Goal: Contribute content: Contribute content

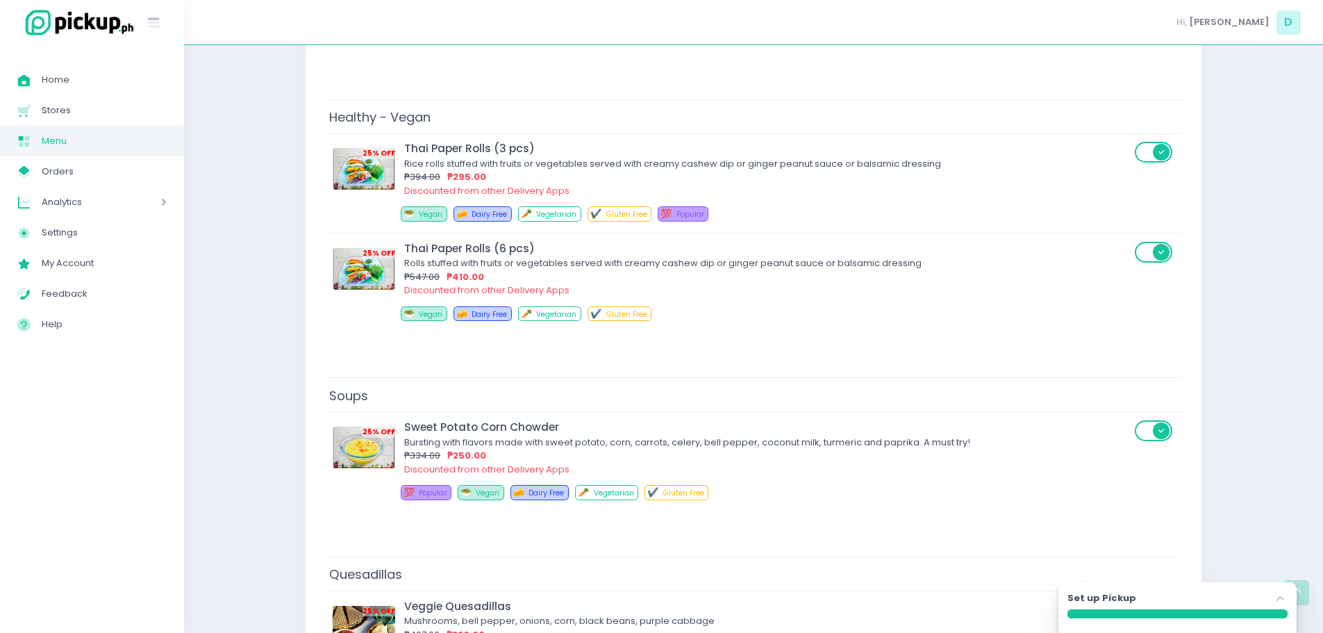
scroll to position [5172, 0]
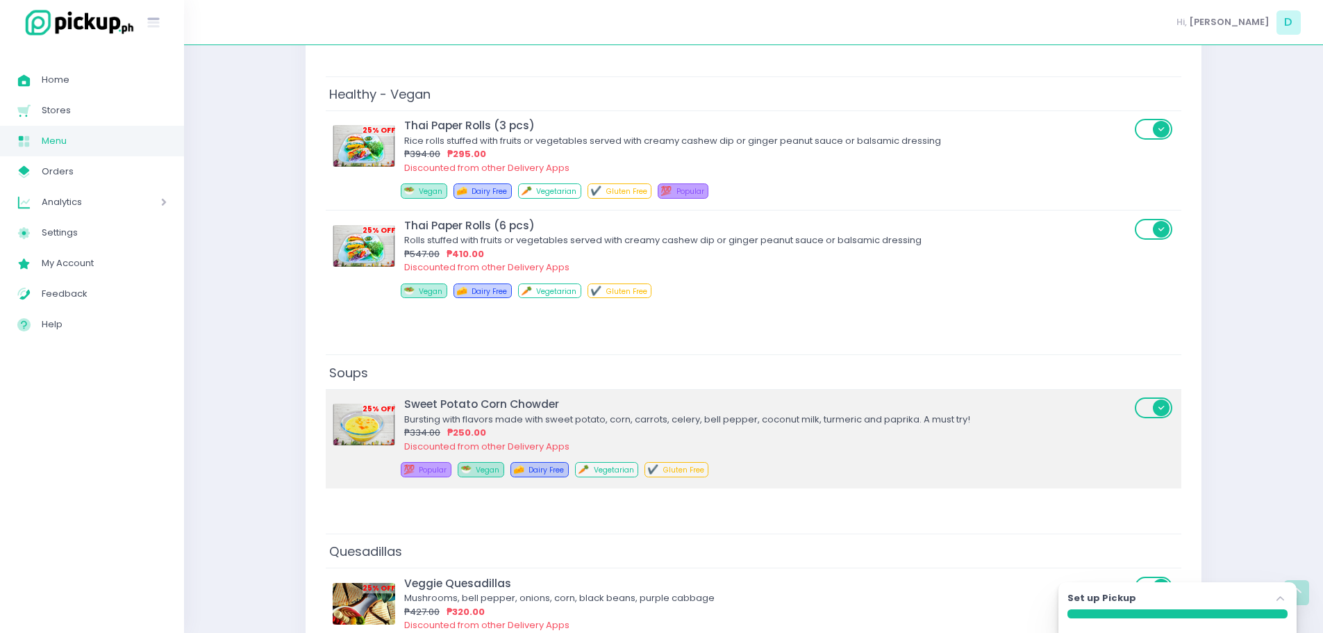
click at [639, 430] on div "₱334.00 ₱250.00" at bounding box center [767, 433] width 726 height 14
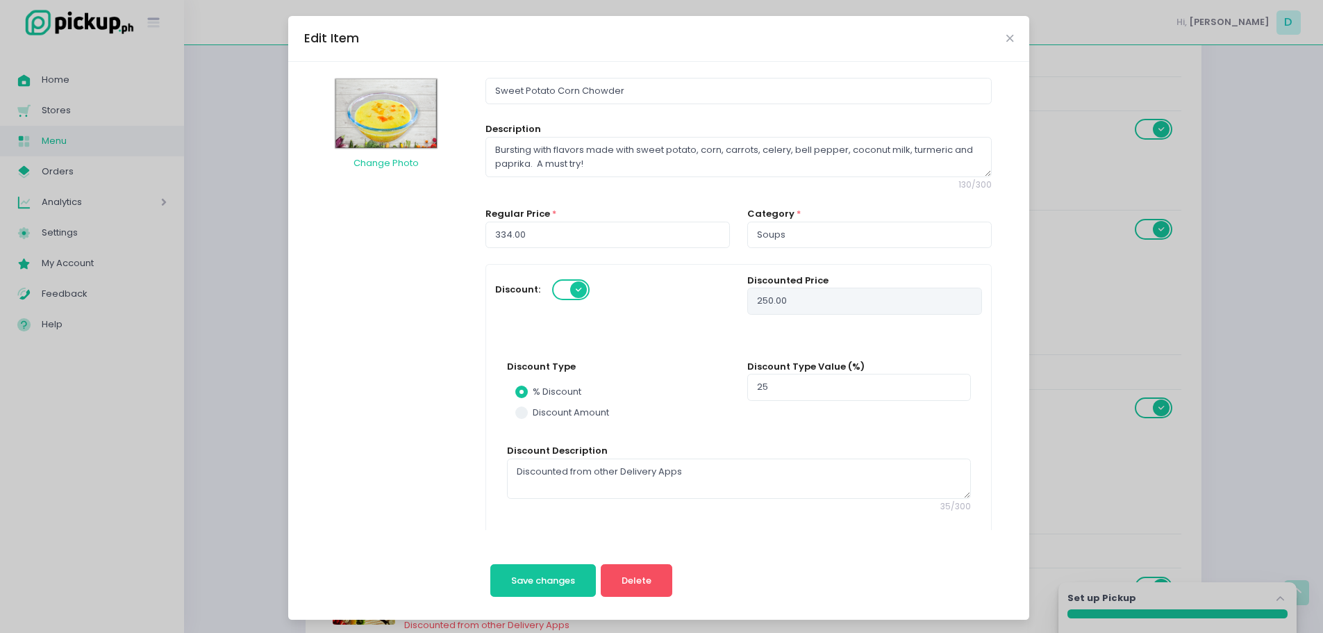
click at [552, 285] on span at bounding box center [572, 289] width 40 height 21
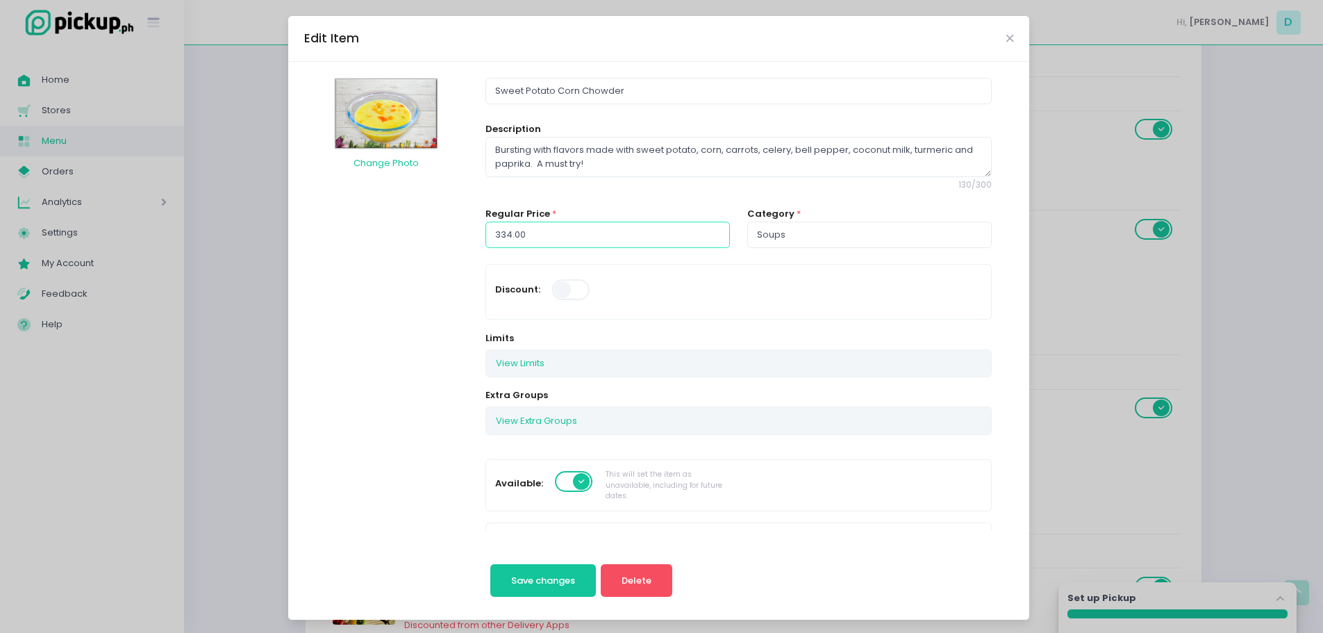
click at [554, 233] on input "334.00" at bounding box center [607, 234] width 244 height 26
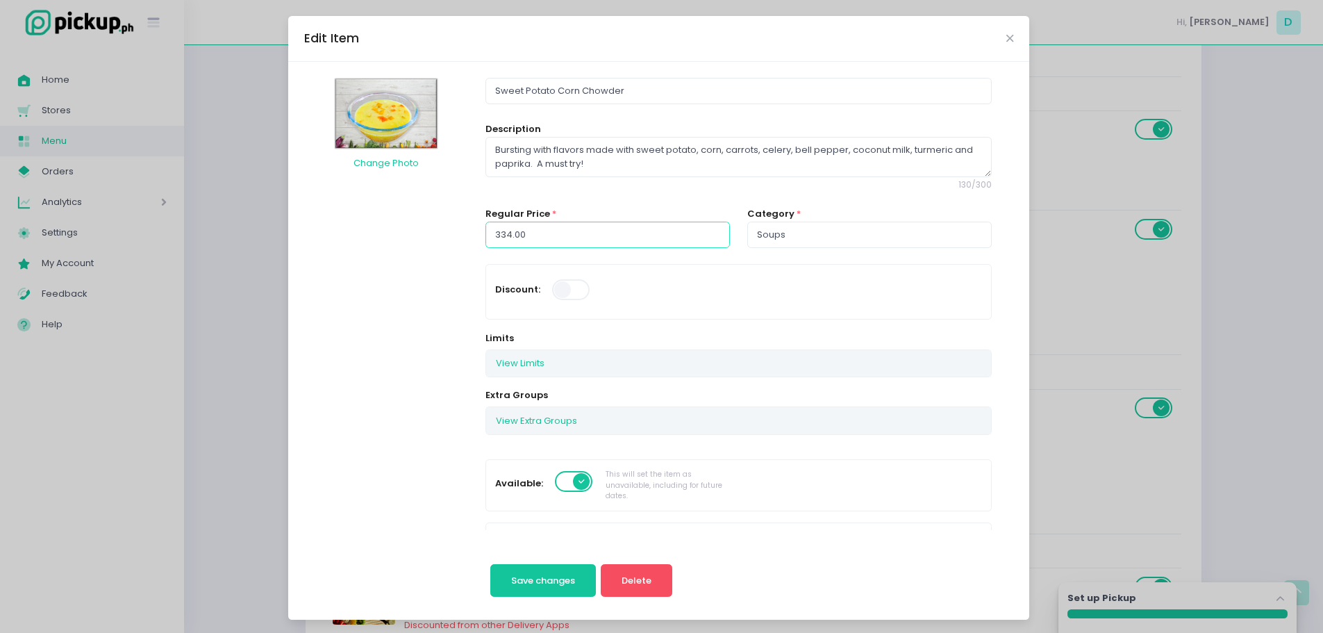
click at [554, 233] on input "334.00" at bounding box center [607, 234] width 244 height 26
type input "300.00"
click at [539, 575] on span "Save changes" at bounding box center [543, 579] width 64 height 13
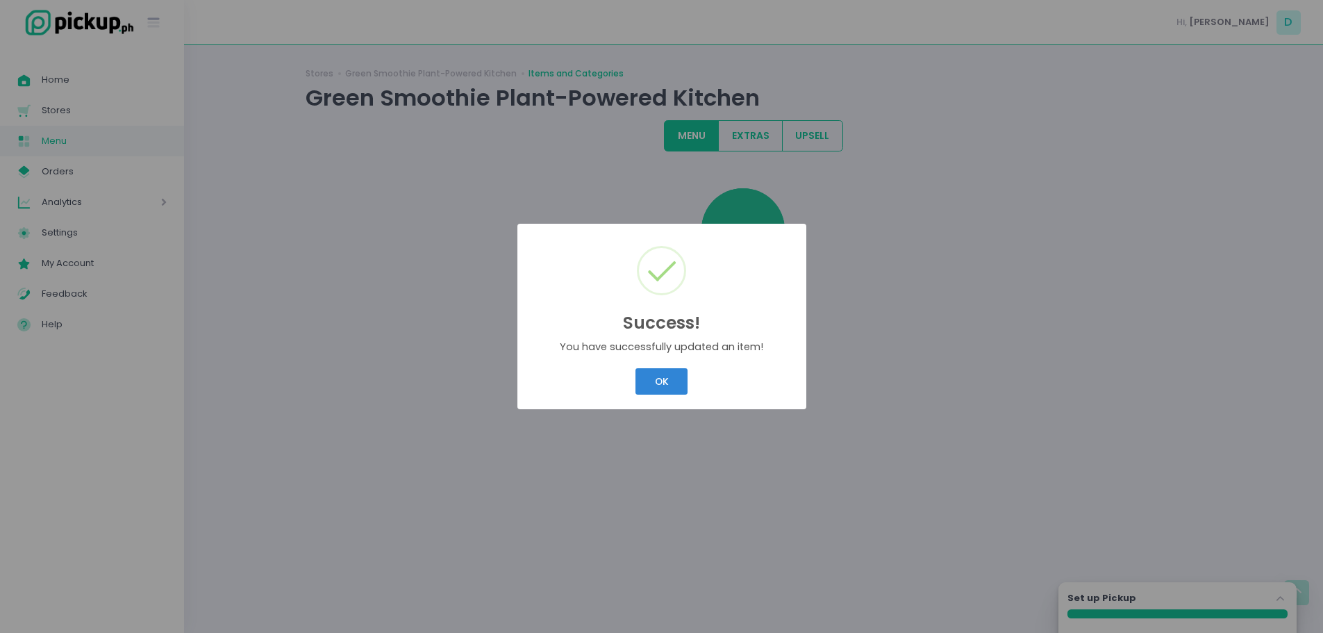
scroll to position [0, 0]
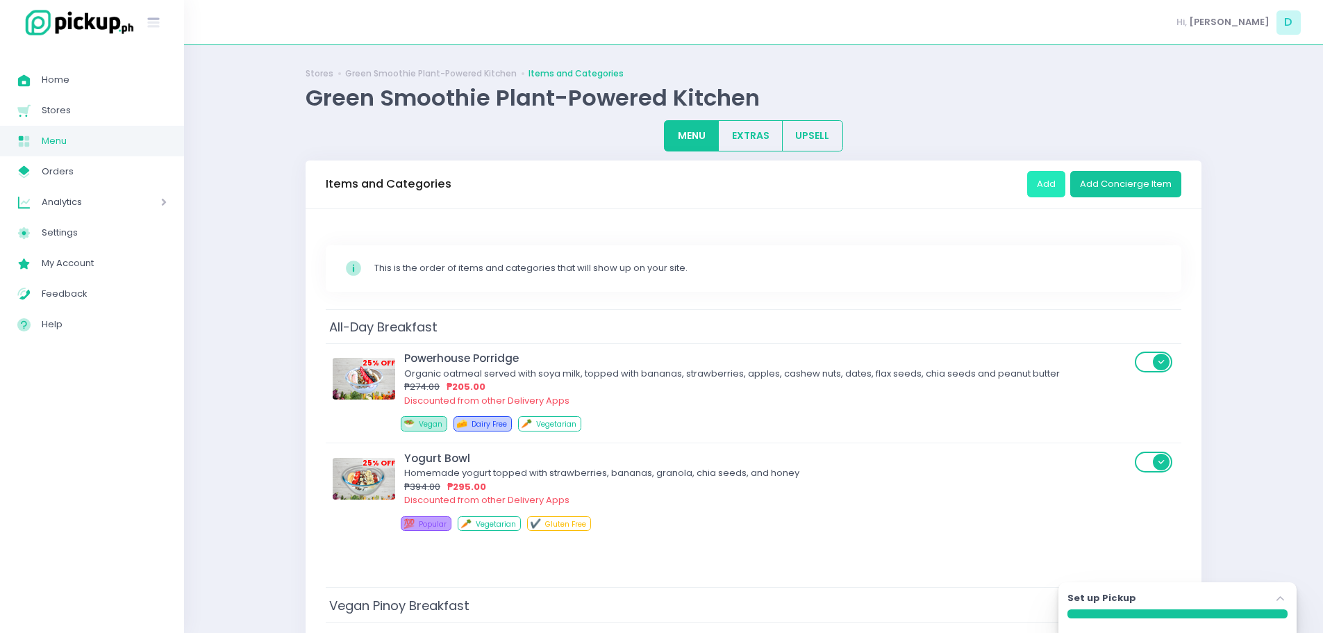
click at [1039, 178] on button "Add" at bounding box center [1046, 184] width 38 height 26
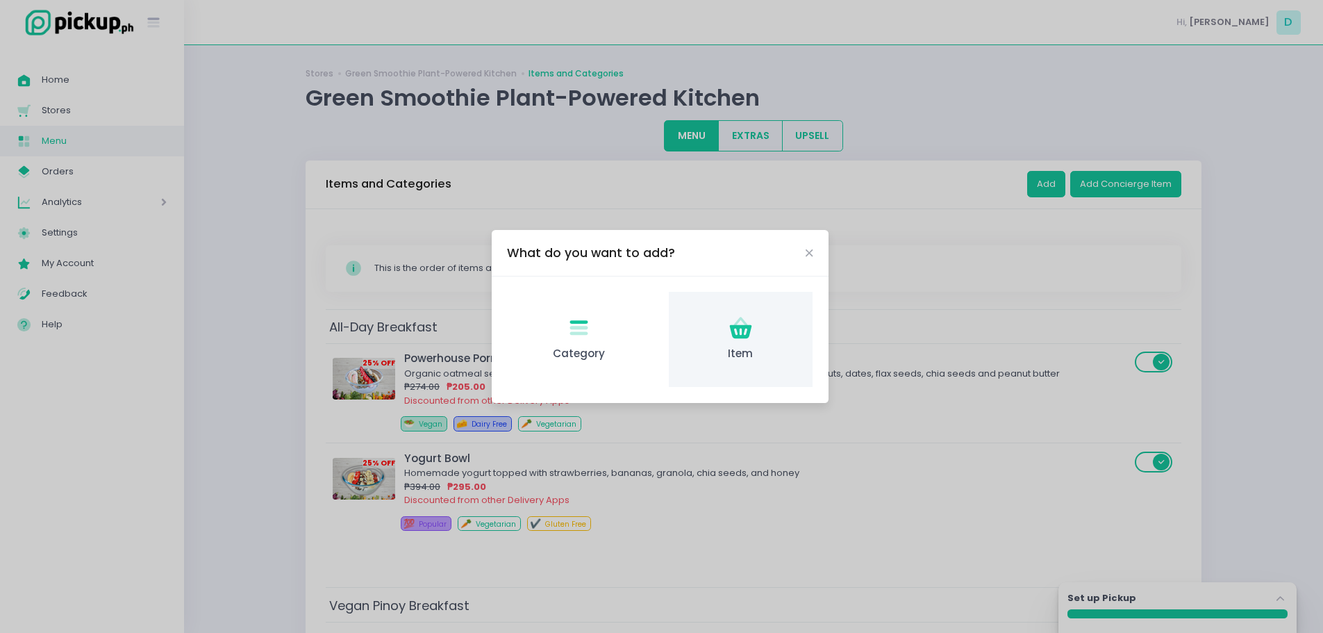
click at [768, 327] on div "Item Created with Sketch. Item" at bounding box center [741, 339] width 144 height 95
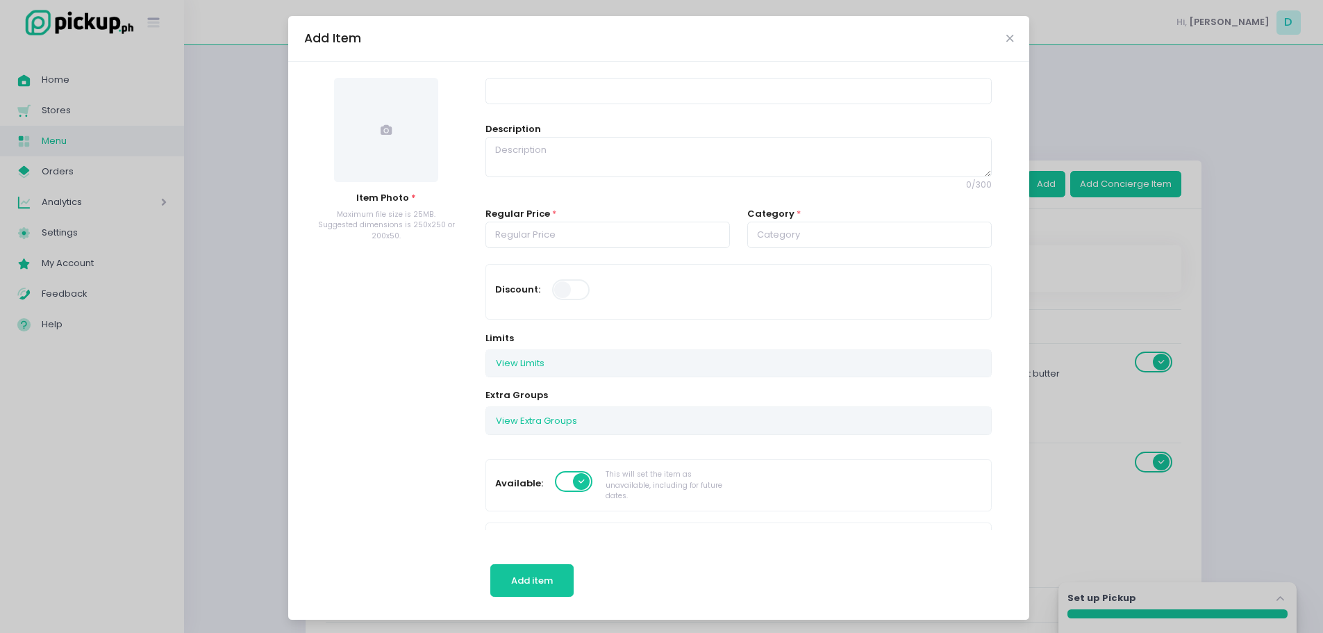
click at [421, 142] on span at bounding box center [386, 130] width 104 height 104
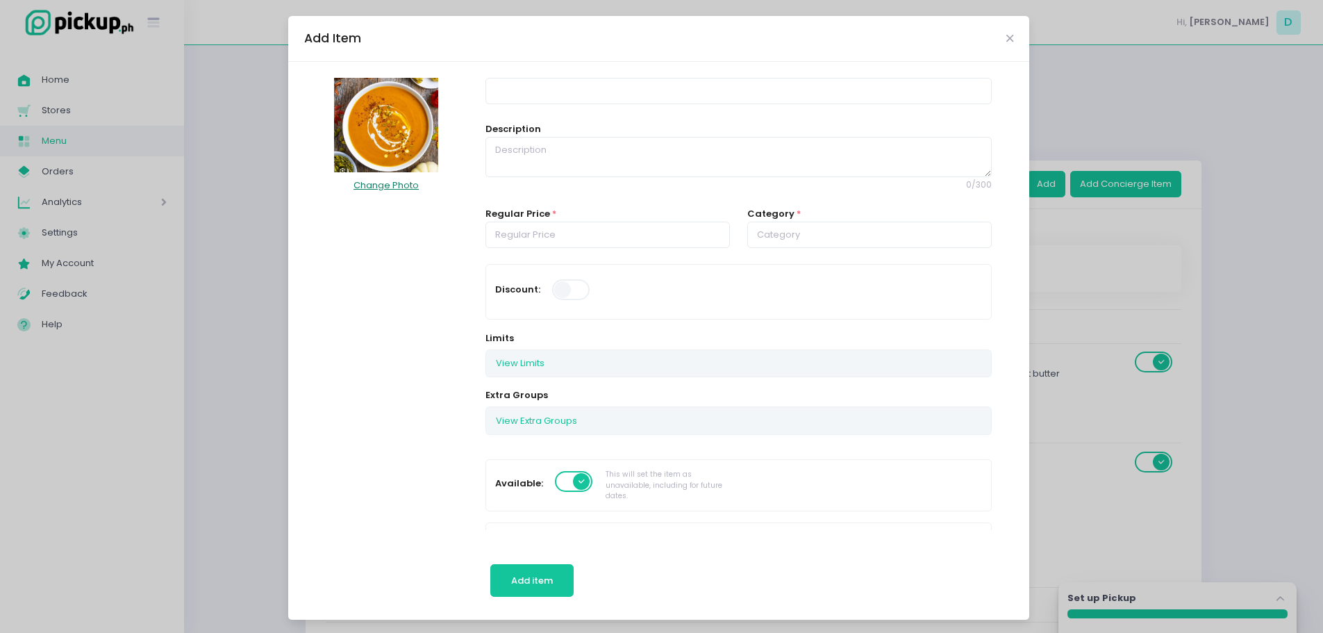
click at [390, 181] on button "Change Photo" at bounding box center [386, 185] width 67 height 26
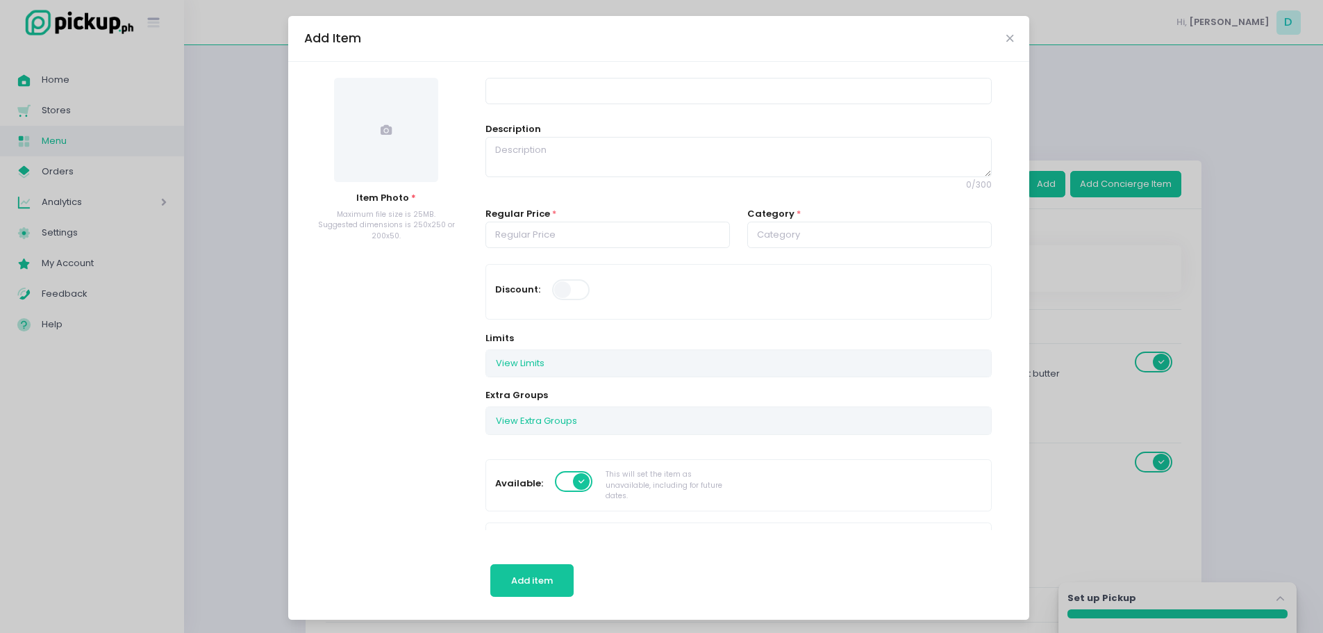
click at [390, 145] on span at bounding box center [386, 130] width 104 height 104
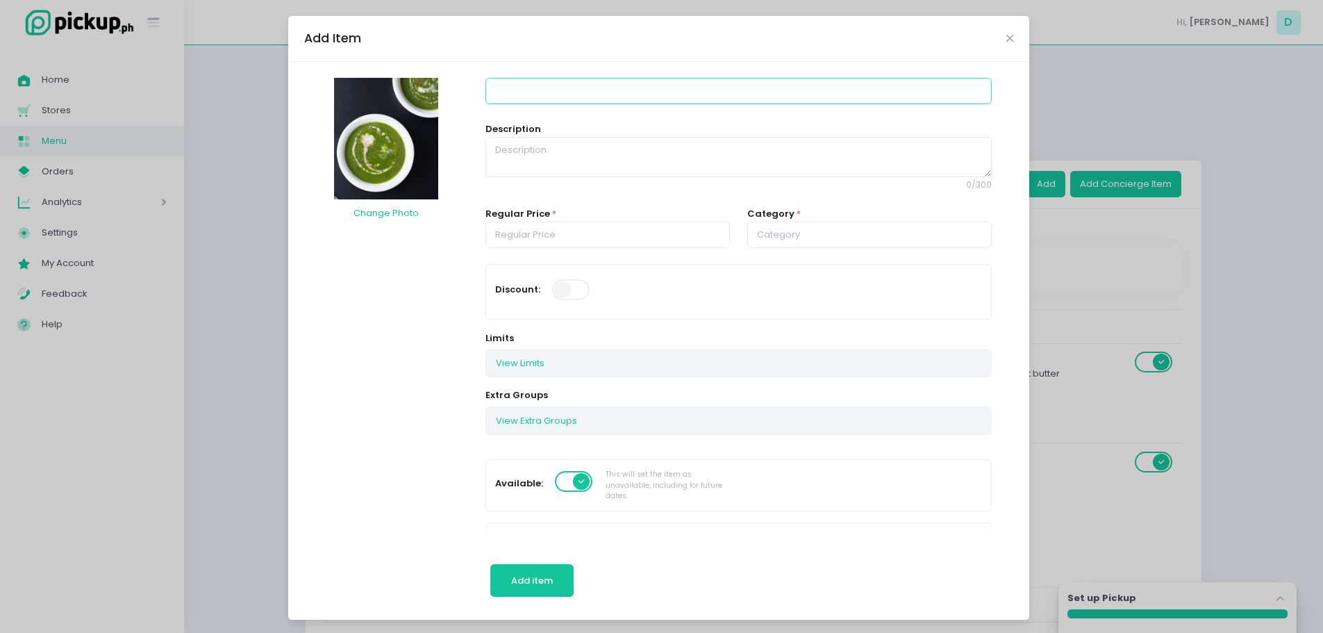
click at [748, 85] on input at bounding box center [737, 91] width 505 height 26
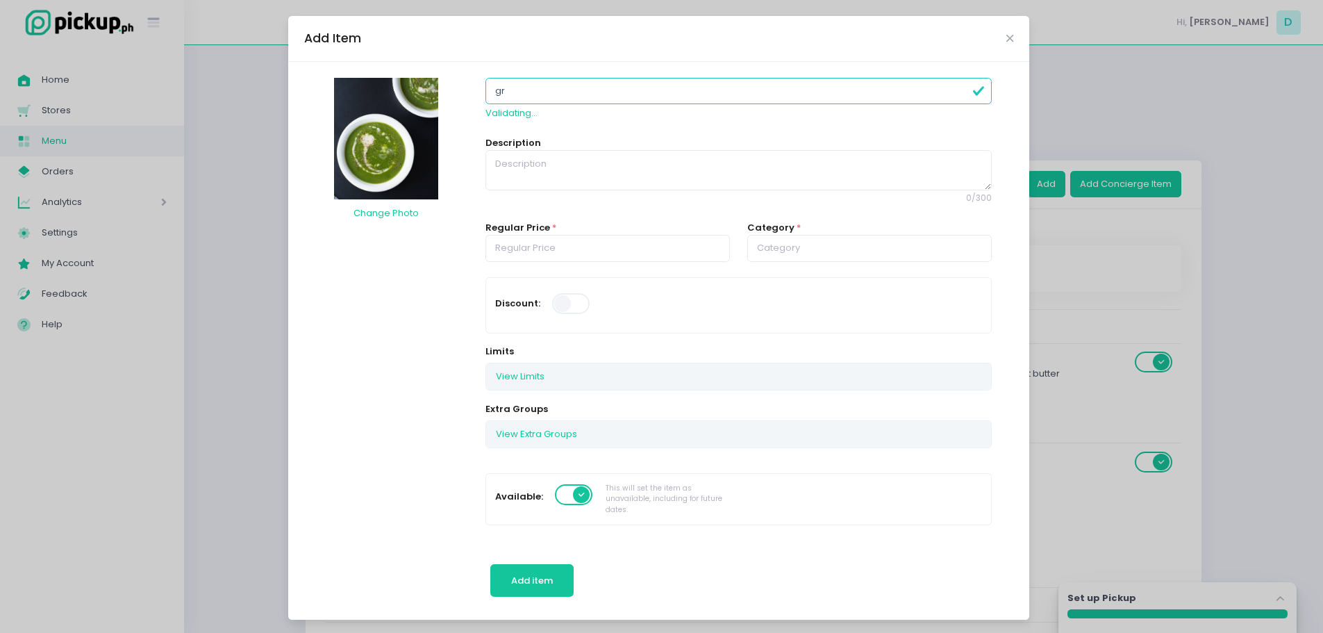
type input "g"
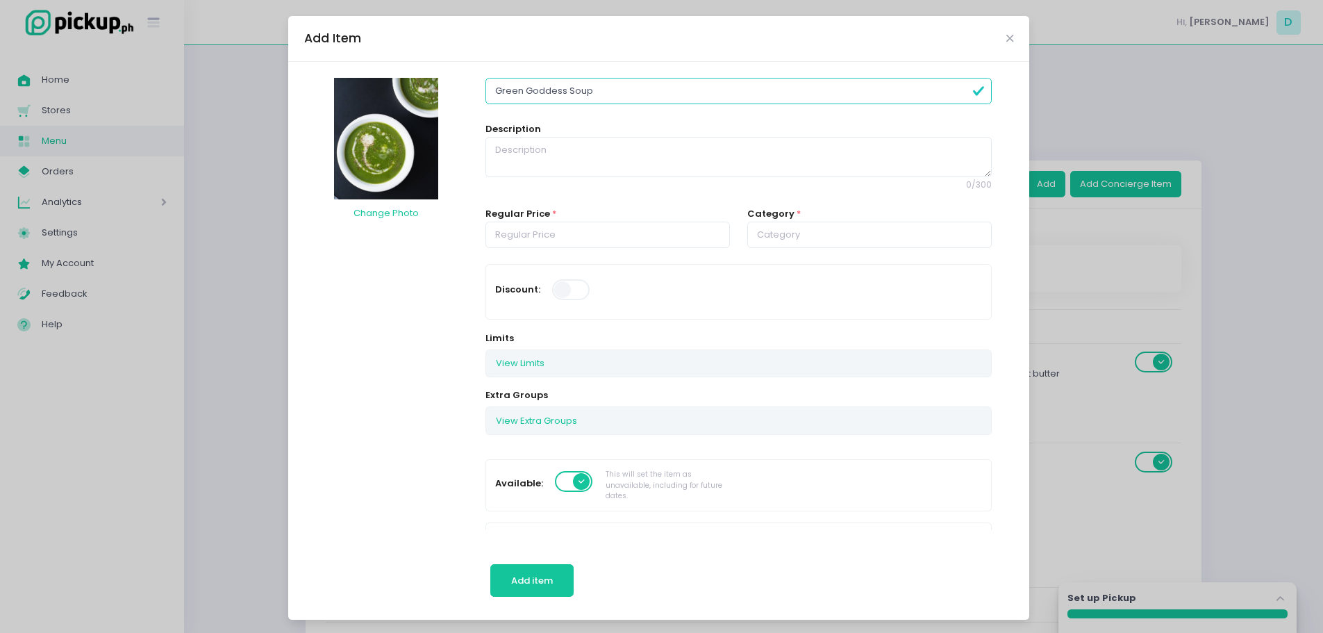
type input "Green Goddess Soup"
click at [714, 168] on textarea at bounding box center [737, 157] width 505 height 40
click at [998, 40] on div "Add Item" at bounding box center [658, 39] width 741 height 46
click at [1006, 38] on icon "Close" at bounding box center [1009, 38] width 7 height 10
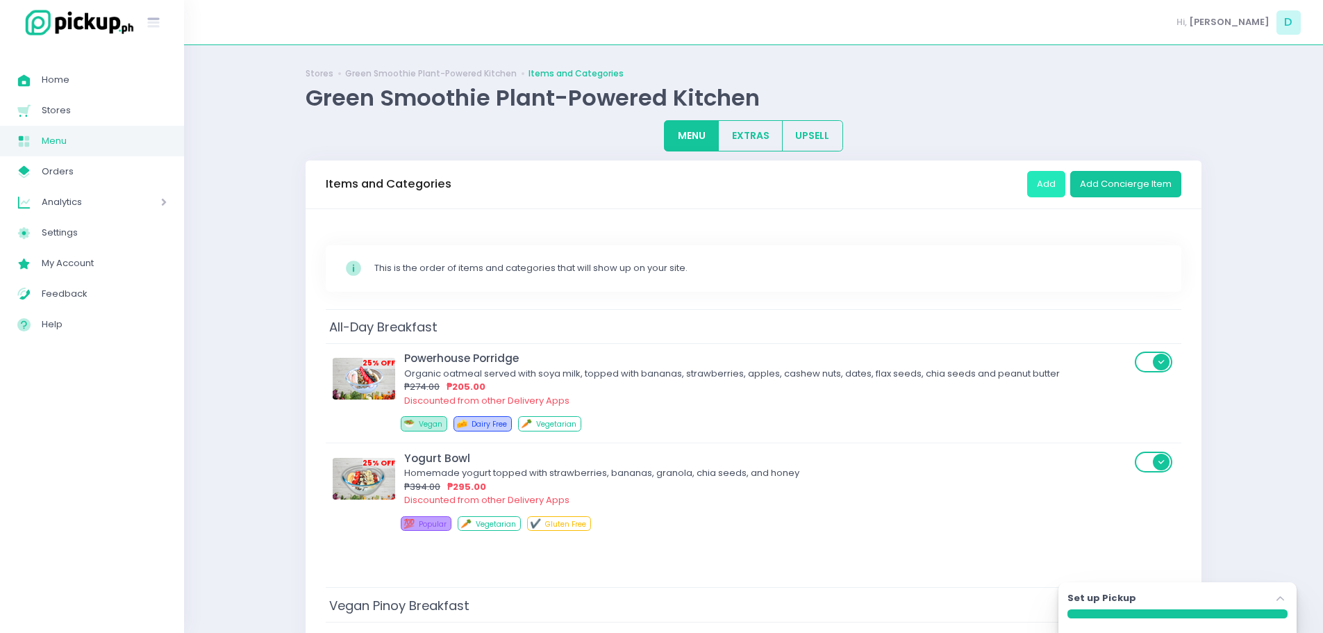
click at [1046, 171] on button "Add" at bounding box center [1046, 184] width 38 height 26
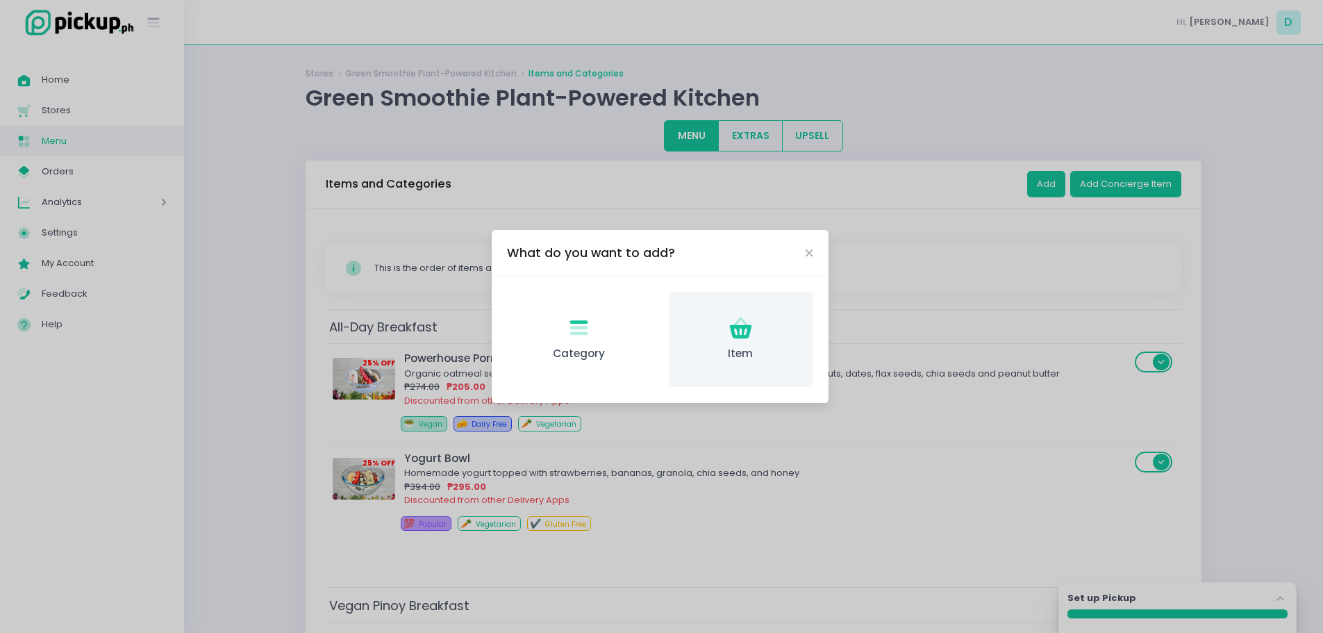
click at [753, 324] on icon "Item Created with Sketch." at bounding box center [740, 328] width 27 height 27
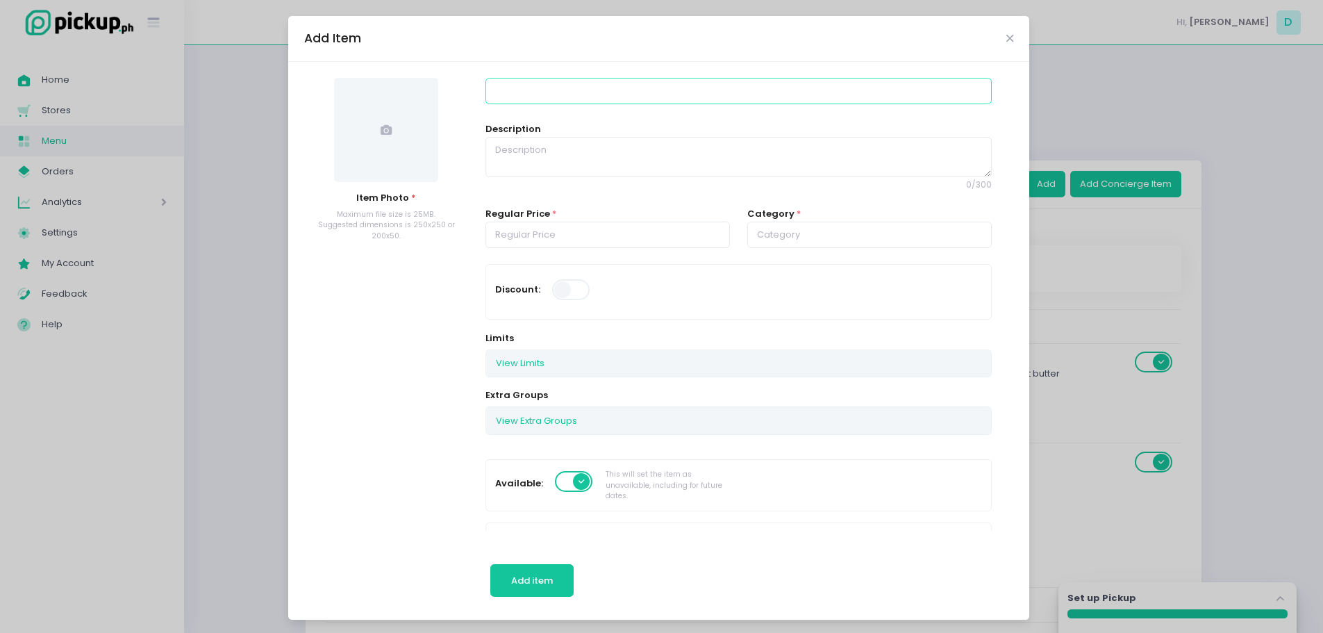
click at [671, 93] on input at bounding box center [737, 91] width 505 height 26
type input "Seafood Marinara"
click at [660, 171] on textarea at bounding box center [737, 157] width 505 height 40
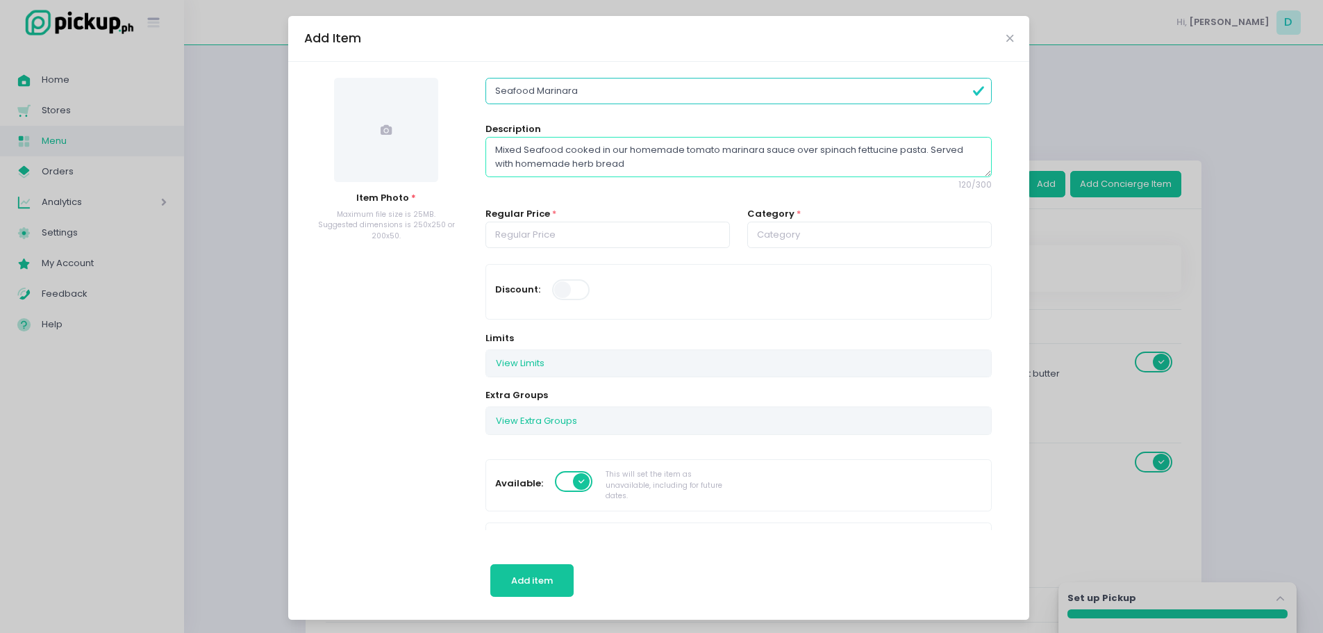
type textarea "Mixed Seafood cooked in our homemade tomato marinara sauce over spinach fettuci…"
click at [415, 138] on span at bounding box center [386, 130] width 104 height 104
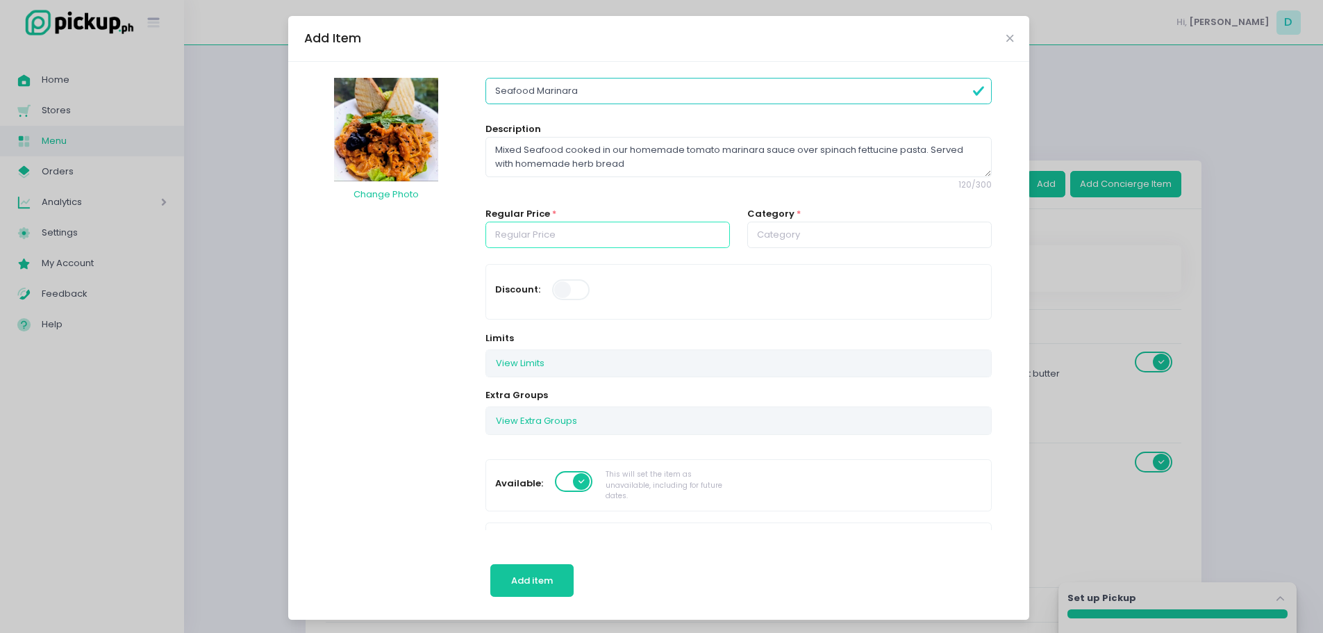
click at [662, 237] on input "number" at bounding box center [607, 234] width 244 height 26
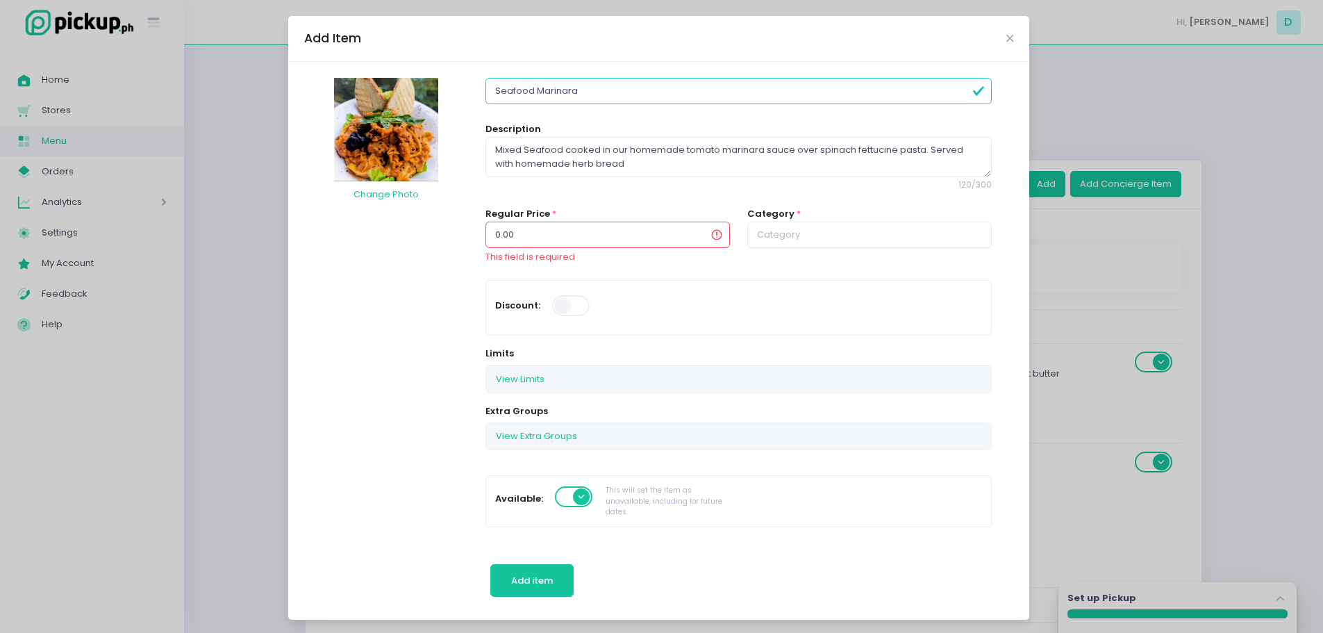
click at [655, 228] on input "0.00" at bounding box center [607, 234] width 244 height 26
type input "0"
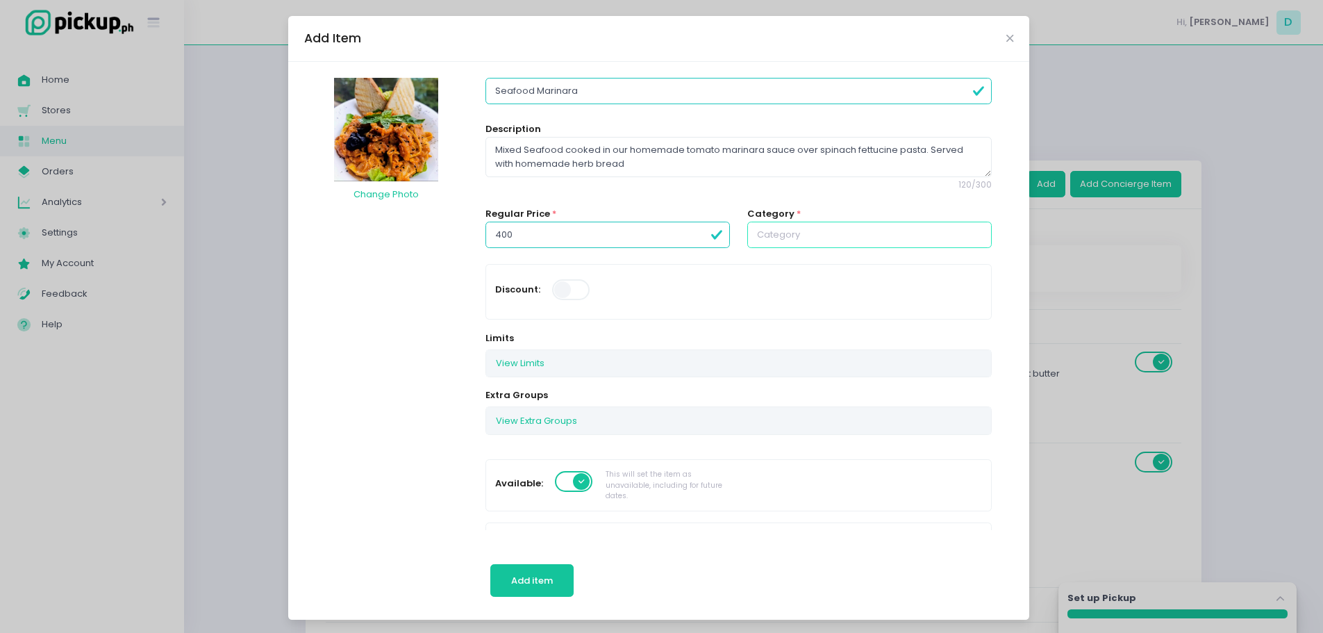
type input "400.00"
click at [846, 235] on input "text" at bounding box center [869, 234] width 244 height 26
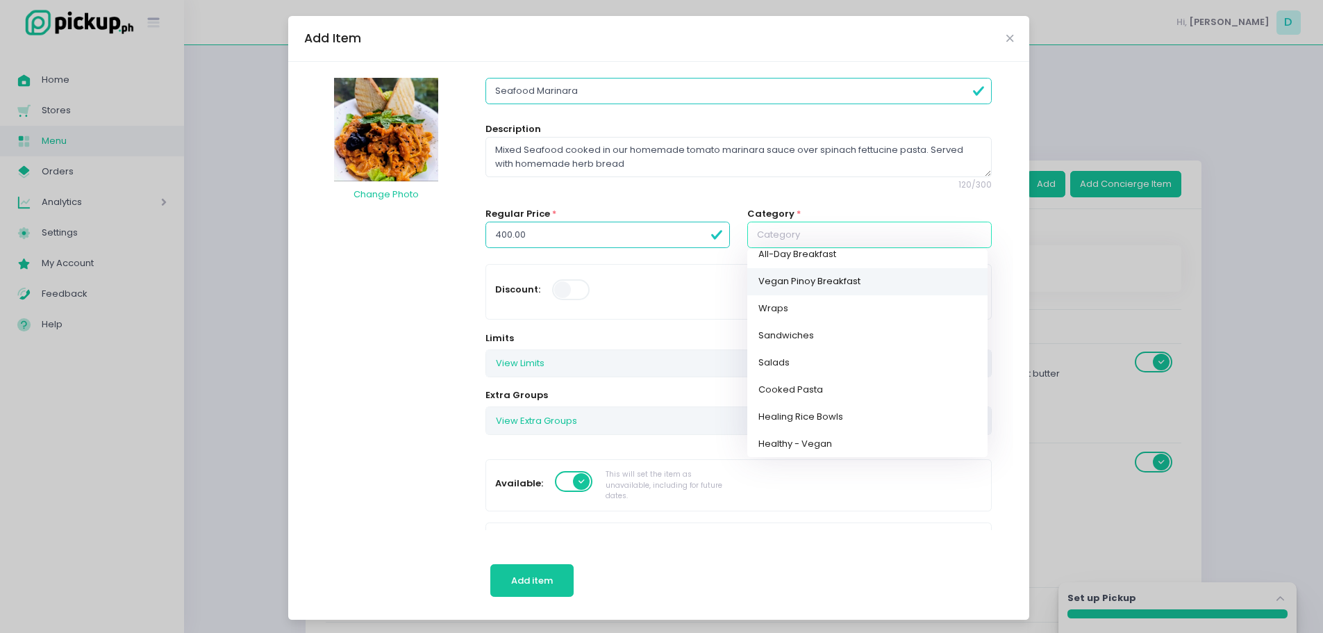
scroll to position [14, 0]
click at [817, 389] on link "Cooked Pasta" at bounding box center [867, 388] width 240 height 27
type input "Cooked Pasta"
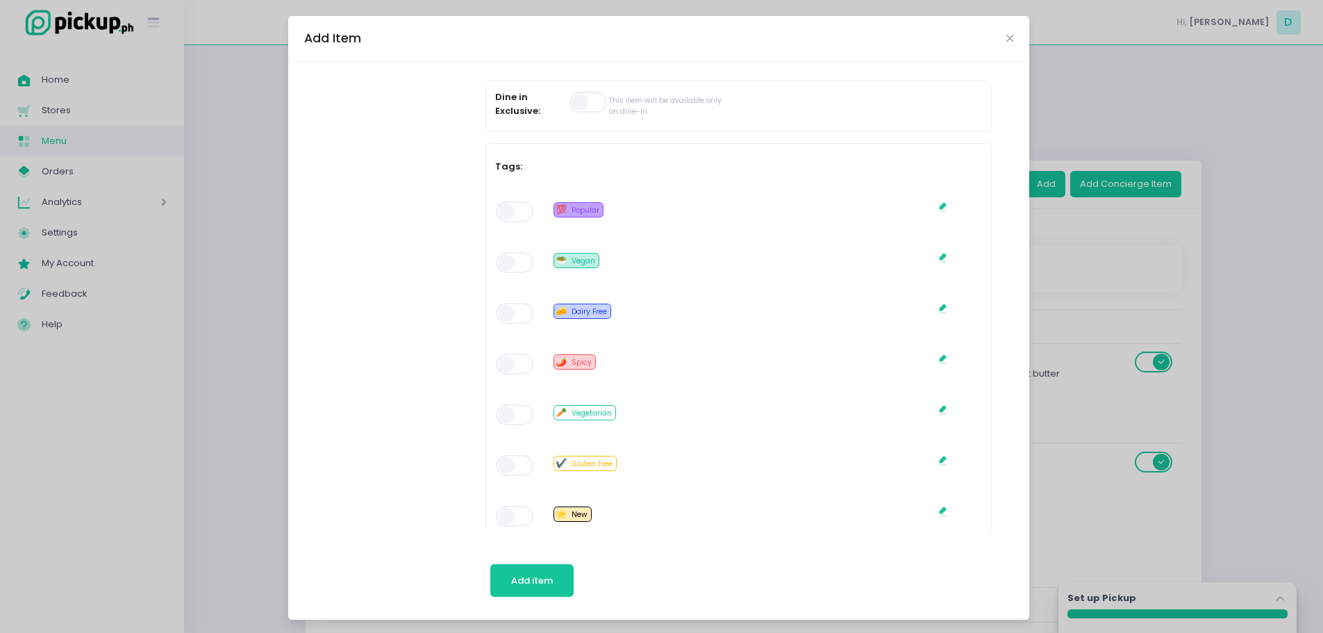
scroll to position [644, 0]
click at [510, 208] on span at bounding box center [516, 211] width 40 height 21
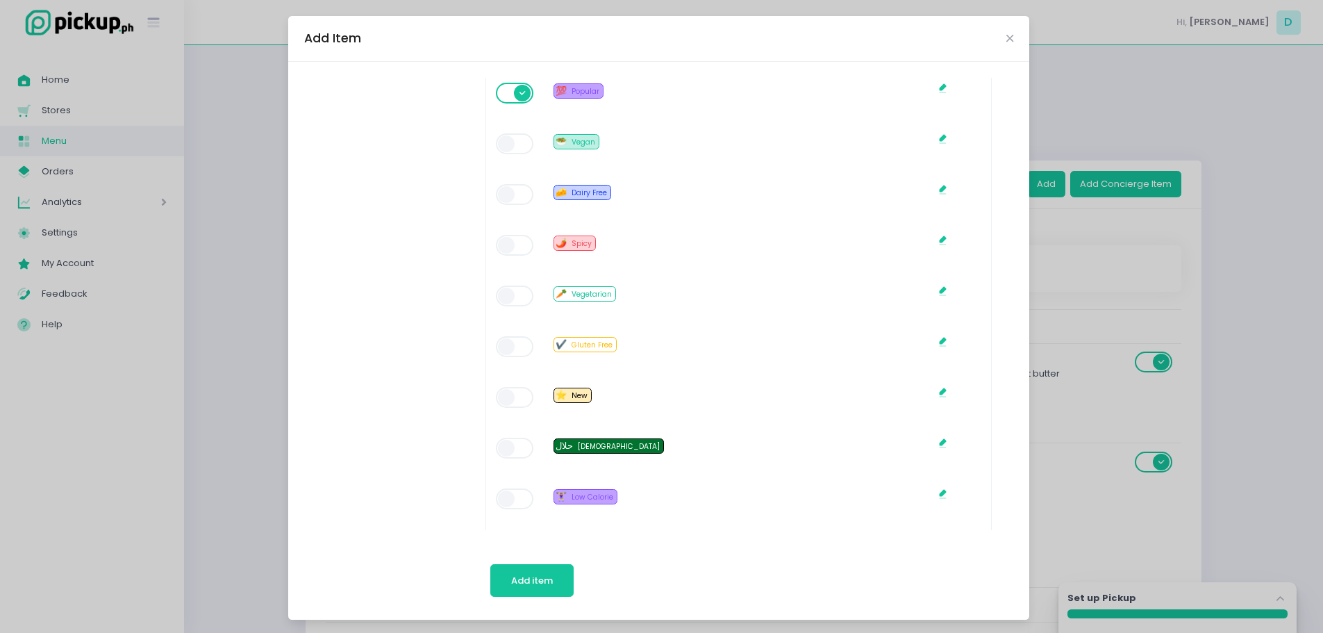
scroll to position [762, 0]
click at [504, 390] on span at bounding box center [516, 396] width 40 height 21
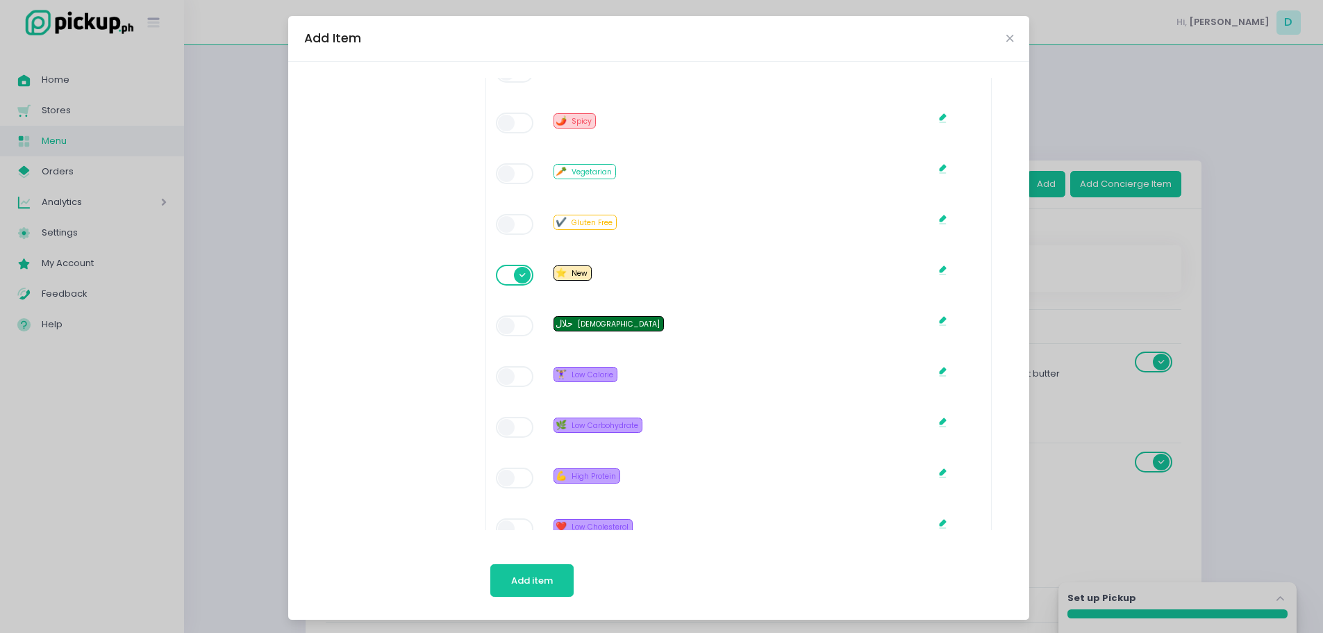
scroll to position [975, 0]
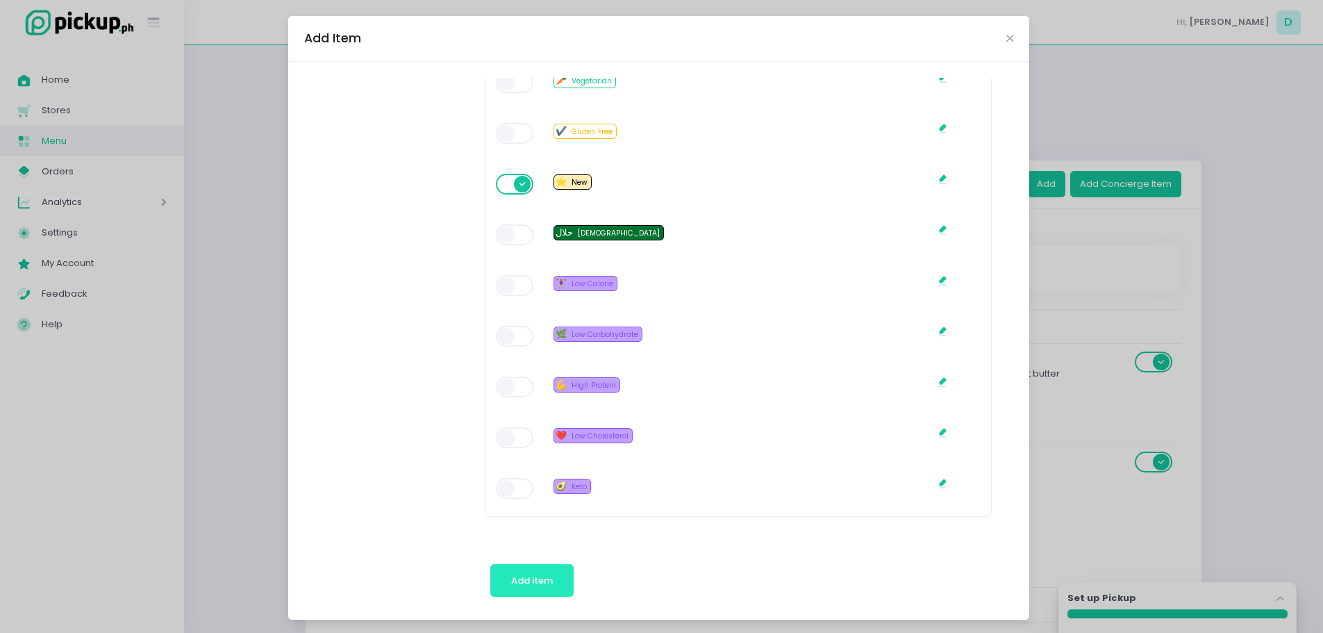
click at [528, 576] on span "Add item" at bounding box center [532, 579] width 42 height 13
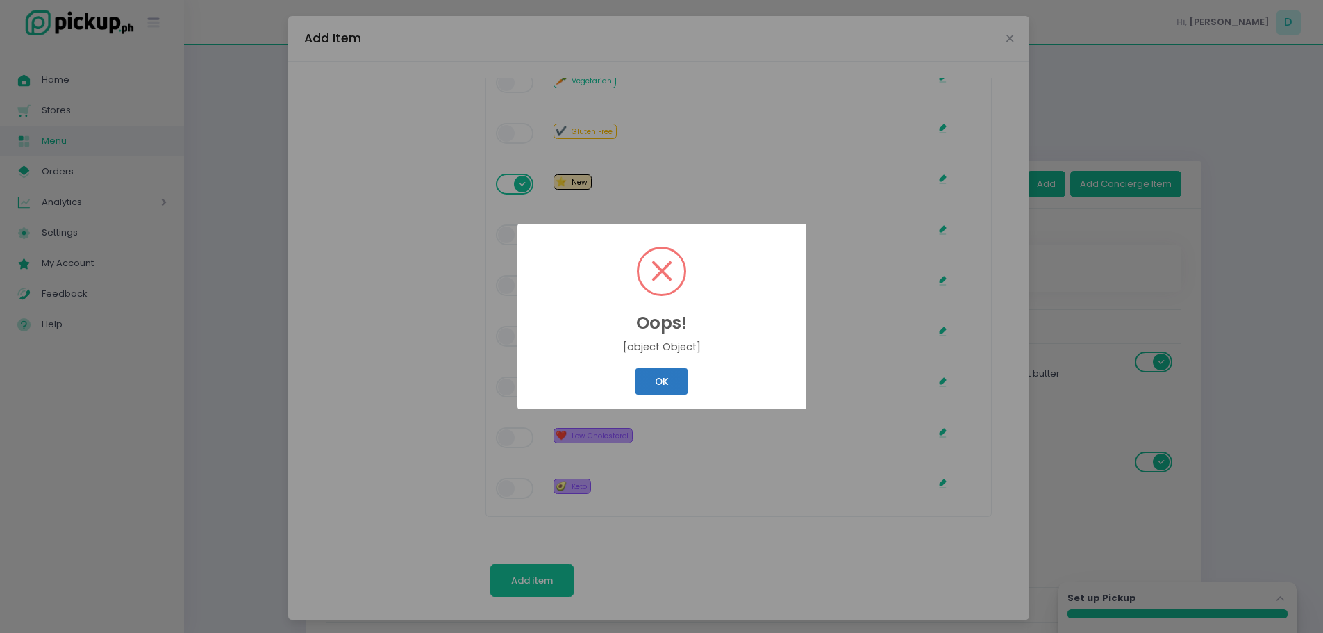
click at [653, 385] on button "OK" at bounding box center [661, 381] width 52 height 26
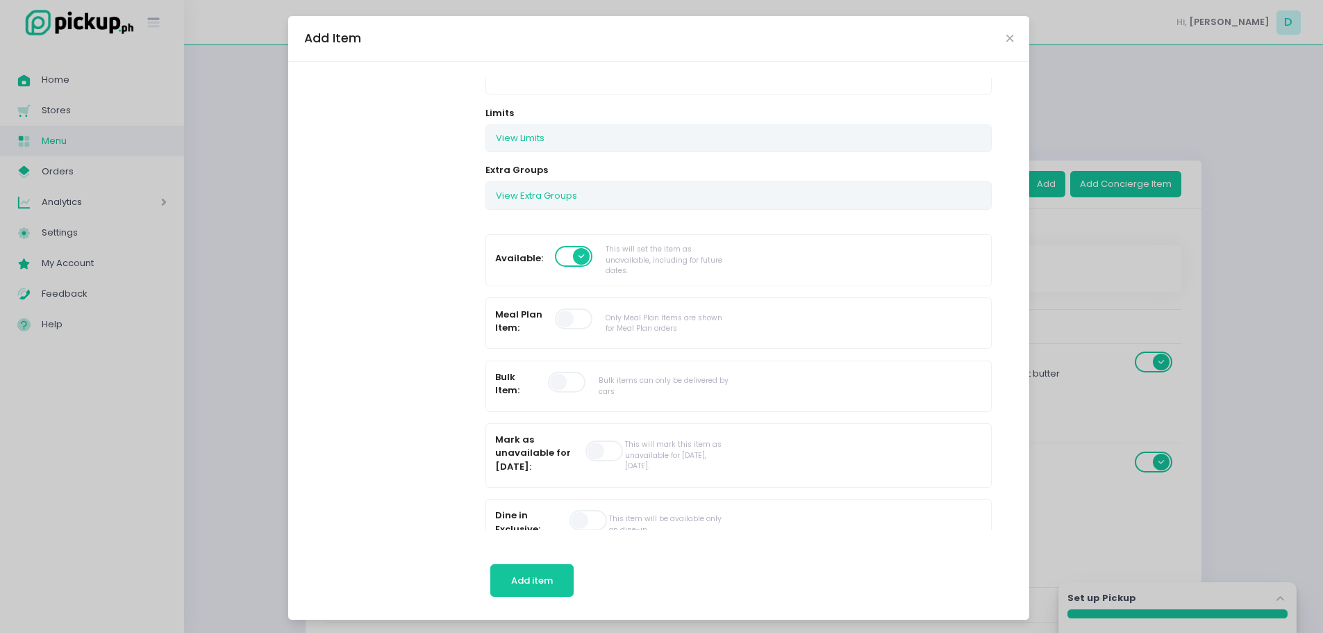
scroll to position [0, 0]
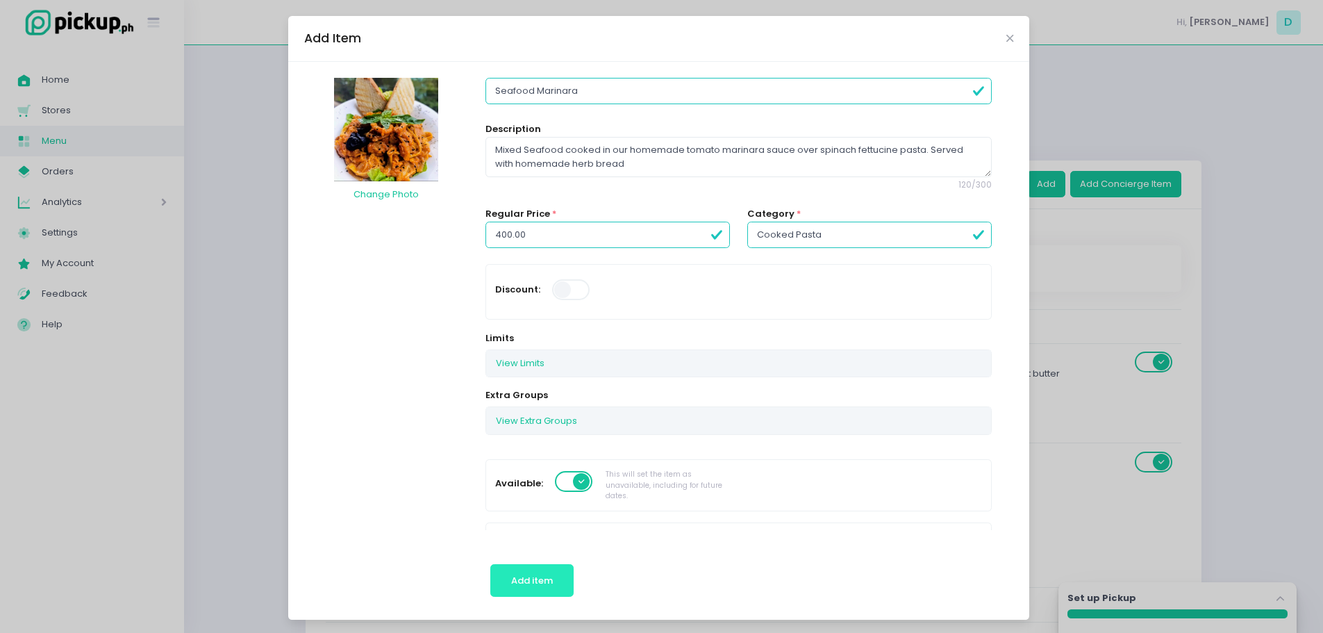
click at [547, 583] on span "Add item" at bounding box center [532, 579] width 42 height 13
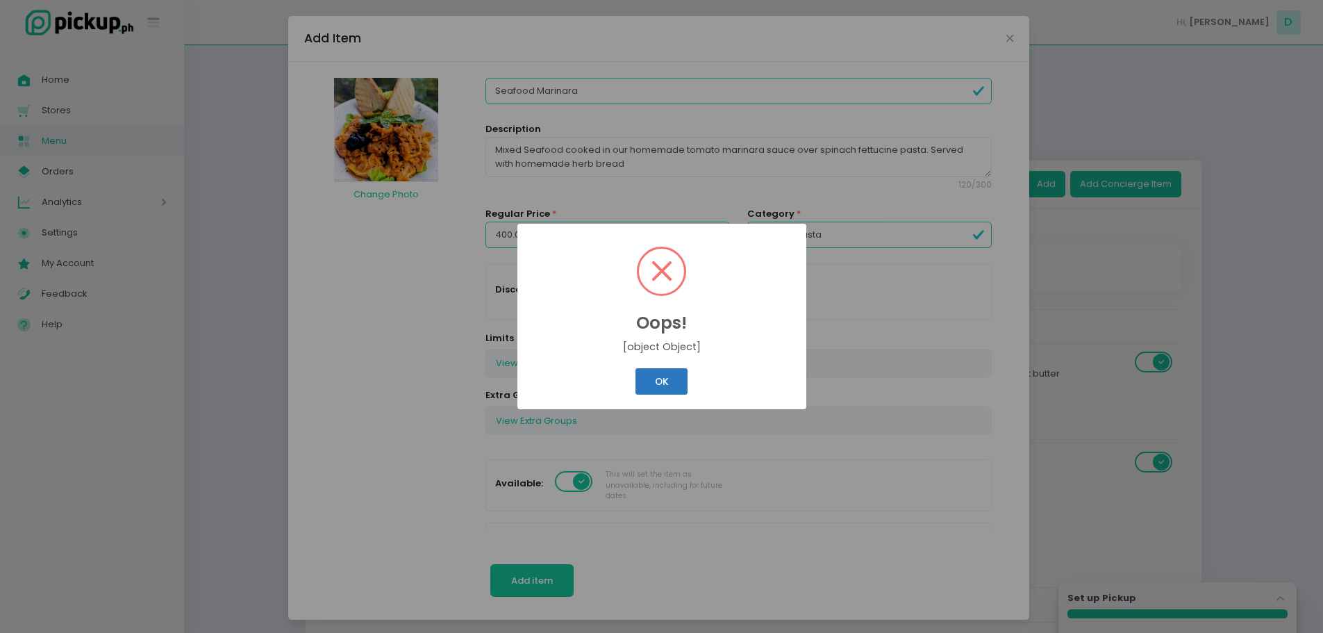
click at [656, 376] on button "OK" at bounding box center [661, 381] width 52 height 26
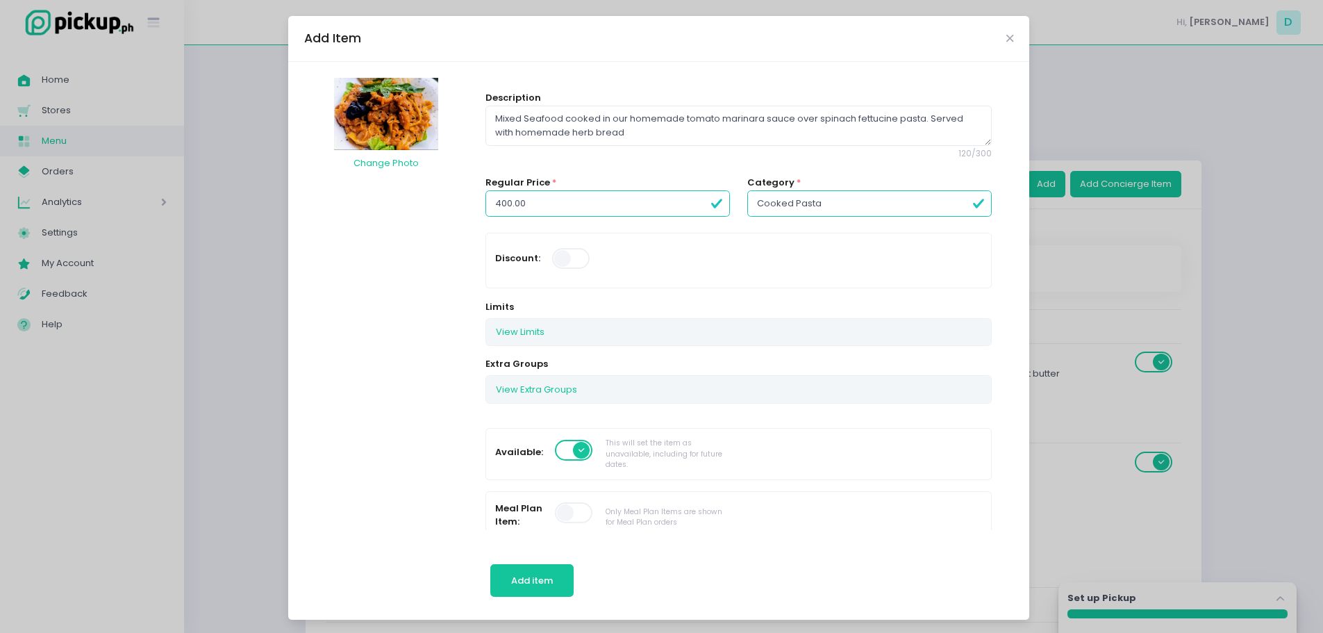
scroll to position [32, 0]
click at [567, 256] on span at bounding box center [572, 257] width 40 height 21
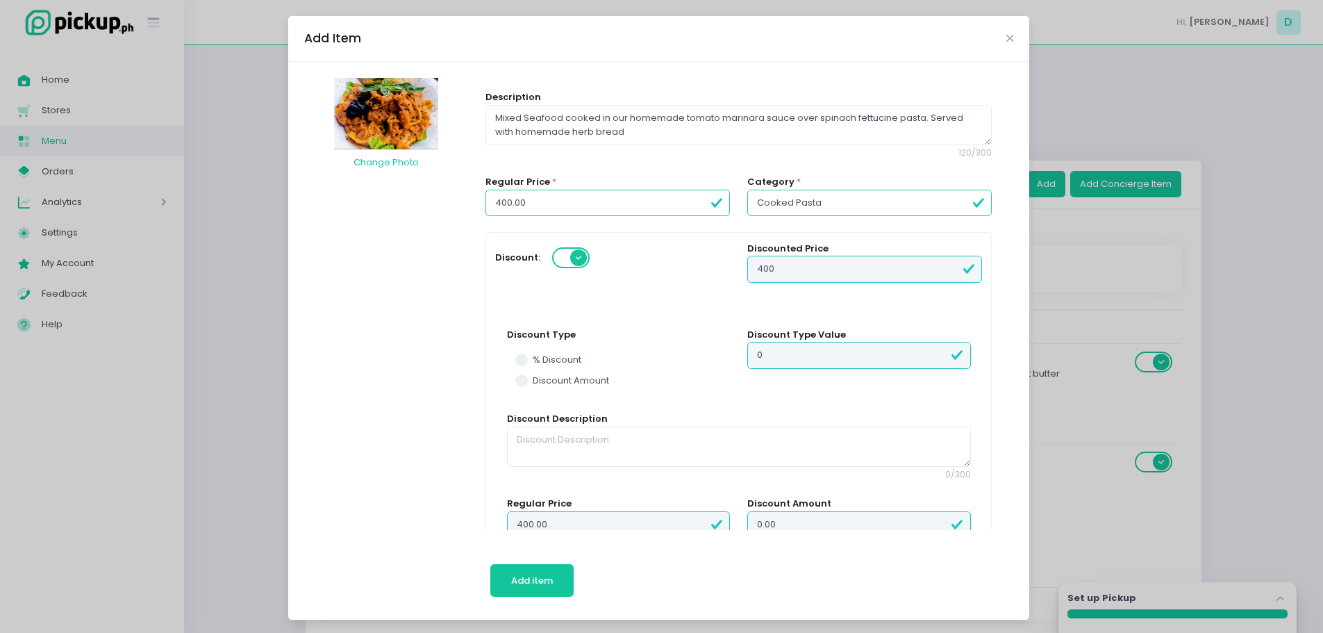
click at [635, 208] on input "400.00" at bounding box center [607, 203] width 244 height 26
drag, startPoint x: 635, startPoint y: 208, endPoint x: 412, endPoint y: 235, distance: 225.2
type input "4"
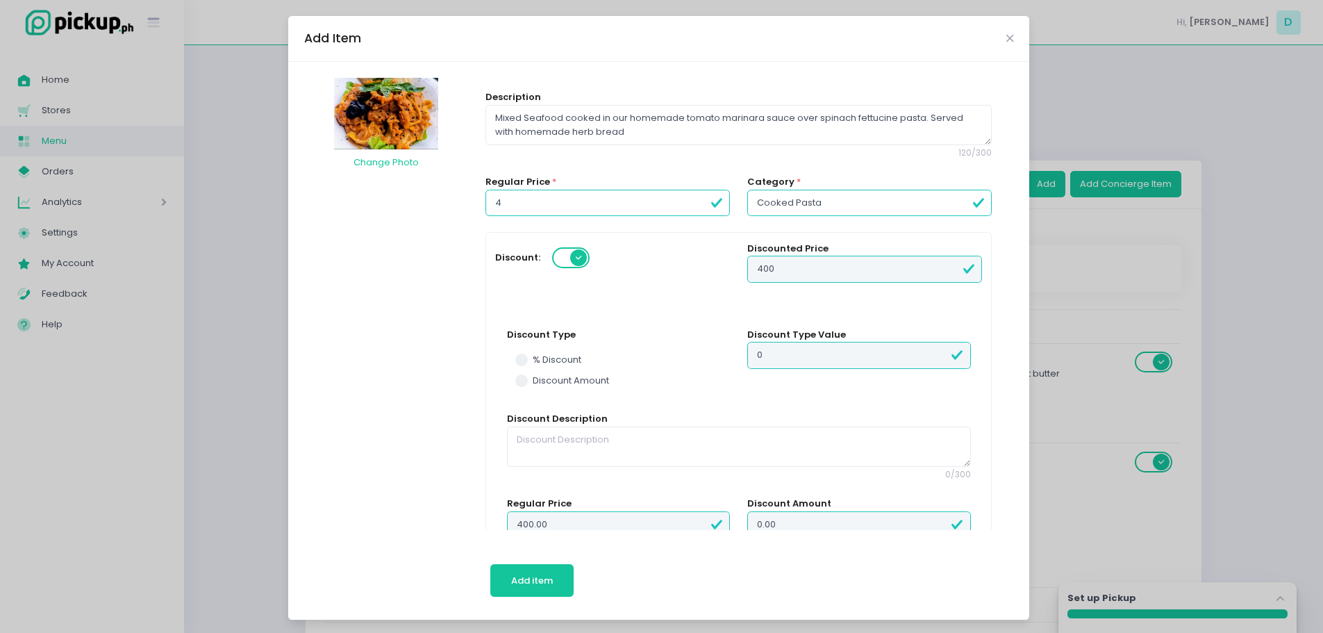
type input "4"
type input "41"
type input "414"
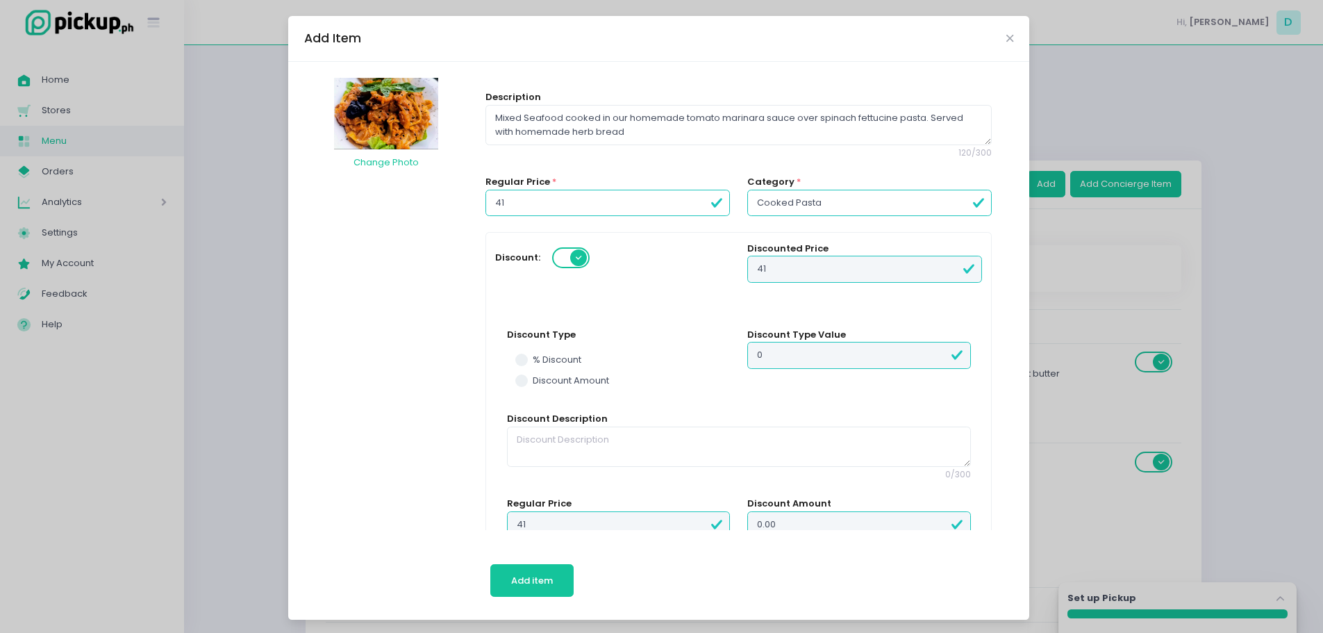
type input "414"
type input "414.00"
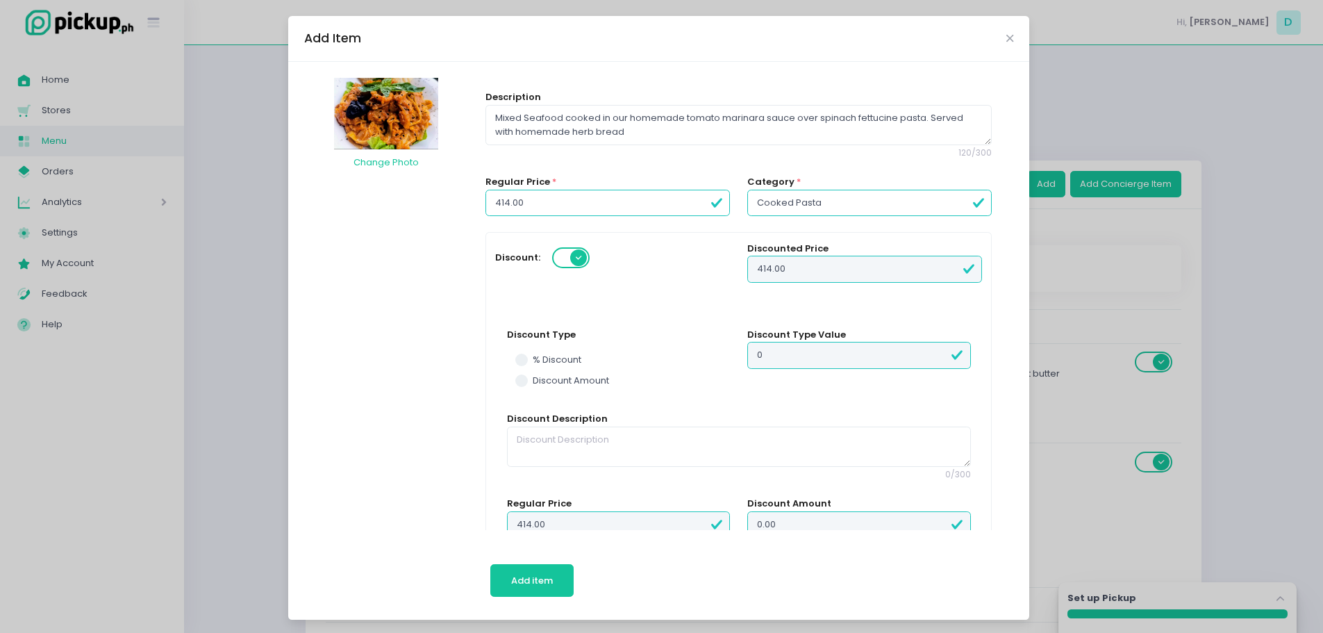
click at [528, 365] on label "% Discount" at bounding box center [618, 360] width 206 height 14
click at [533, 362] on input "% Discount" at bounding box center [537, 357] width 9 height 9
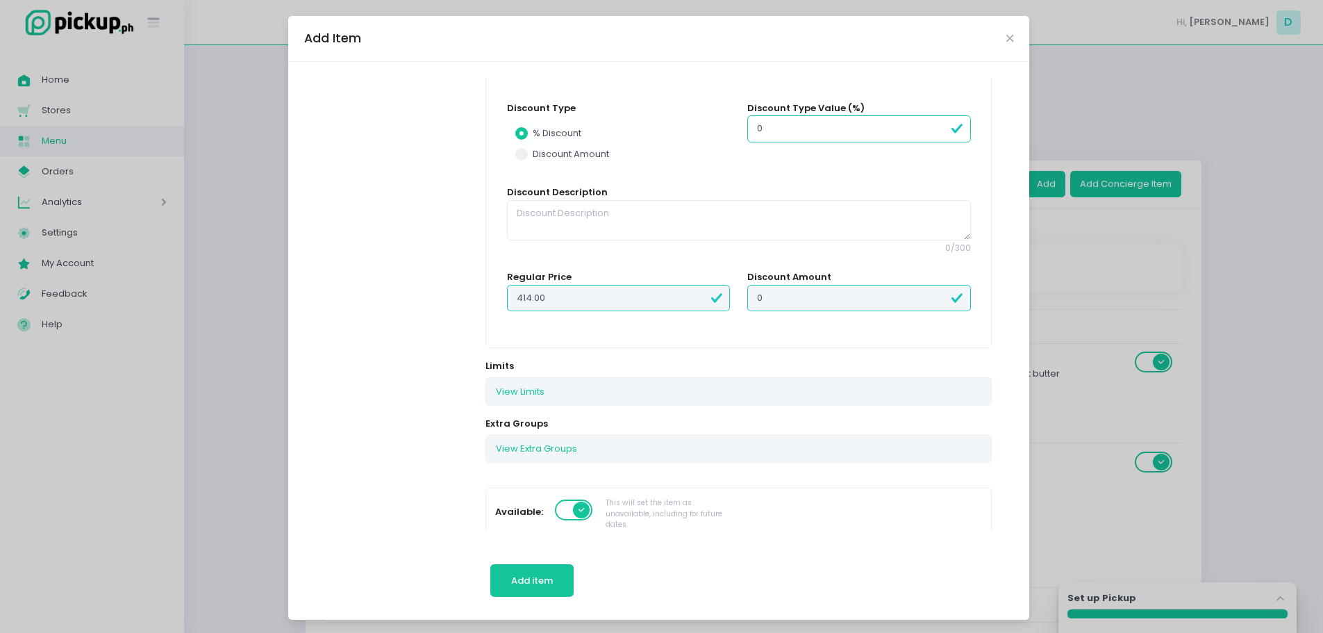
scroll to position [0, 0]
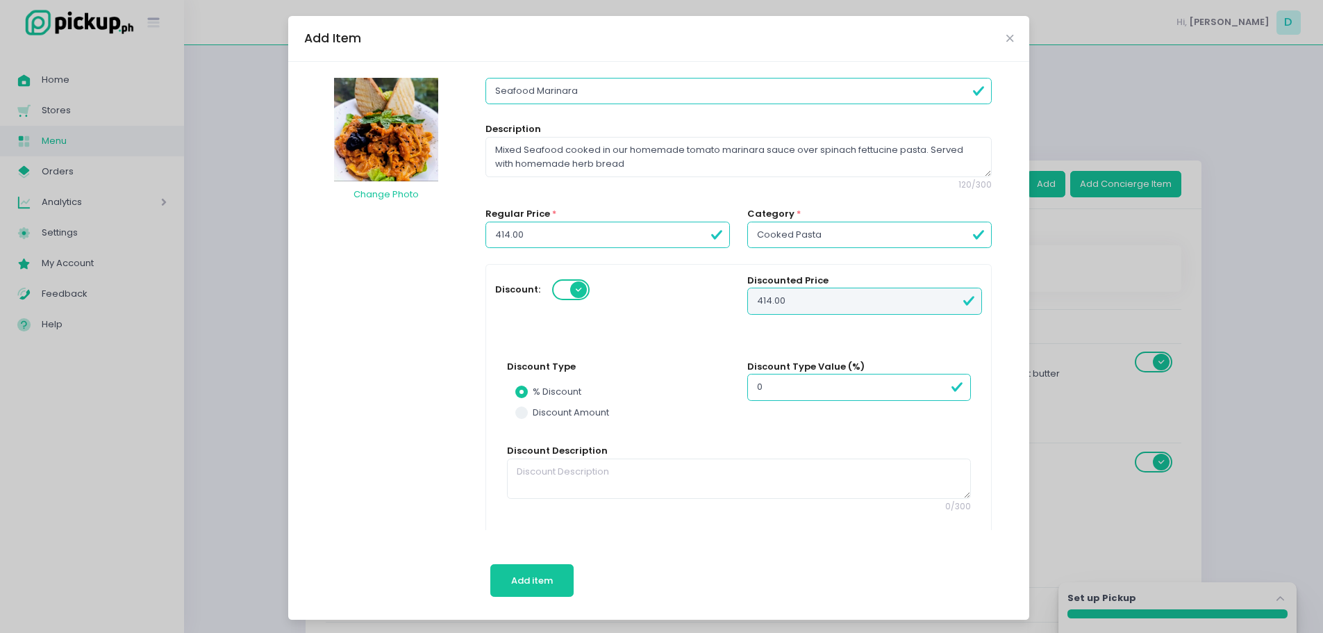
click at [793, 383] on input "0" at bounding box center [858, 387] width 223 height 26
radio input "true"
type input "2"
type input "8"
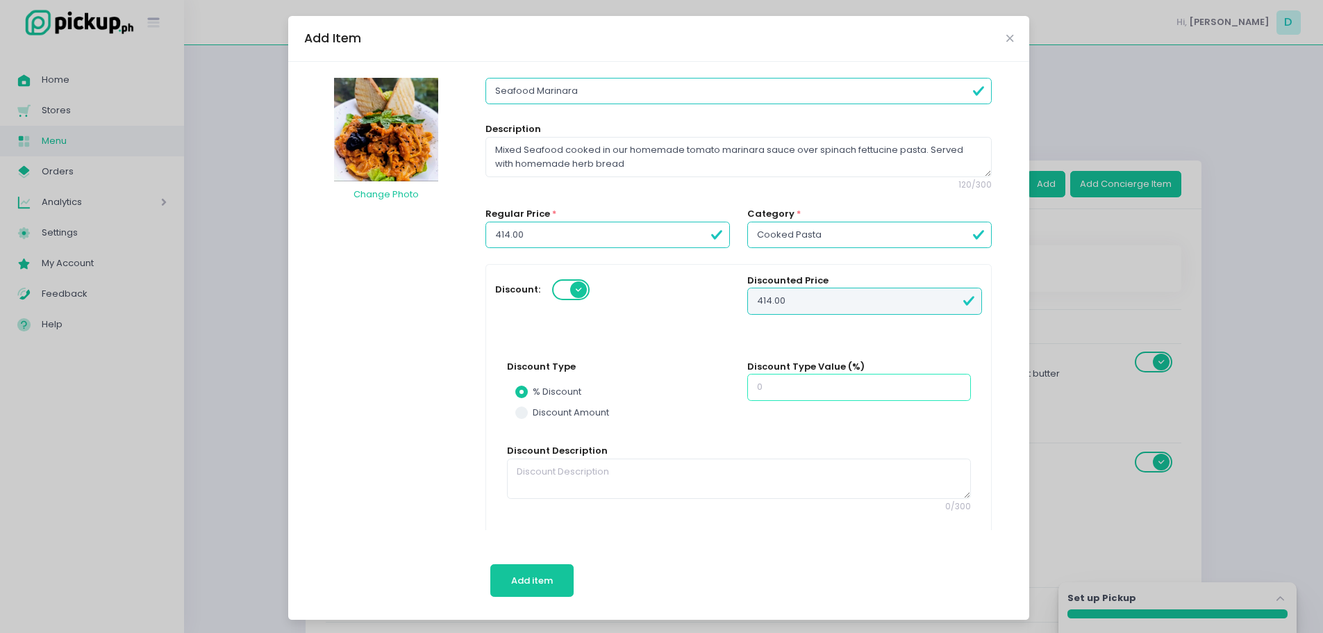
type input "406"
radio input "true"
type input "25"
type input "104"
type input "310"
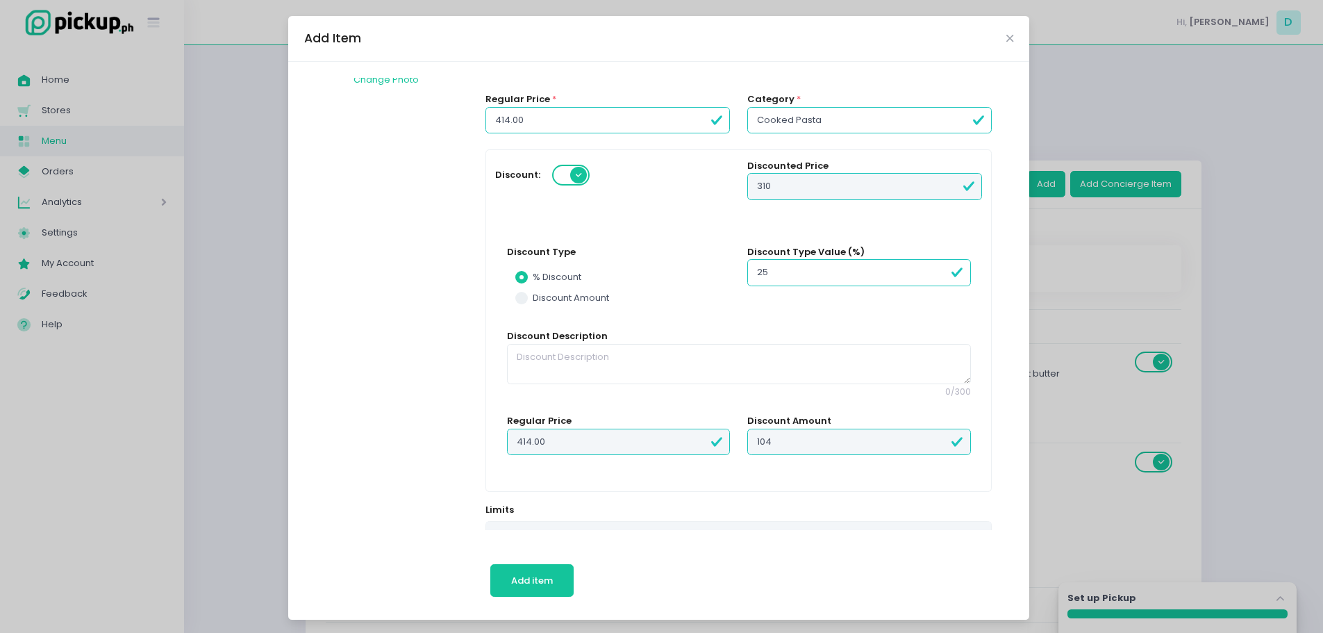
scroll to position [115, 0]
type input "25"
radio input "true"
type input "104.00"
type input "310.00"
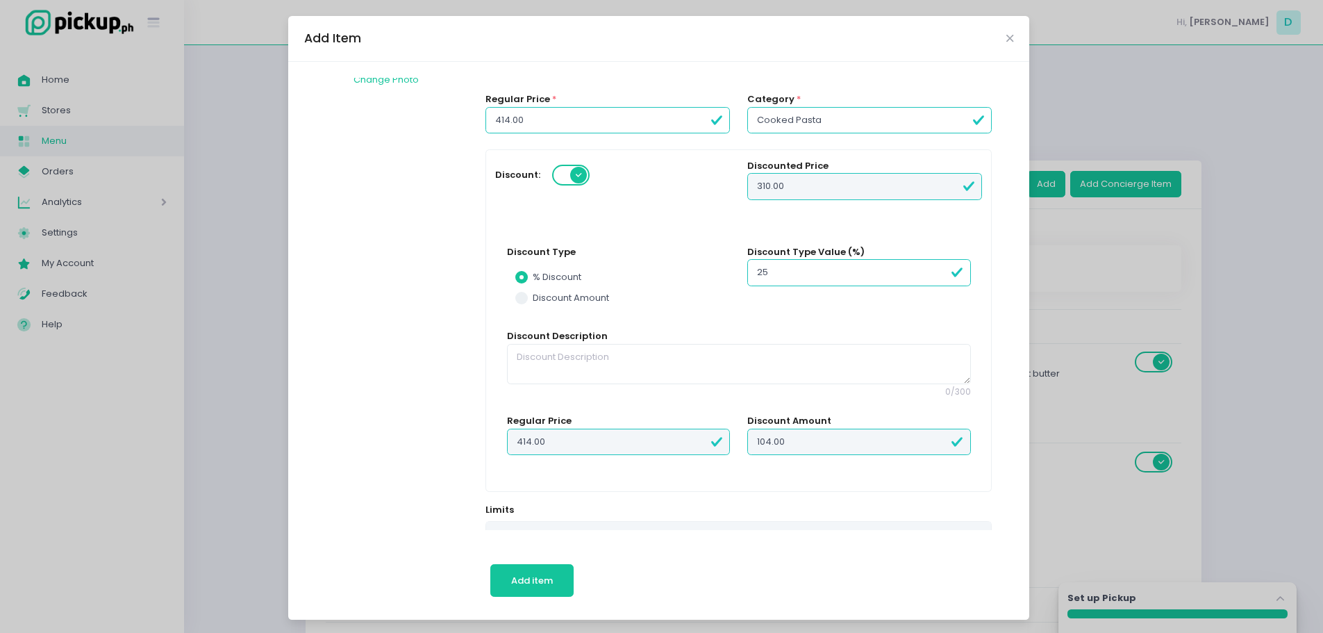
drag, startPoint x: 810, startPoint y: 269, endPoint x: 477, endPoint y: 326, distance: 338.0
radio input "true"
type input "1"
type input "4"
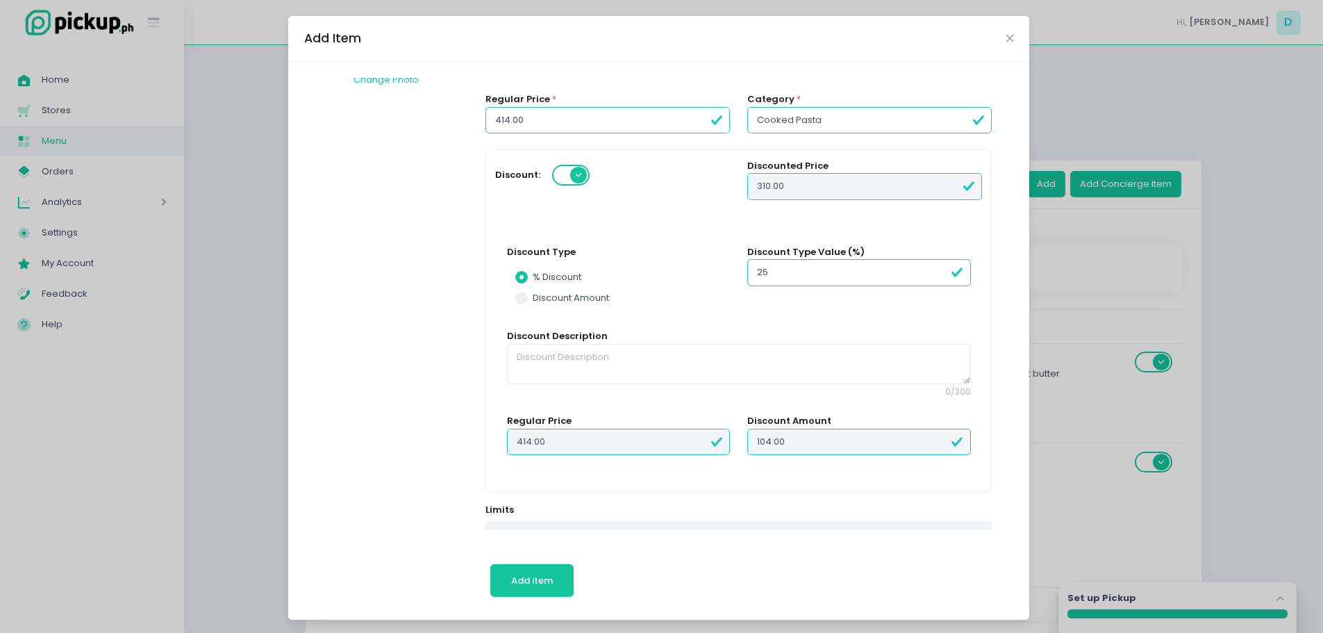
type input "410"
type input "10"
radio input "true"
type input "41"
type input "373"
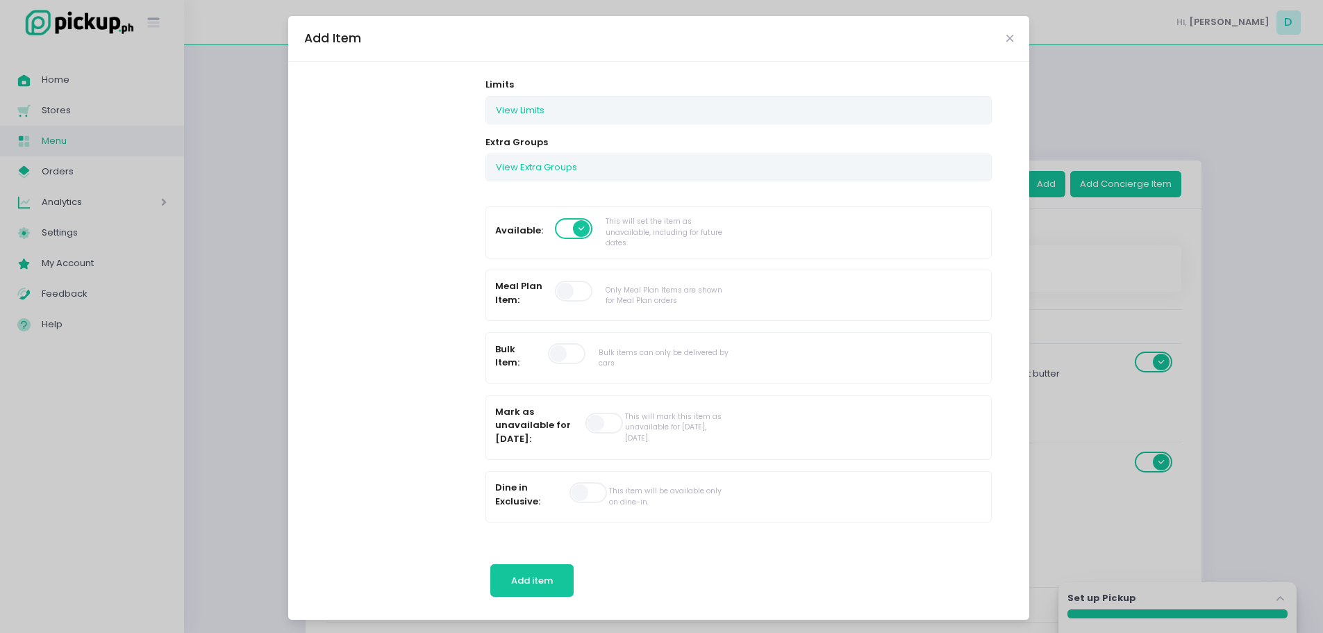
scroll to position [532, 0]
type input "10"
radio input "true"
type input "41.00"
type input "373.00"
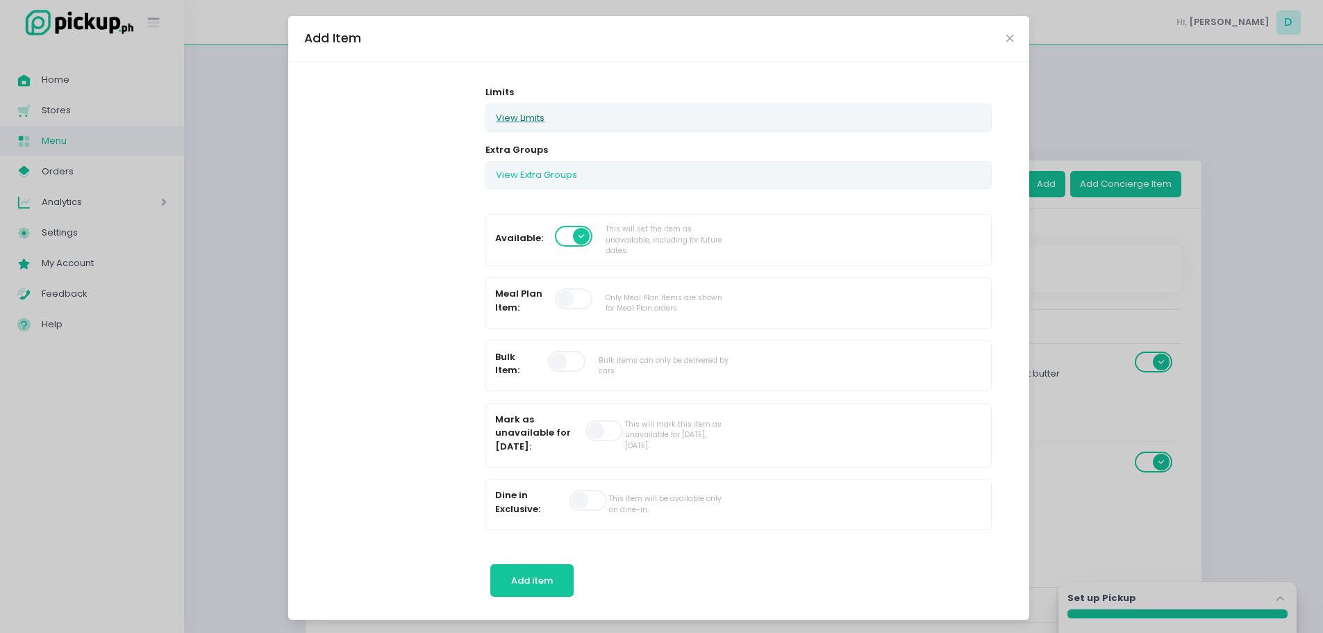
click at [528, 119] on button "View Limits" at bounding box center [520, 117] width 68 height 26
radio input "true"
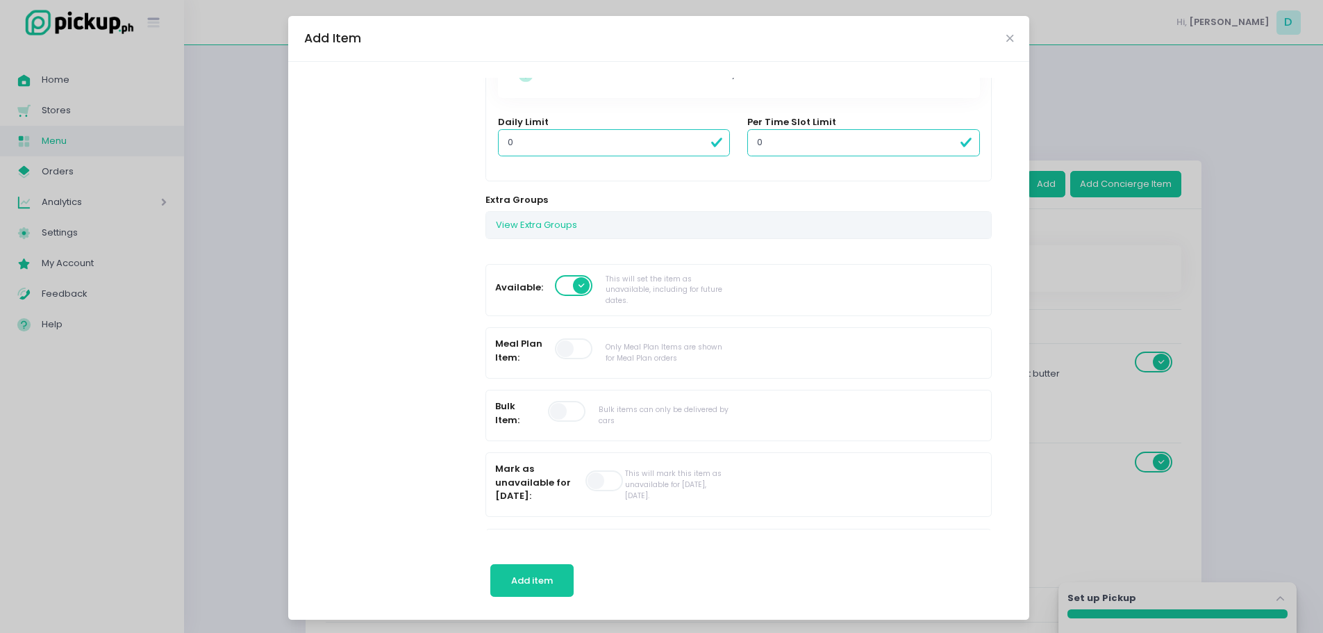
scroll to position [621, 0]
click at [526, 225] on button "View Extra Groups" at bounding box center [536, 225] width 101 height 26
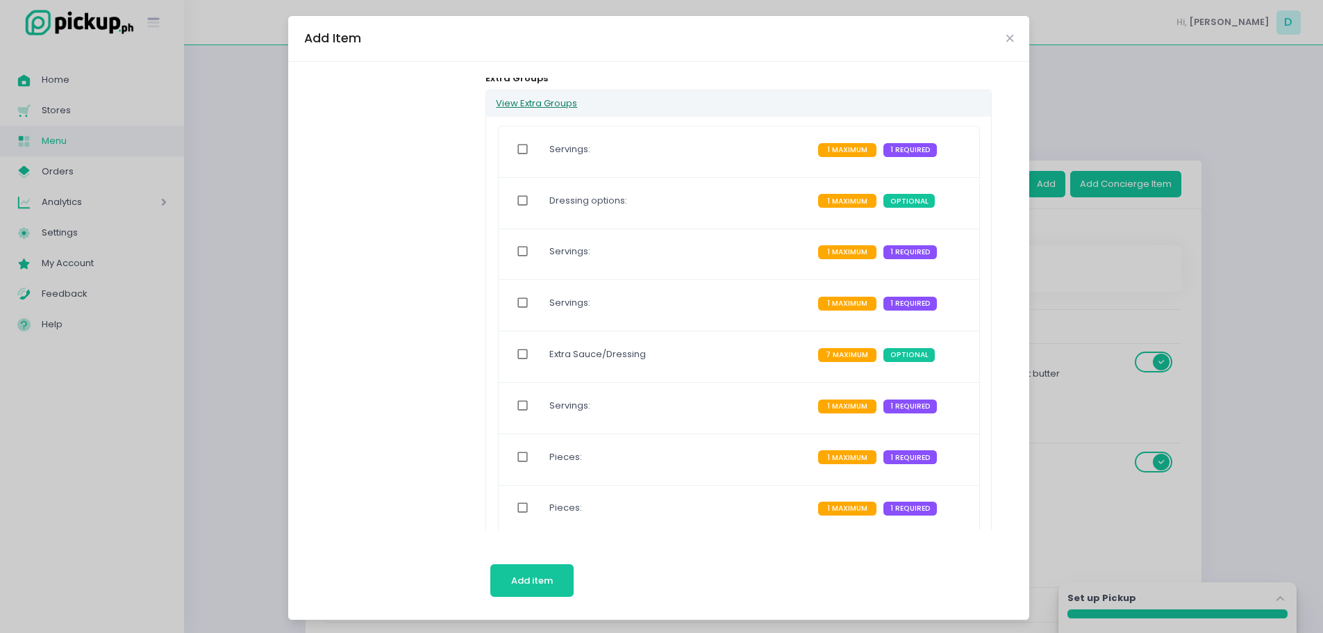
scroll to position [743, 0]
click at [891, 147] on span "1 REQUIRED" at bounding box center [910, 149] width 54 height 14
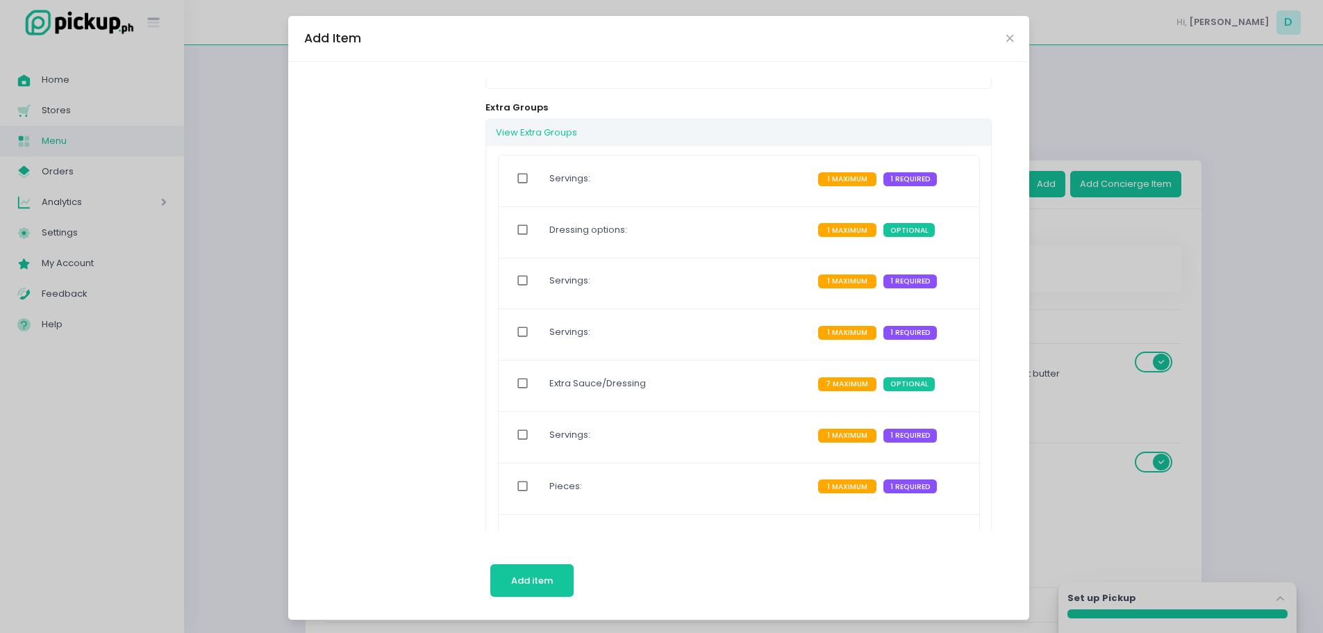
scroll to position [712, 0]
click at [907, 226] on span "OPTIONAL" at bounding box center [909, 231] width 52 height 14
click at [549, 228] on label "Dressing options:" at bounding box center [588, 231] width 78 height 32
click at [514, 235] on input "checkbox" at bounding box center [523, 231] width 26 height 32
checkbox input "true"
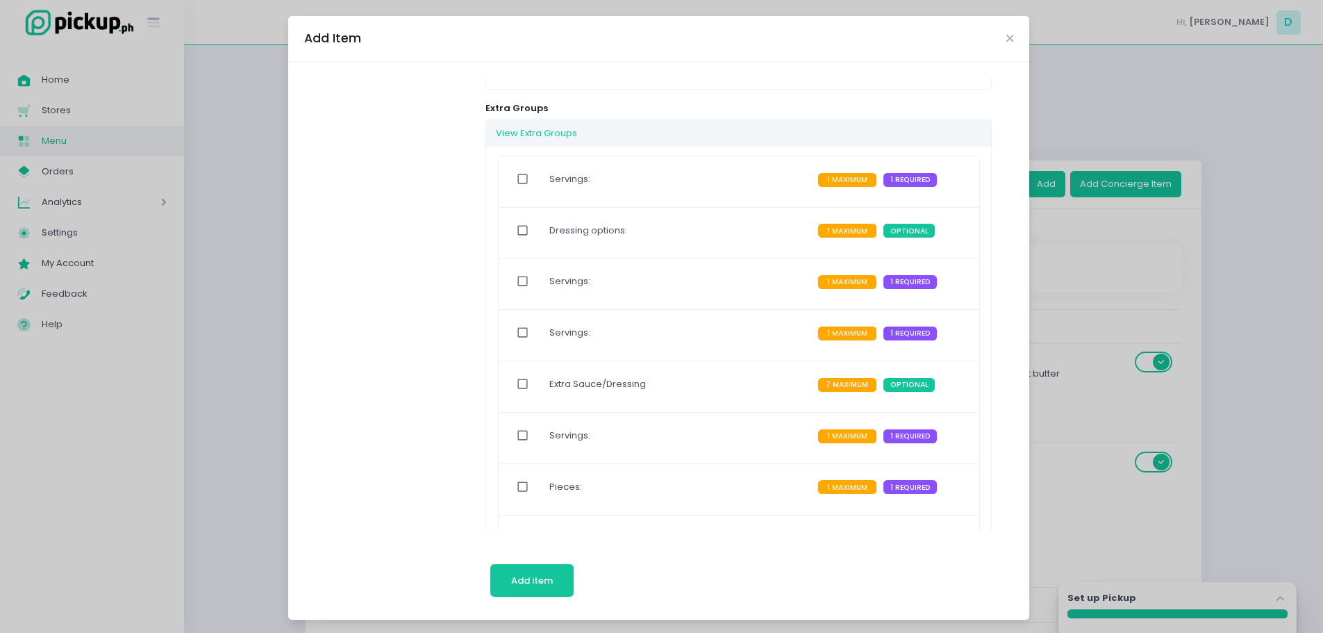
radio input "true"
click at [514, 235] on input "checkbox" at bounding box center [523, 231] width 26 height 32
checkbox input "false"
radio input "true"
click at [518, 178] on input "checkbox" at bounding box center [523, 179] width 26 height 32
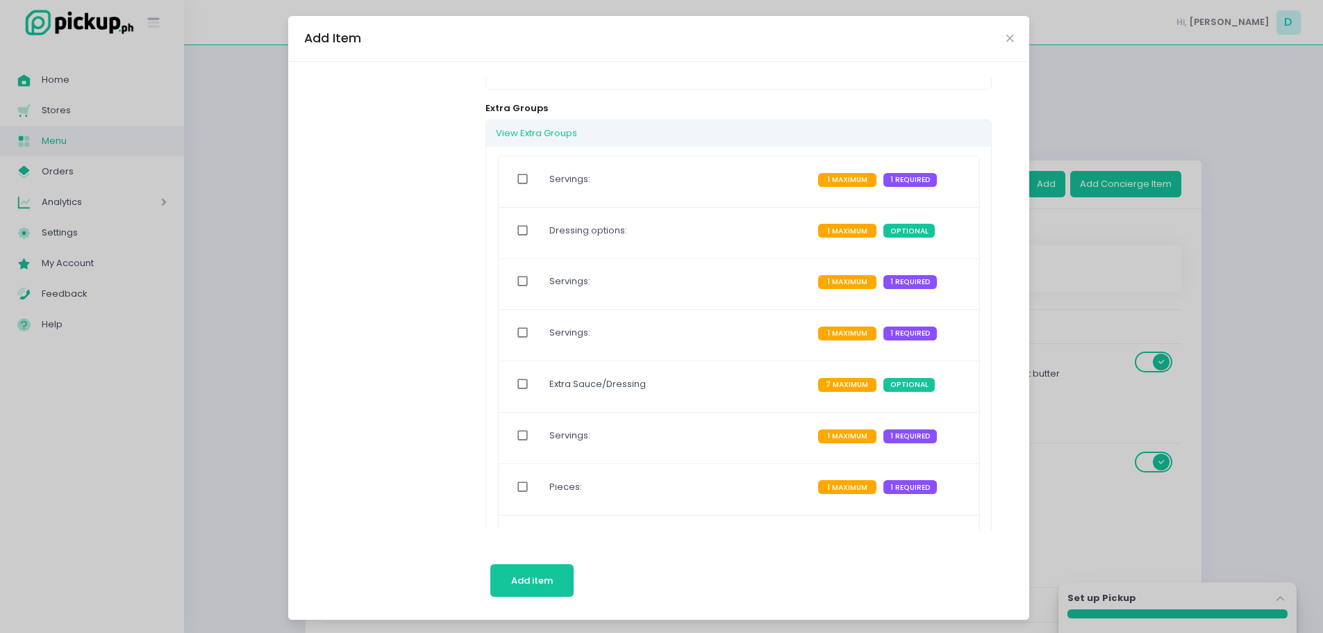
checkbox input "true"
radio input "true"
click at [518, 178] on input "checkbox" at bounding box center [523, 179] width 26 height 32
checkbox input "false"
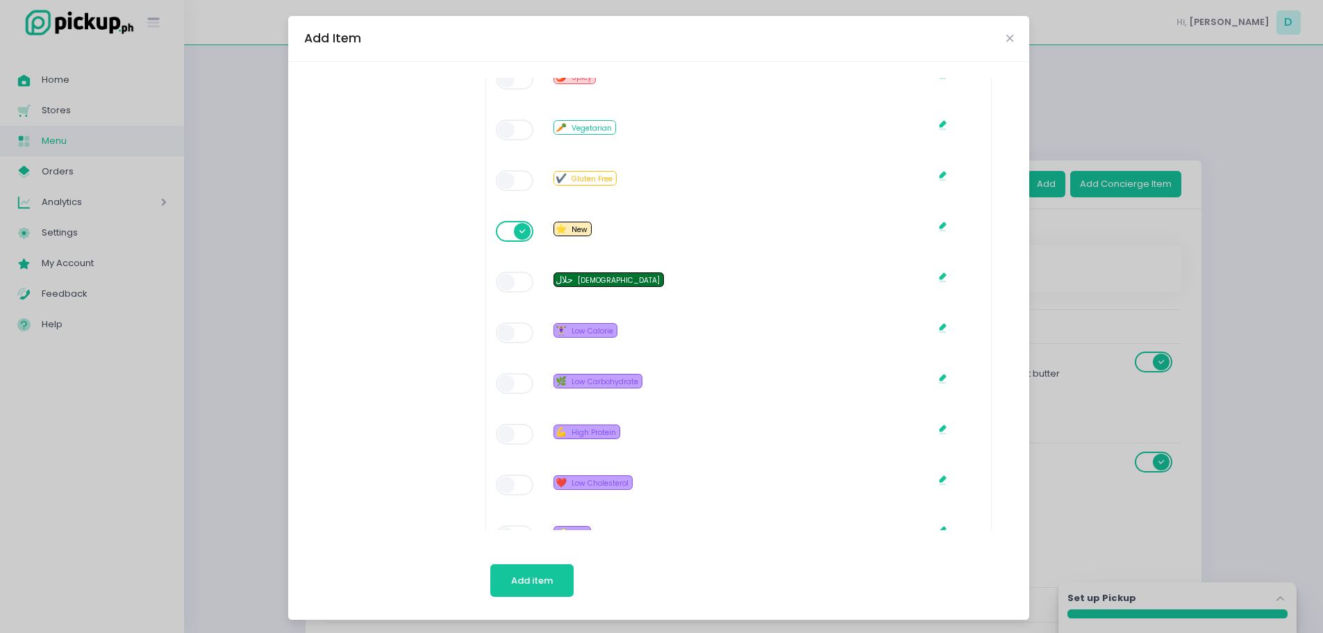
scroll to position [1932, 0]
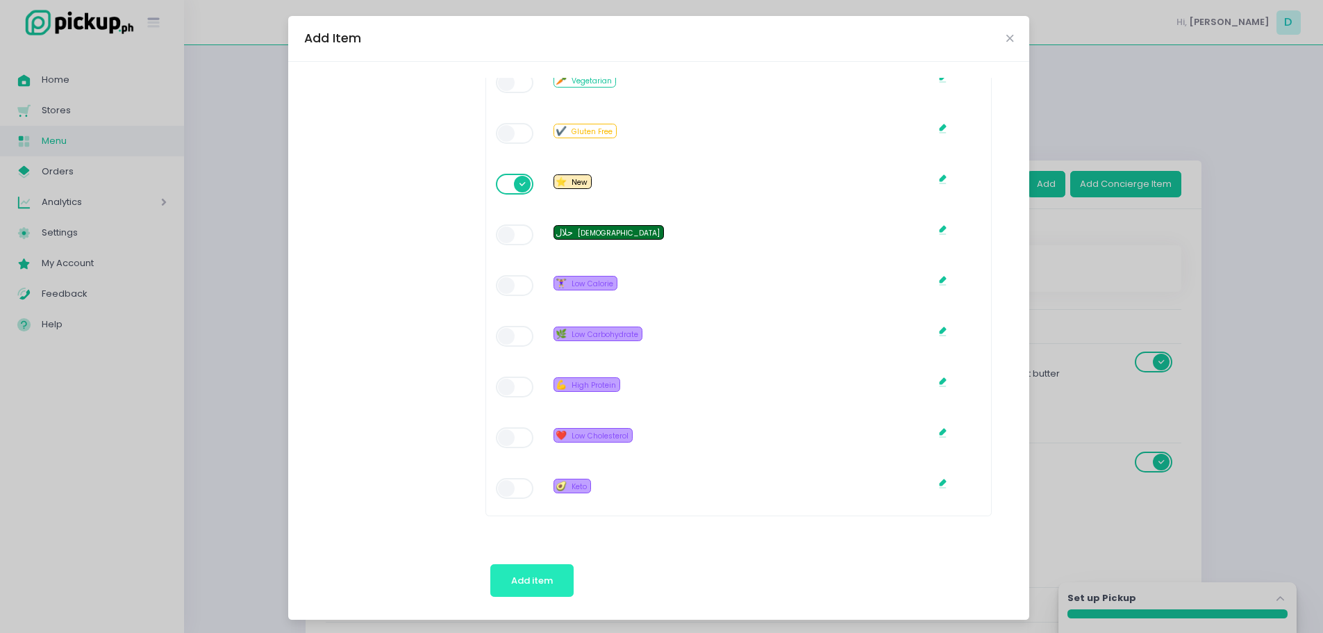
click at [535, 572] on button "Add item" at bounding box center [532, 580] width 84 height 33
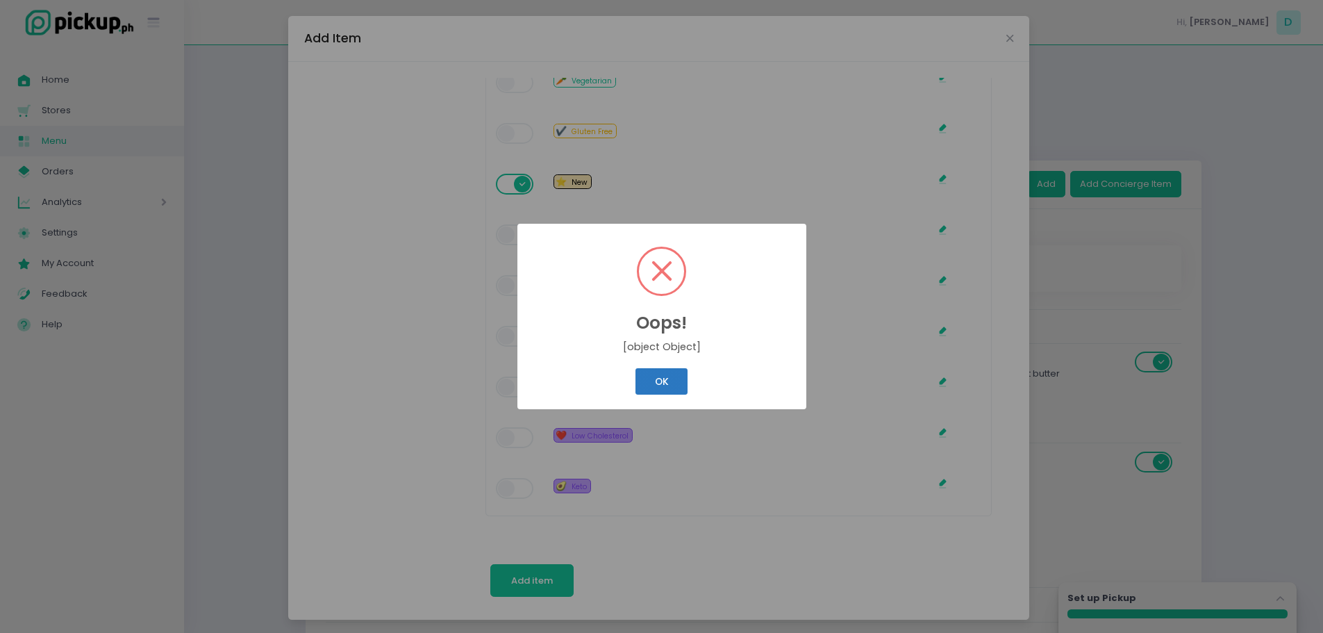
click at [682, 384] on button "OK" at bounding box center [661, 381] width 52 height 26
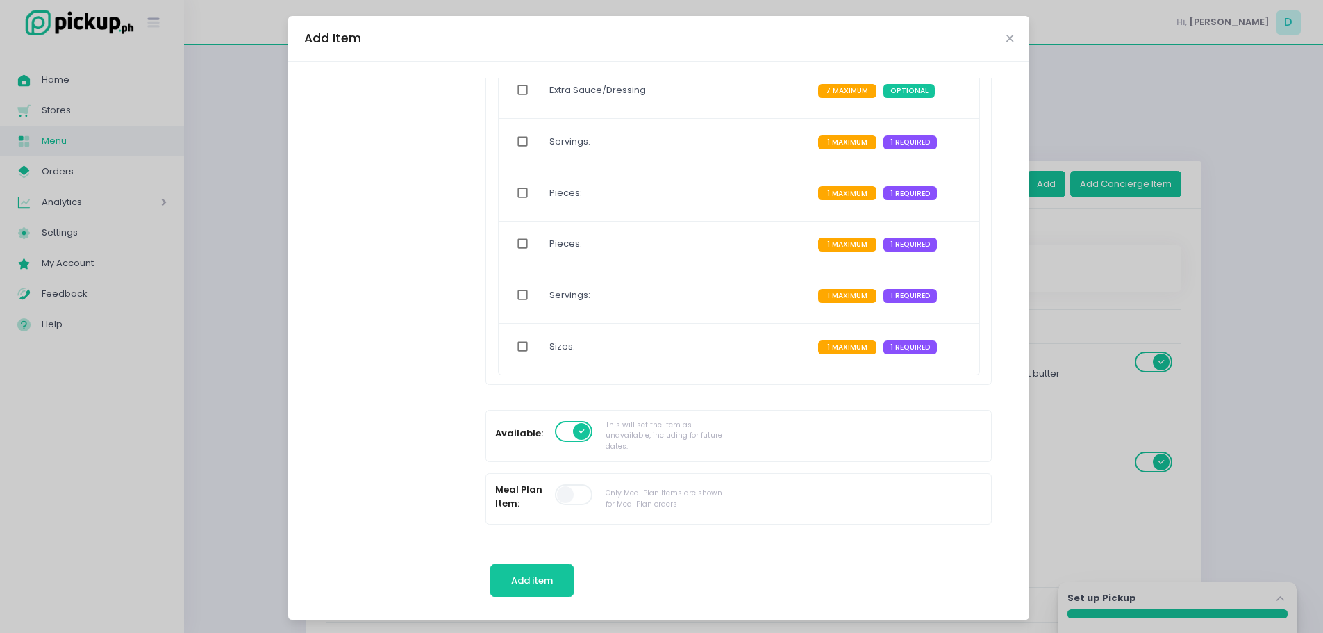
scroll to position [1000, 0]
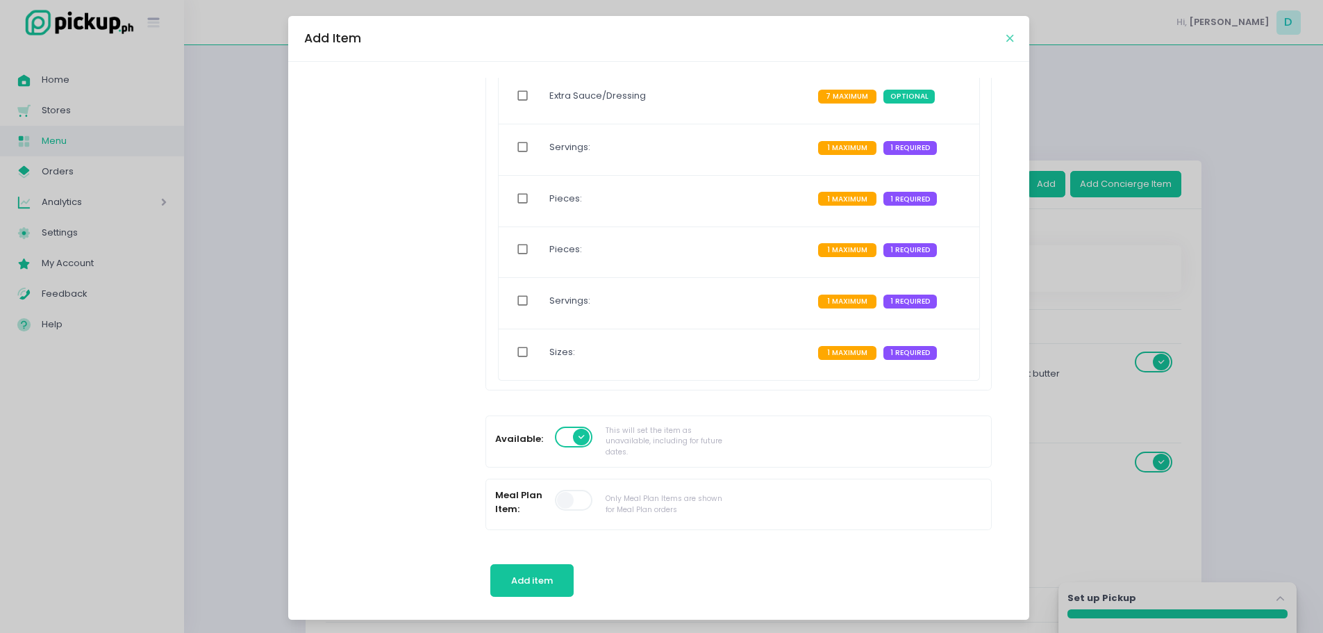
click at [1006, 40] on icon "Close" at bounding box center [1009, 38] width 7 height 10
radio input "true"
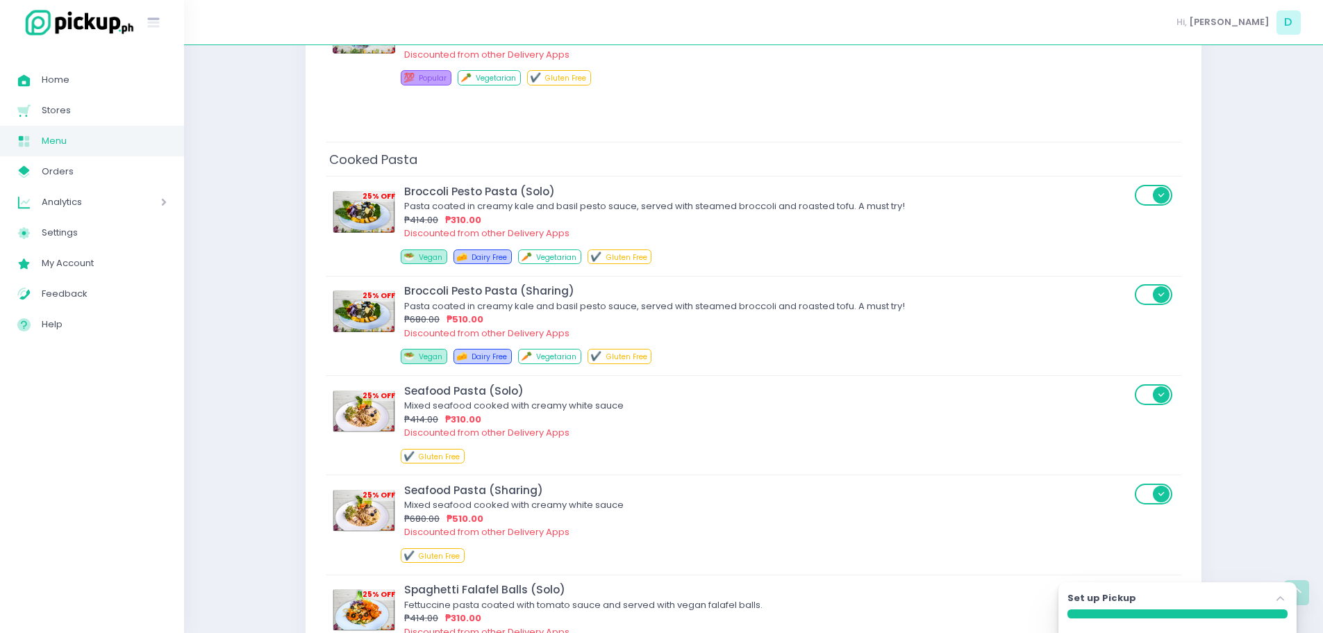
scroll to position [3301, 0]
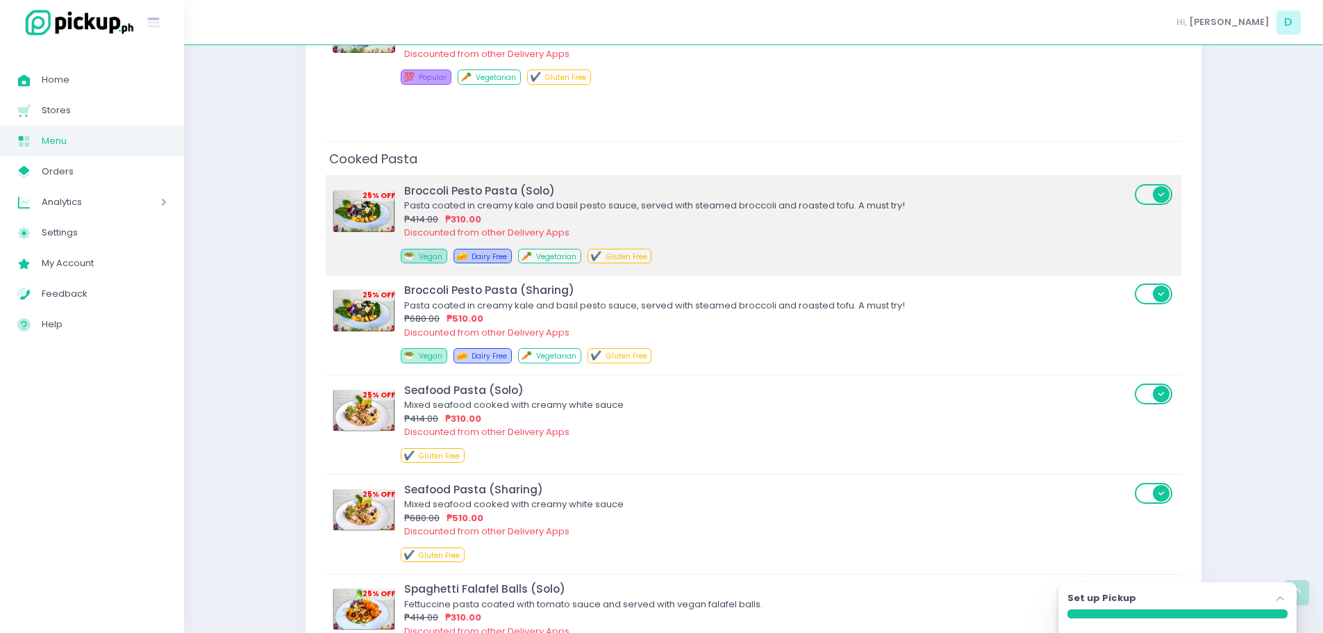
click at [646, 199] on div "Pasta coated in creamy kale and basil pesto sauce, served with steamed broccoli…" at bounding box center [767, 206] width 726 height 14
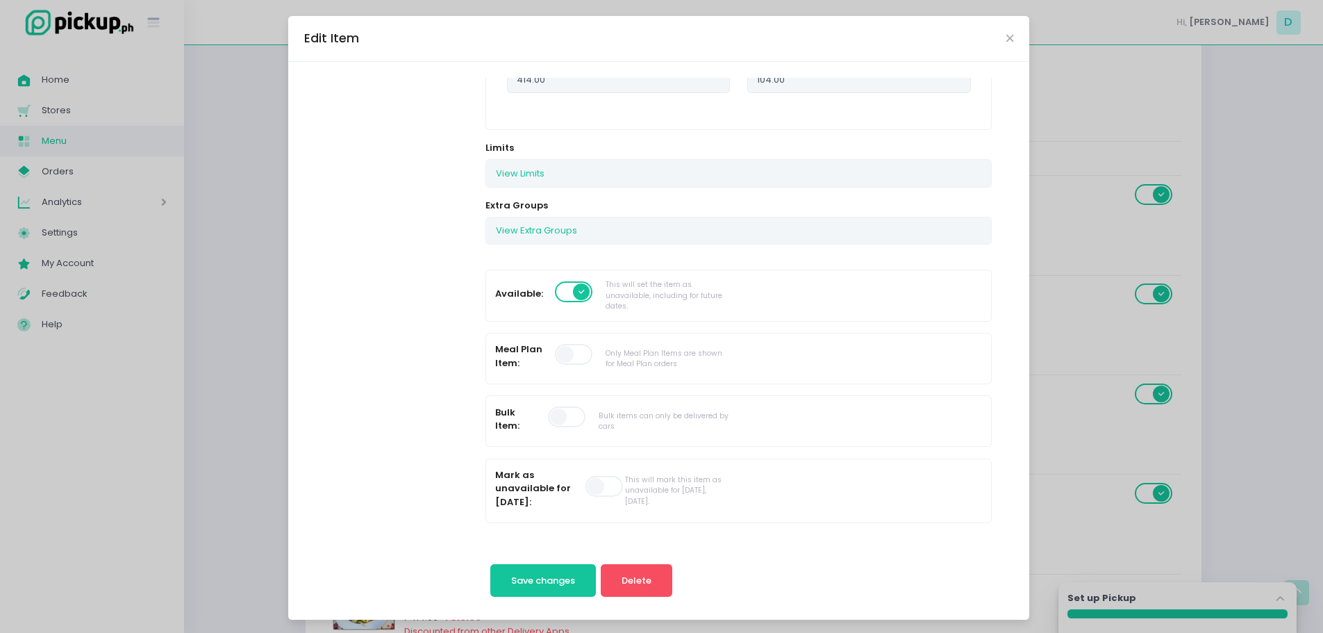
scroll to position [477, 0]
click at [646, 180] on div "View Limits" at bounding box center [738, 172] width 504 height 26
click at [512, 176] on button "View Limits" at bounding box center [520, 172] width 68 height 26
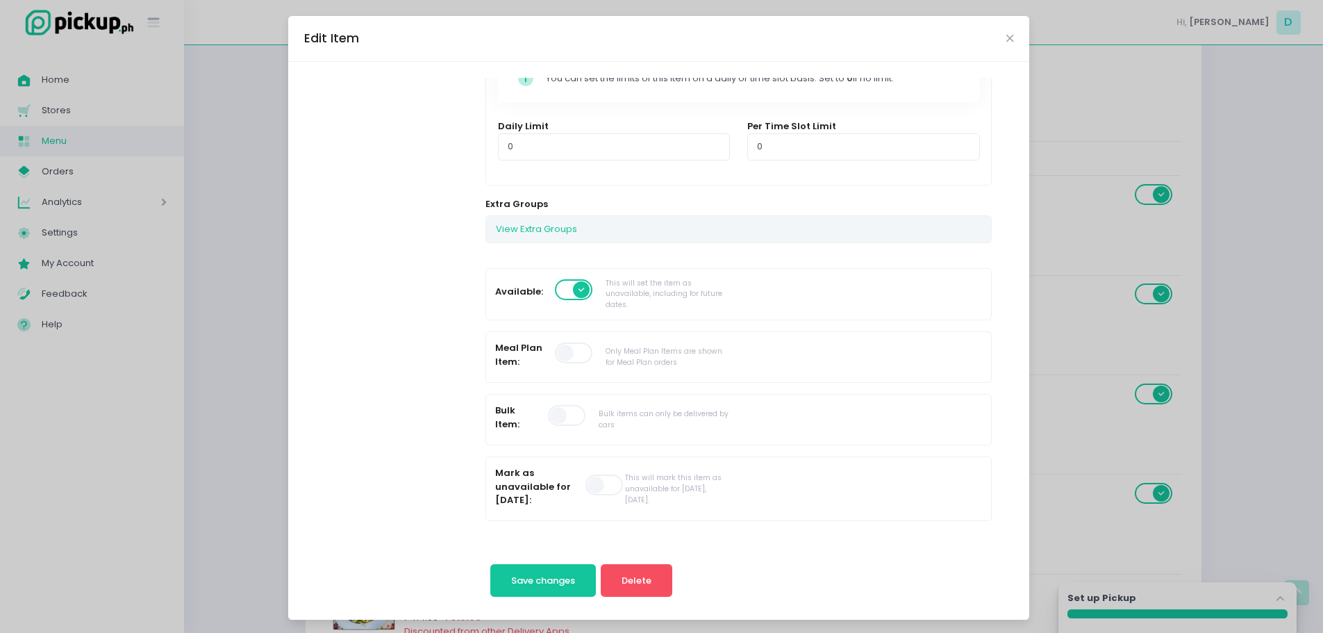
scroll to position [617, 0]
click at [514, 228] on button "View Extra Groups" at bounding box center [536, 228] width 101 height 26
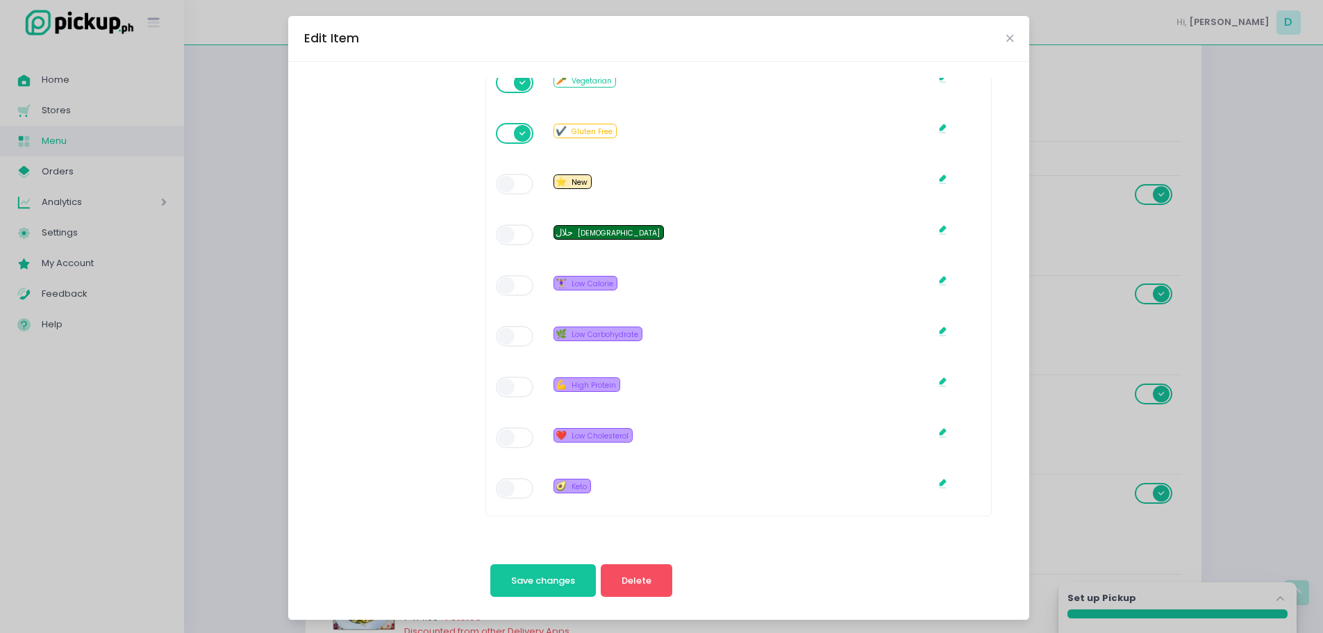
scroll to position [2, 0]
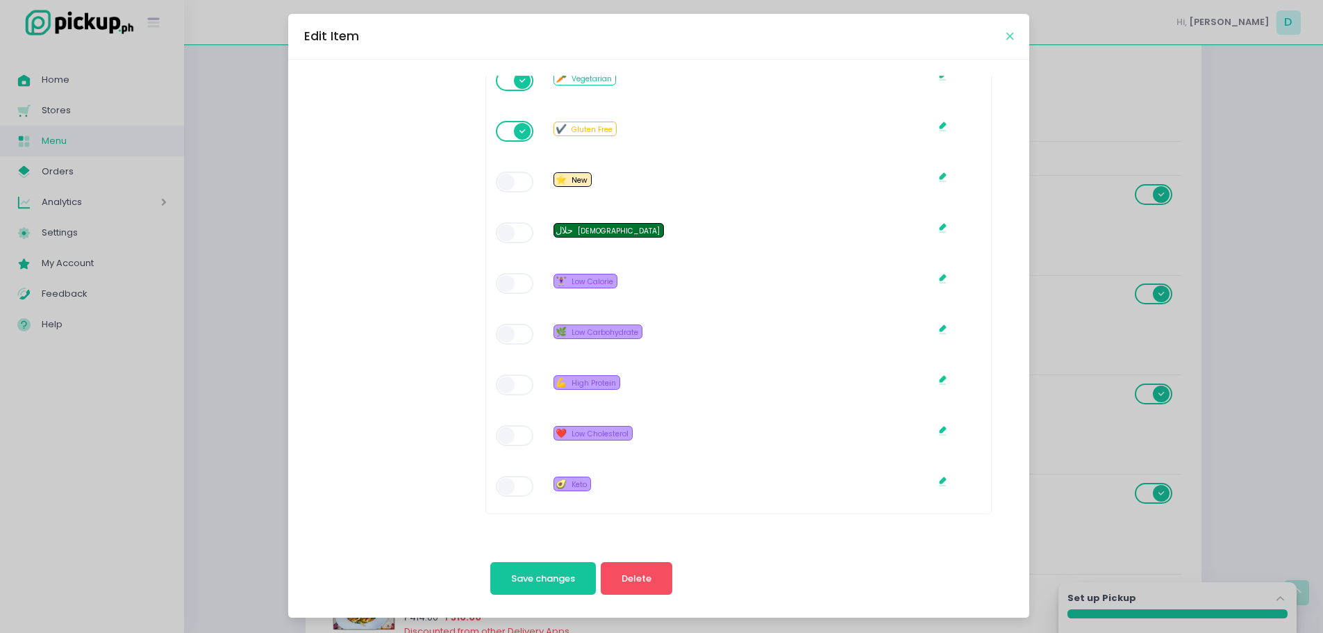
click at [1006, 37] on icon "Close" at bounding box center [1009, 36] width 7 height 10
radio input "true"
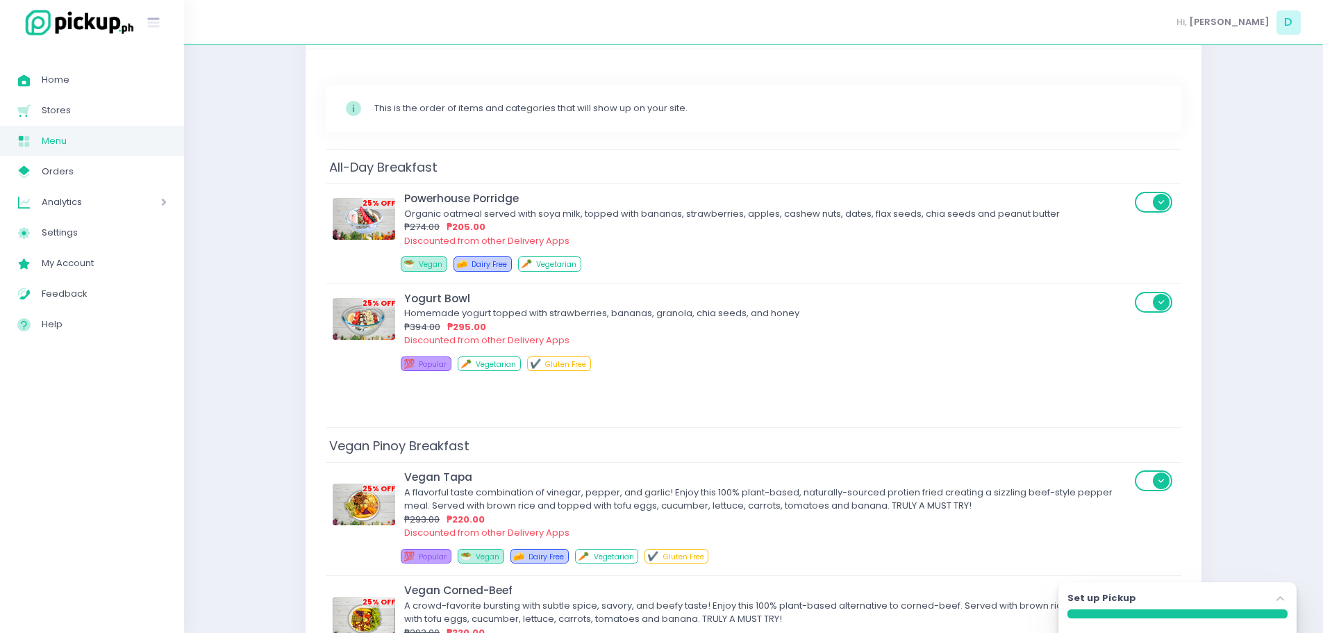
scroll to position [0, 0]
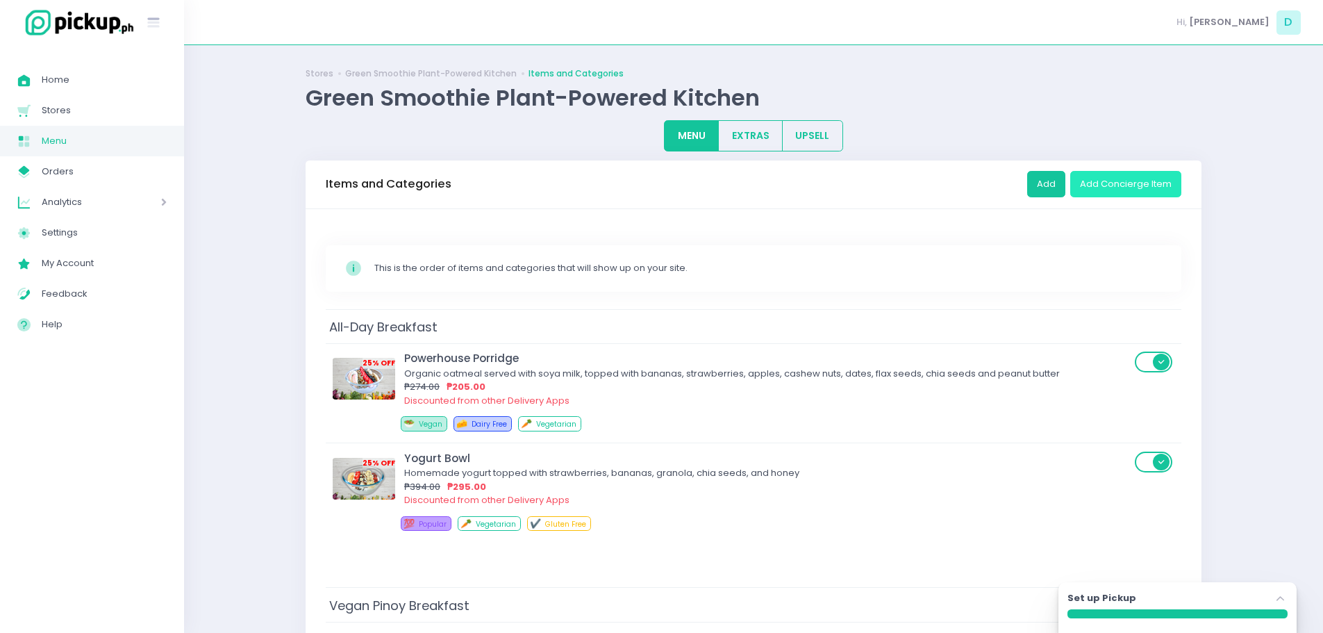
click at [1110, 187] on button "Add Concierge Item" at bounding box center [1125, 184] width 111 height 26
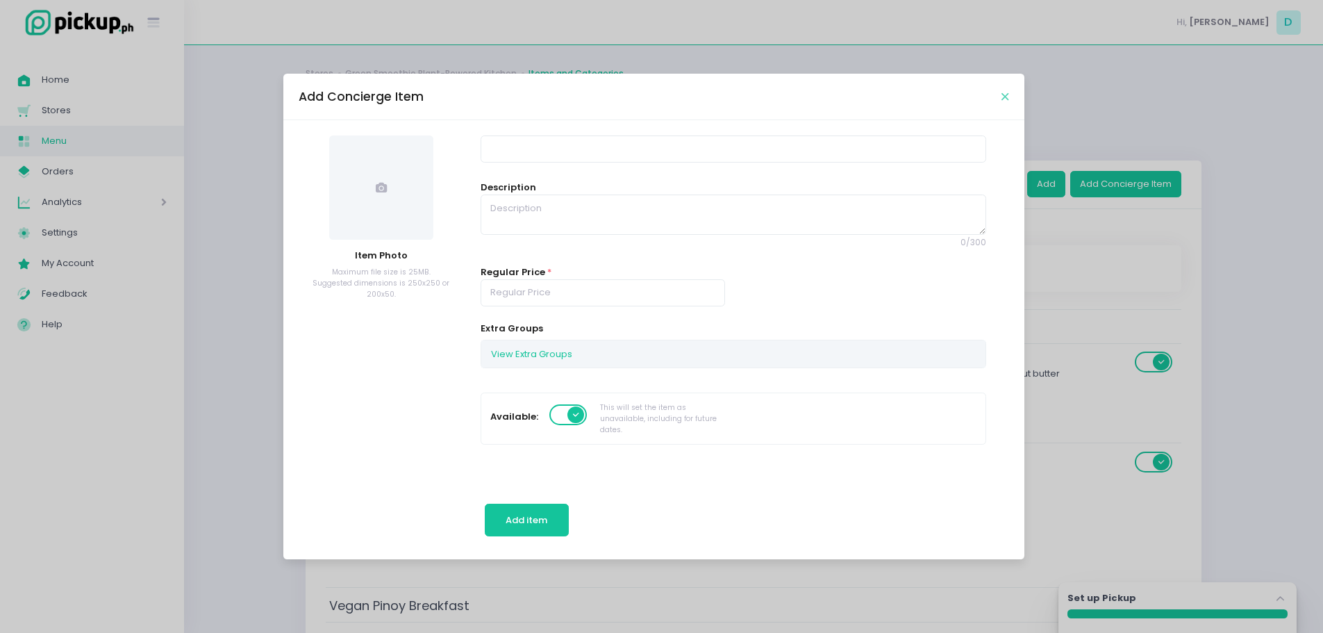
click at [1004, 101] on div "Add Concierge Item" at bounding box center [653, 97] width 741 height 46
click at [1003, 96] on icon "Close" at bounding box center [1004, 97] width 7 height 10
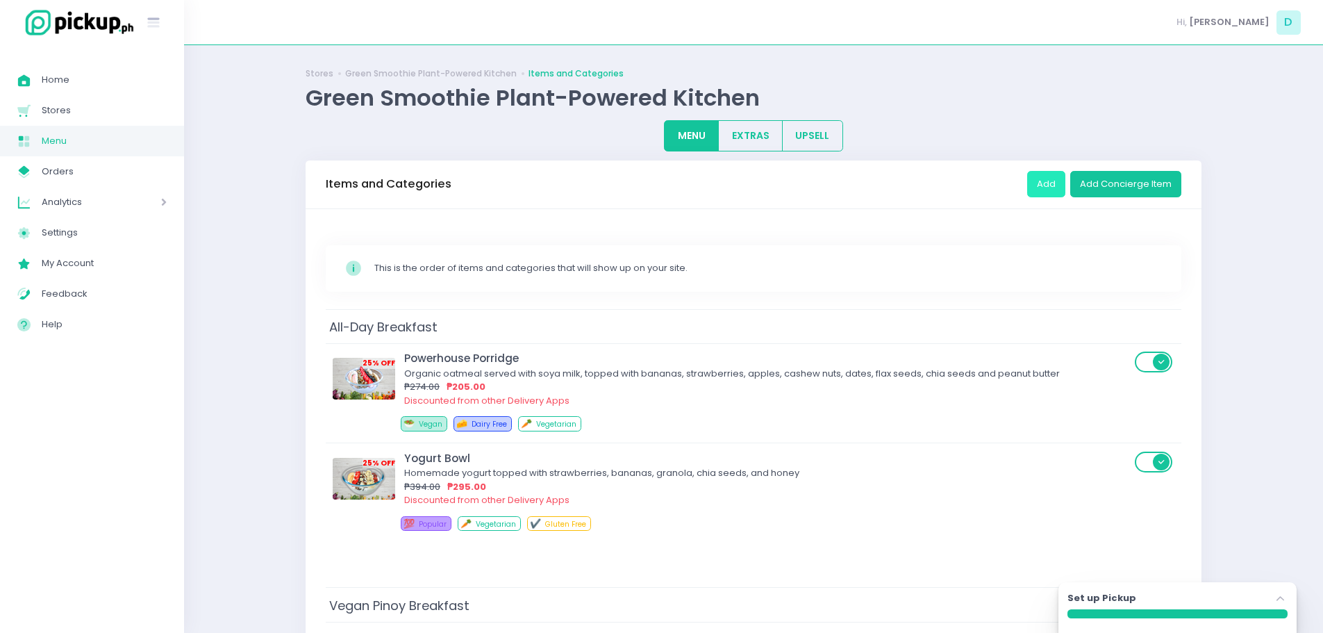
click at [1039, 184] on button "Add" at bounding box center [1046, 184] width 38 height 26
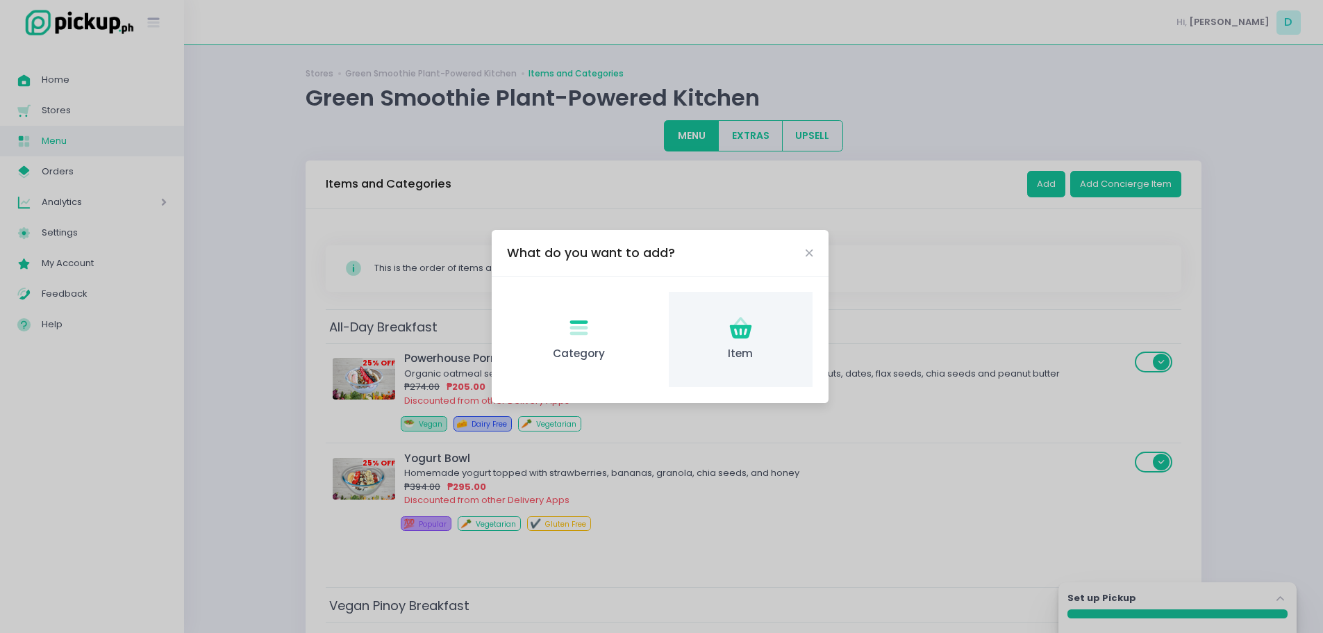
click at [761, 348] on span "Item" at bounding box center [741, 354] width 122 height 16
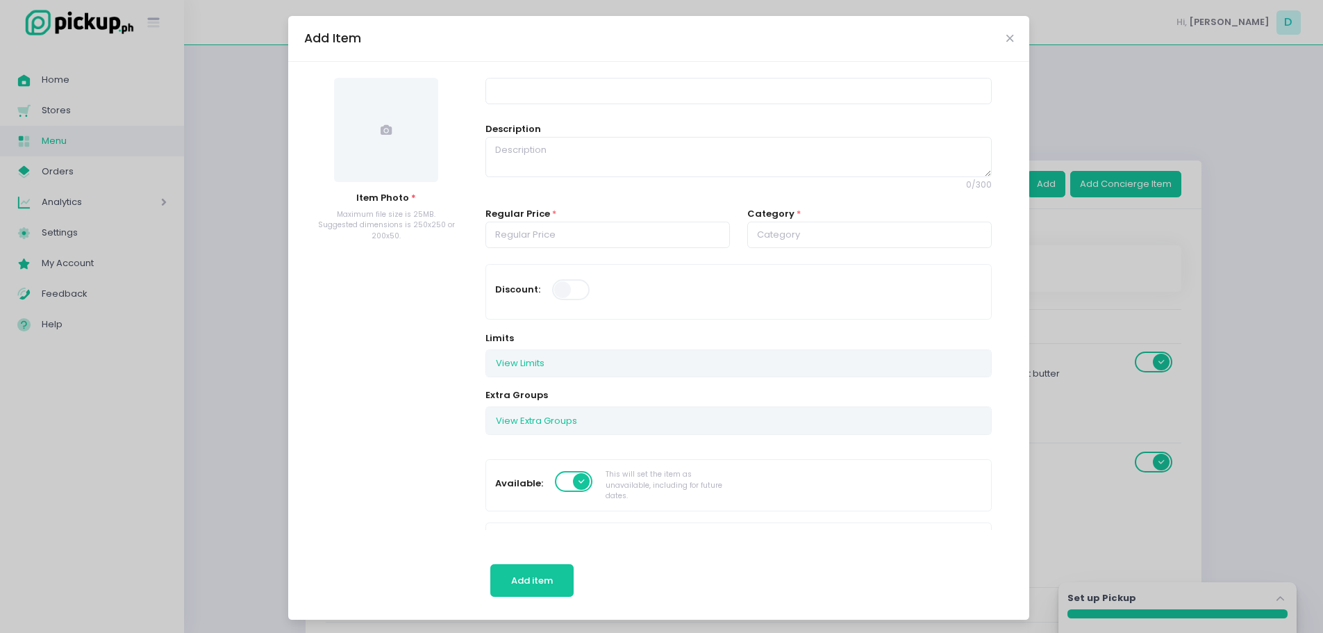
click at [378, 151] on span at bounding box center [386, 130] width 104 height 104
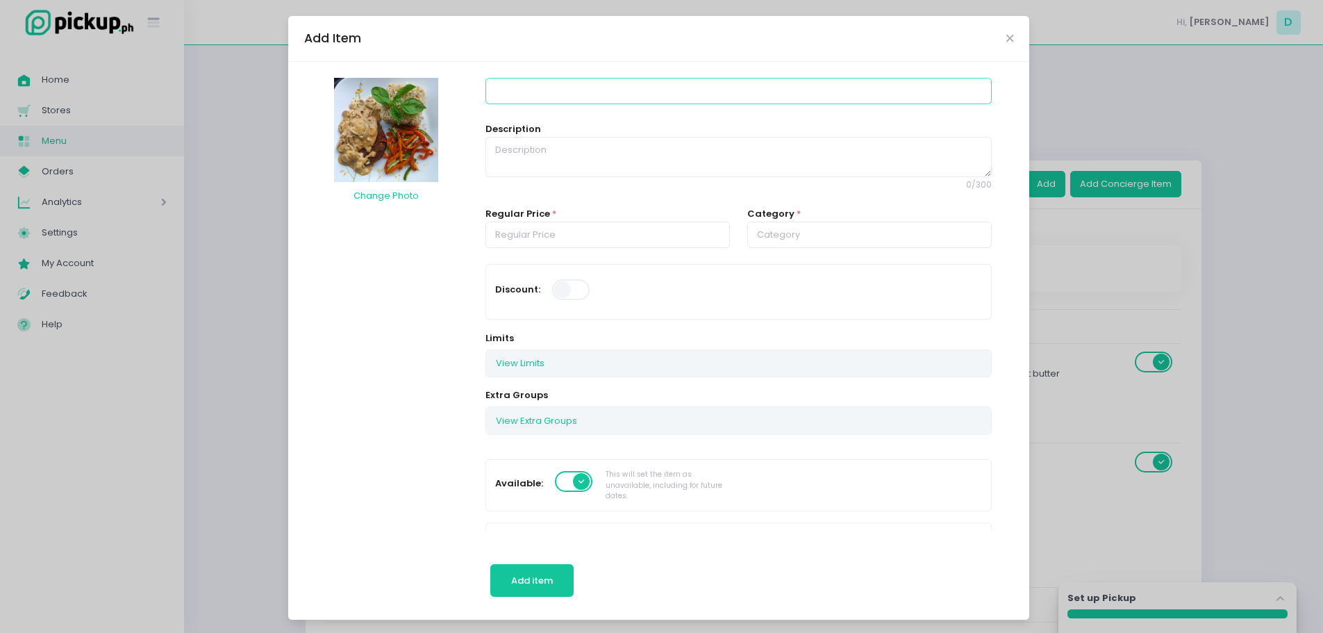
click at [541, 86] on input at bounding box center [737, 91] width 505 height 26
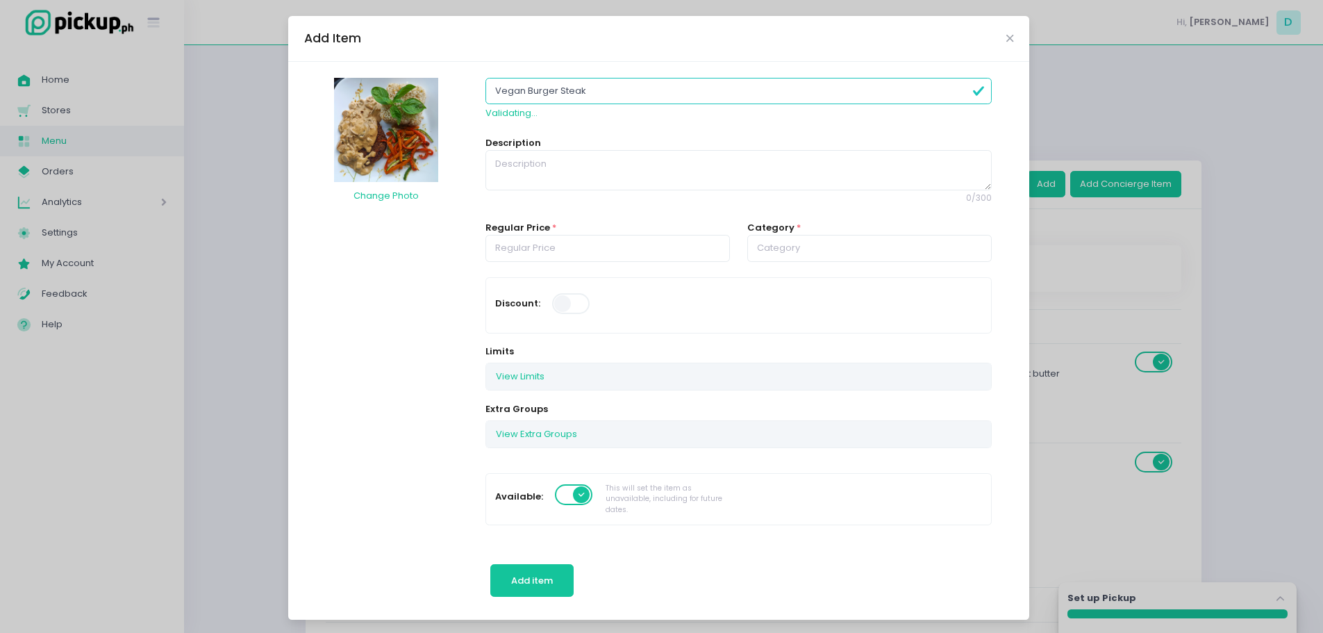
type input "Vegan Burger Steak"
click at [535, 178] on textarea at bounding box center [737, 170] width 505 height 40
click at [704, 176] on textarea at bounding box center [737, 170] width 505 height 40
type textarea "Enjoy the creamy goodness offered by our healthy vegan burger steak within the …"
click at [618, 242] on input "number" at bounding box center [607, 248] width 244 height 26
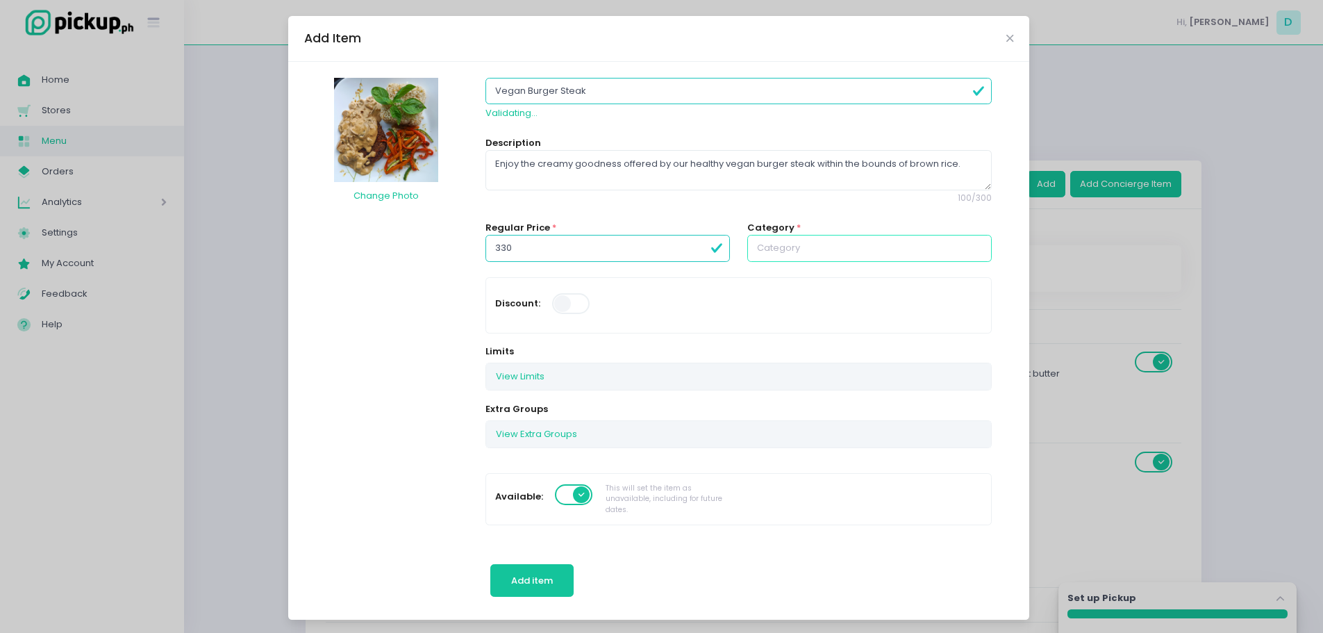
type input "330.00"
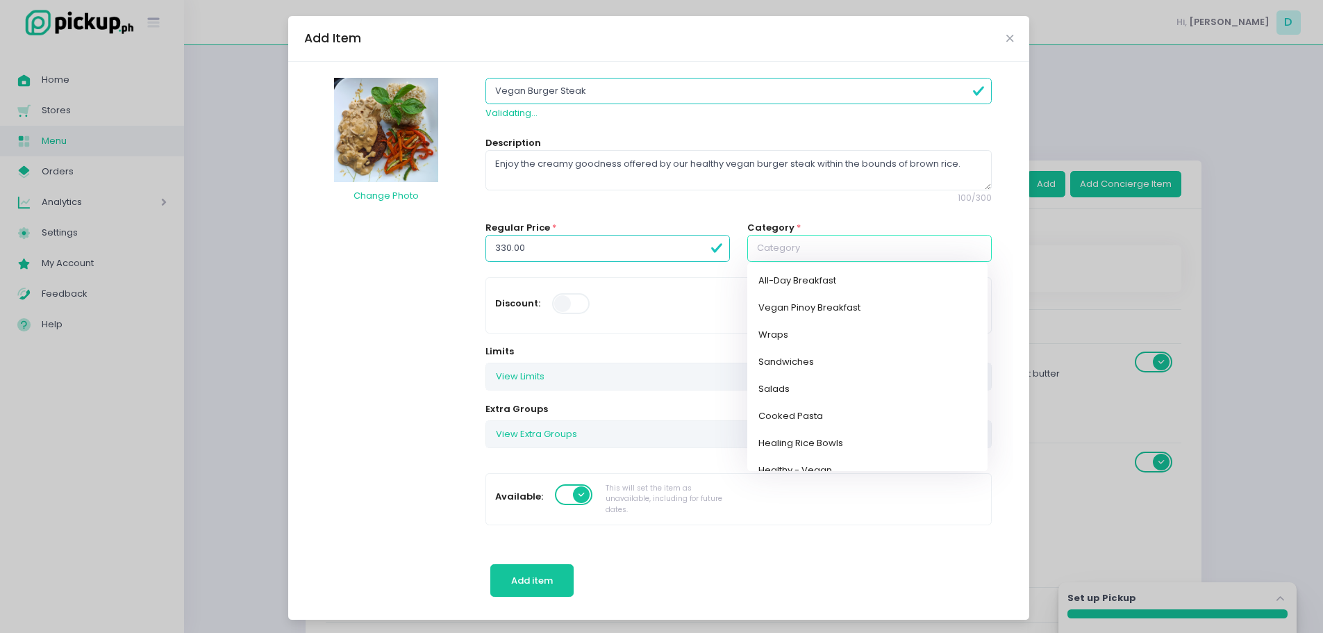
click at [846, 254] on input "text" at bounding box center [869, 248] width 244 height 26
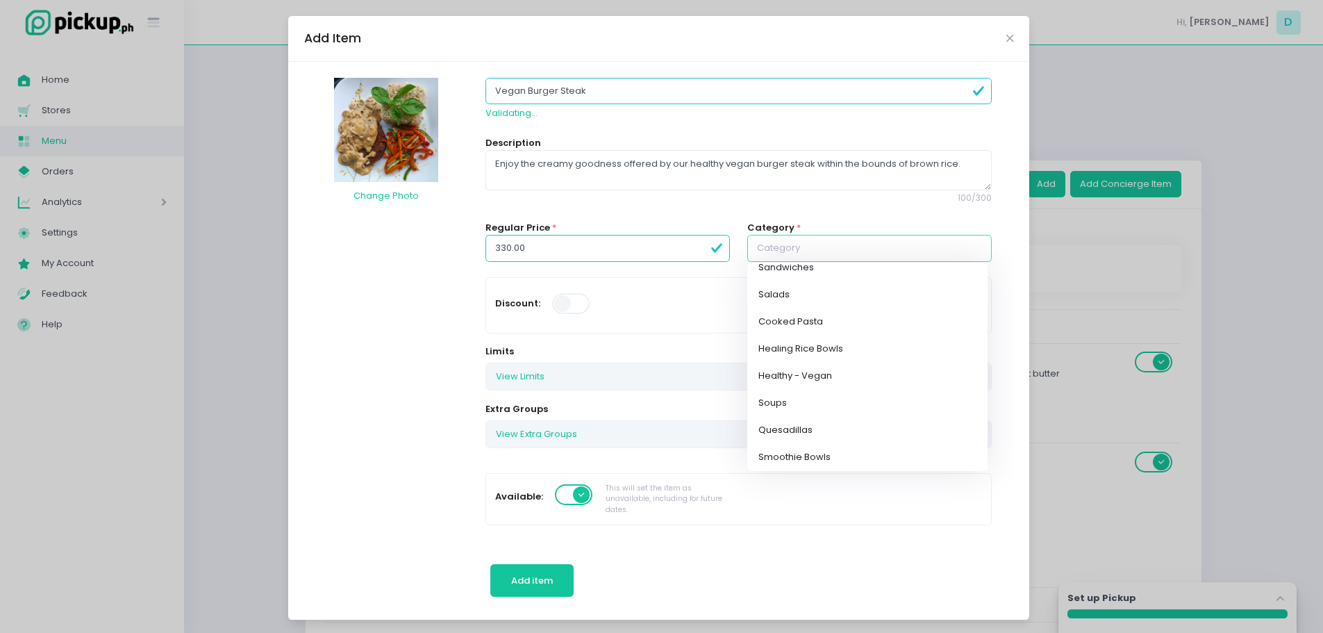
scroll to position [99, 0]
click at [835, 336] on link "Healing Rice Bowls" at bounding box center [867, 343] width 240 height 27
type input "Healing Rice Bowls"
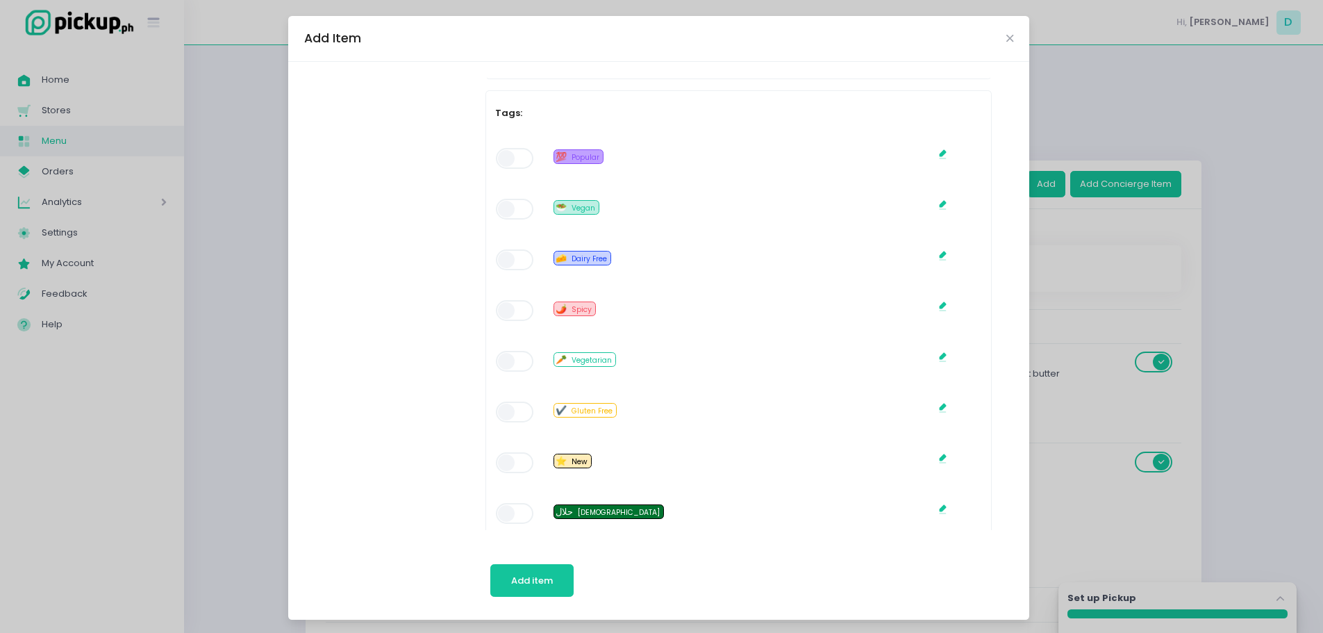
scroll to position [710, 0]
click at [509, 158] on span at bounding box center [516, 157] width 40 height 21
click at [507, 212] on span at bounding box center [516, 208] width 40 height 21
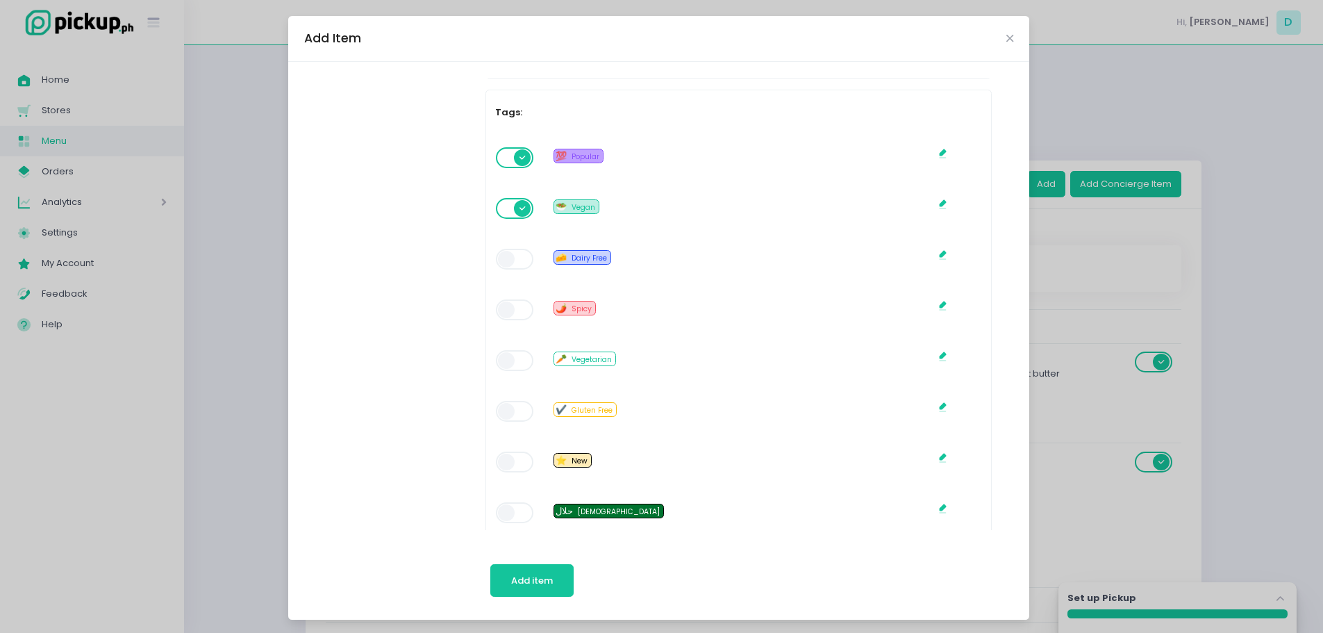
click at [508, 364] on span at bounding box center [516, 360] width 40 height 21
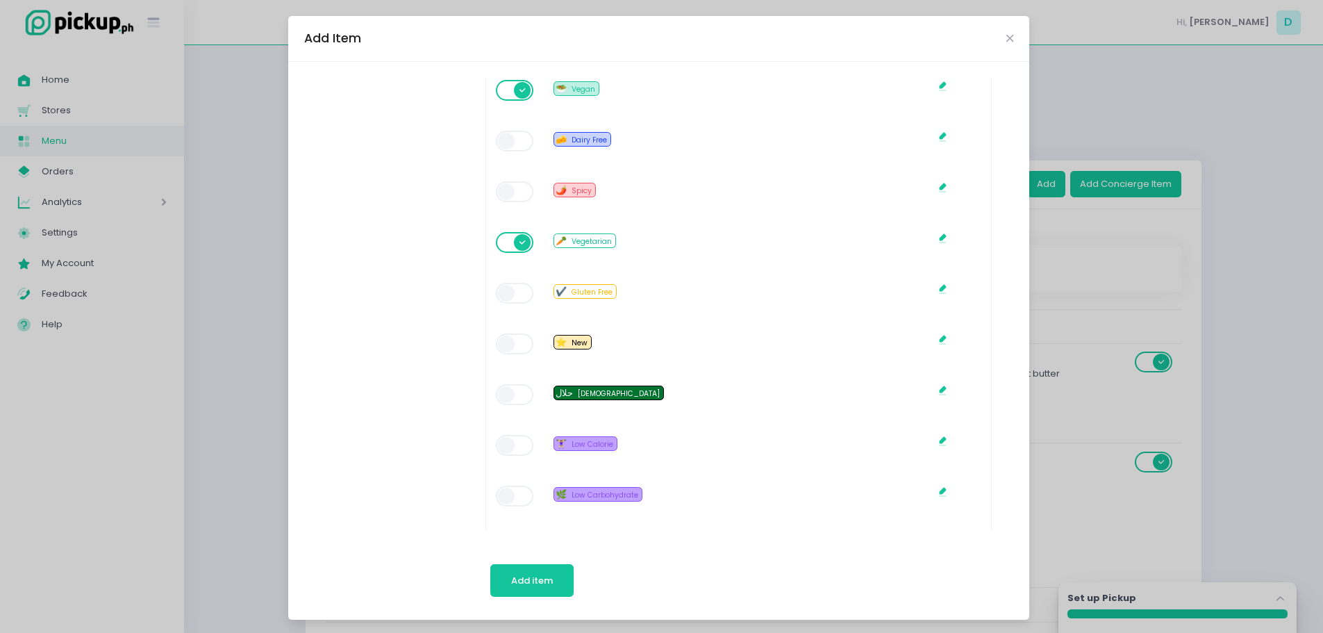
scroll to position [833, 0]
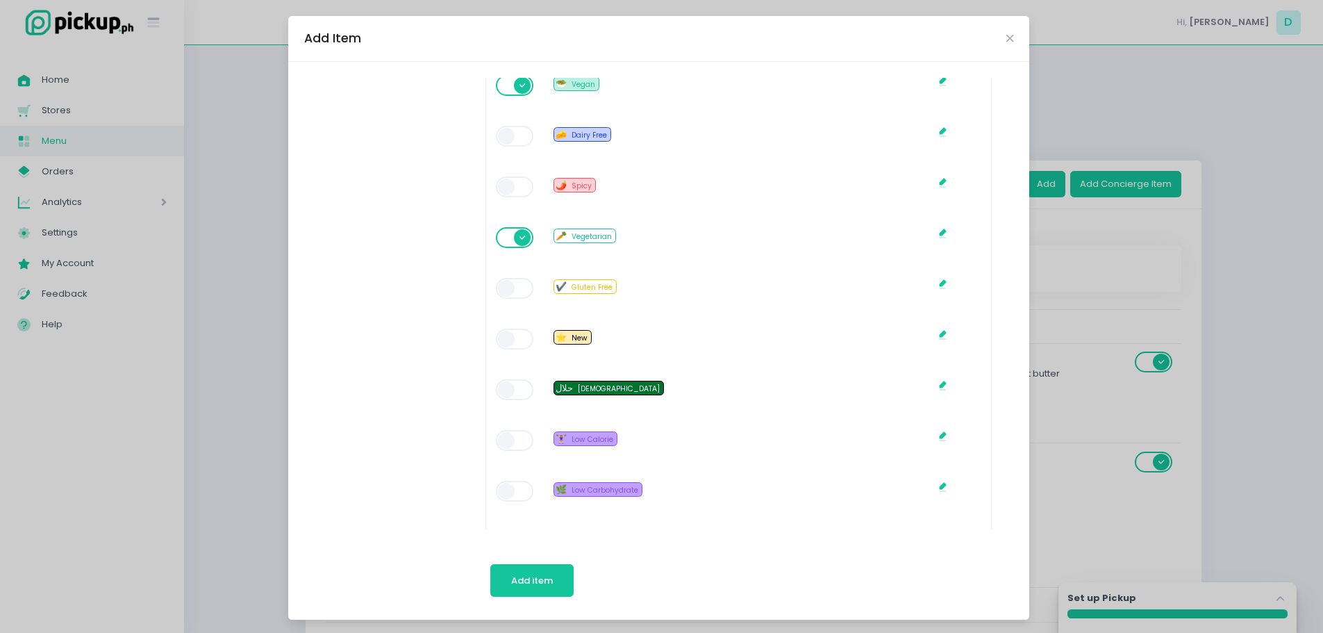
click at [513, 329] on span at bounding box center [516, 338] width 40 height 21
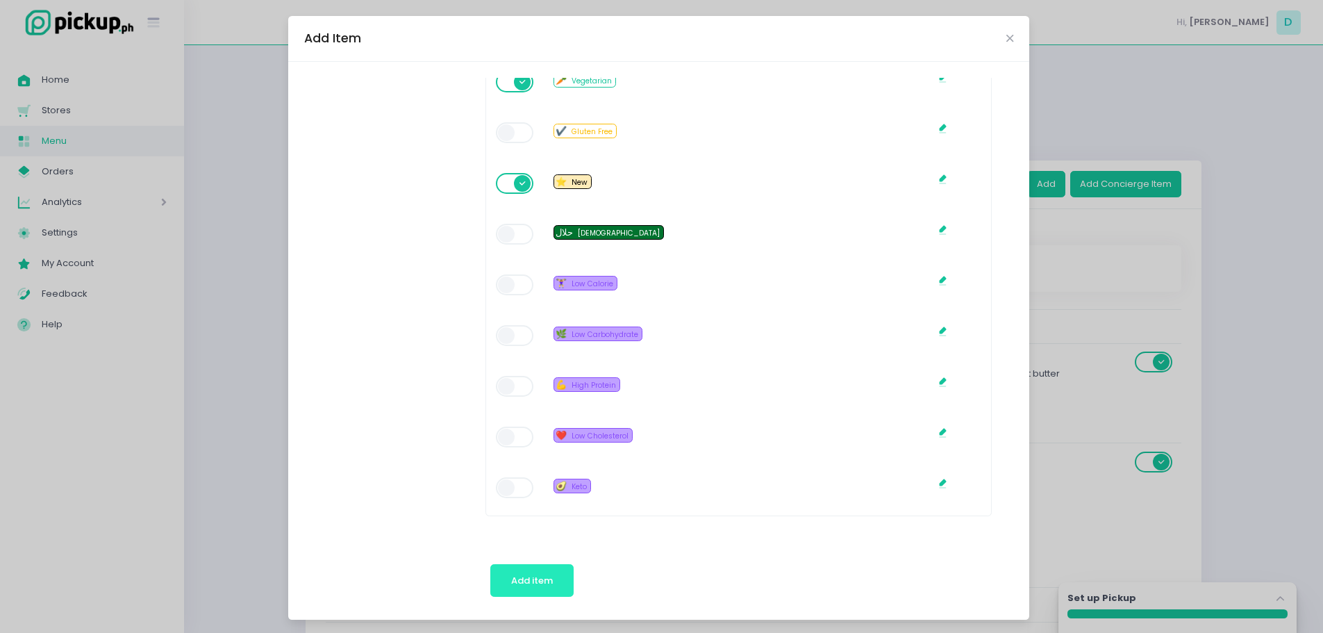
click at [523, 572] on button "Add item" at bounding box center [532, 580] width 84 height 33
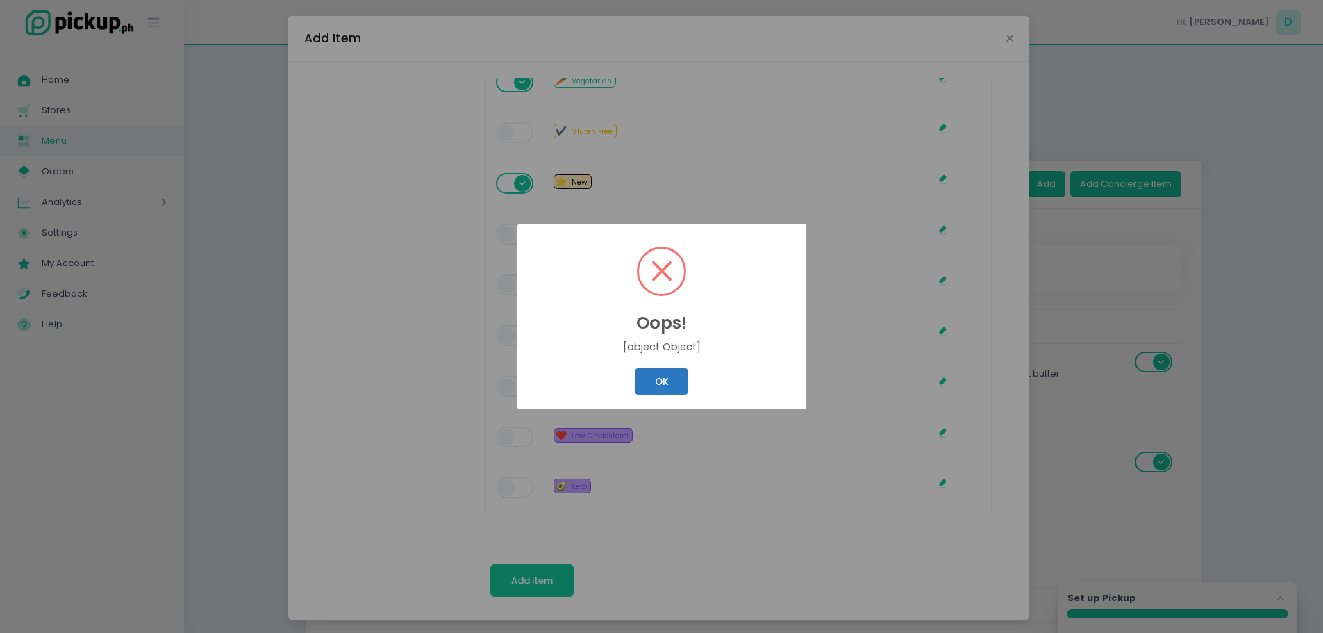
click at [657, 382] on button "OK" at bounding box center [661, 381] width 52 height 26
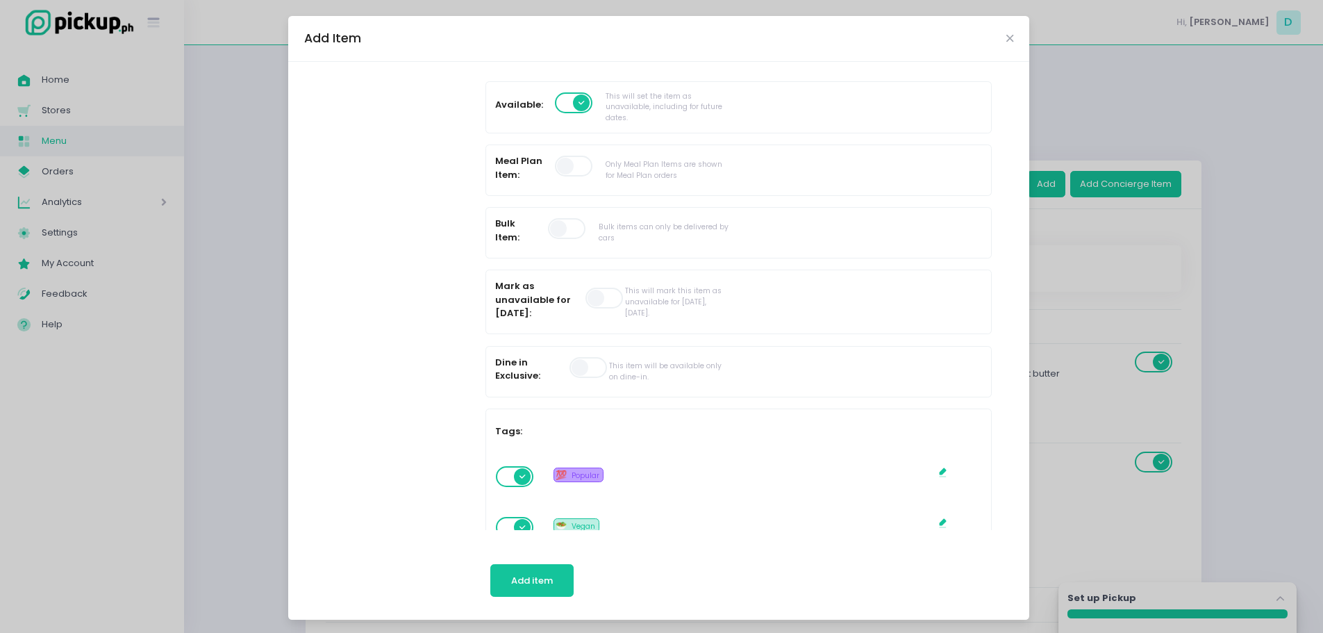
scroll to position [0, 0]
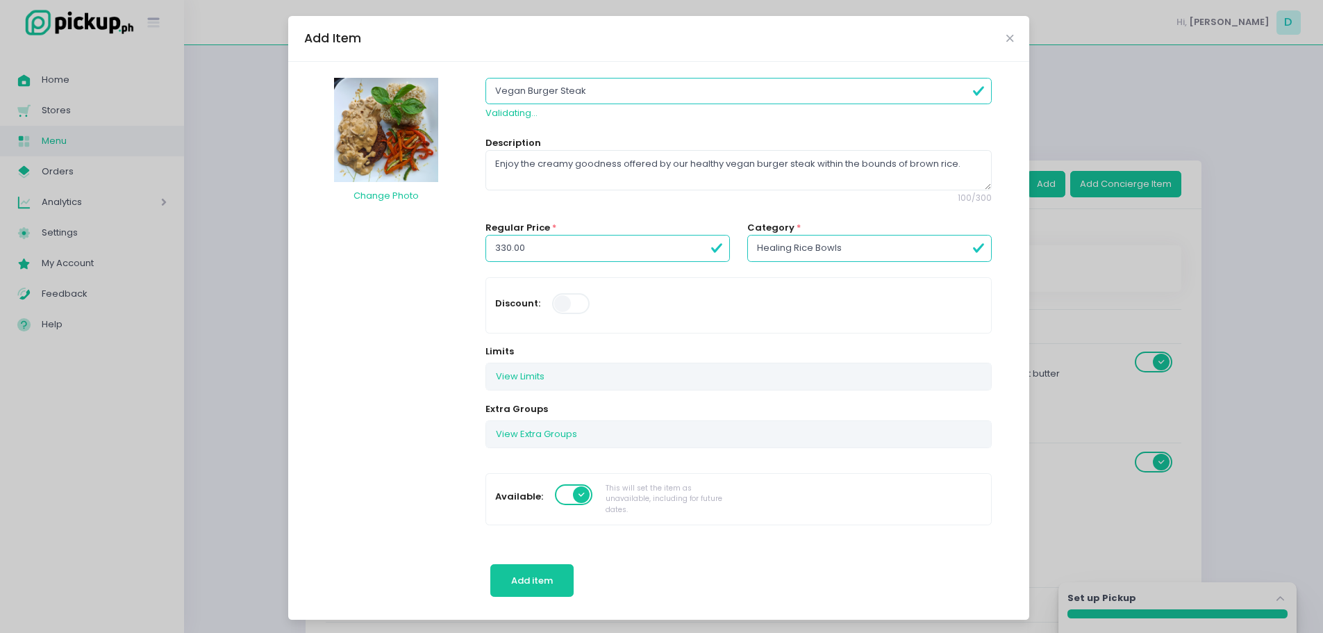
click at [523, 576] on span "Add item" at bounding box center [532, 579] width 42 height 13
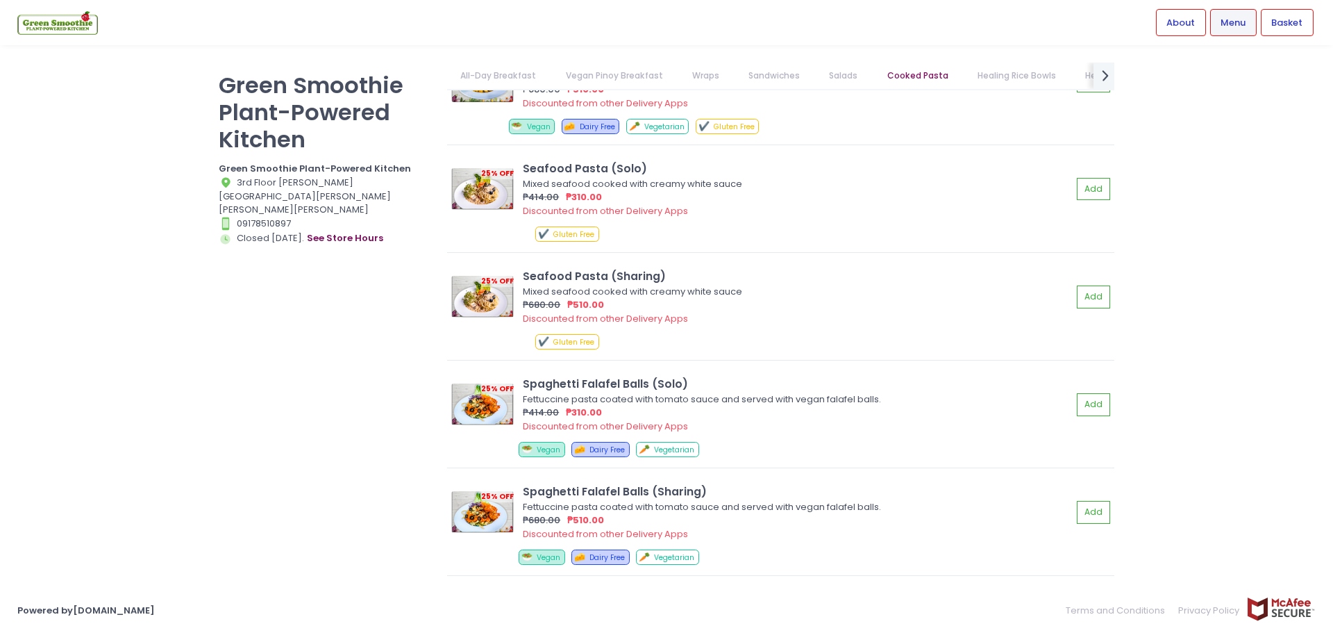
scroll to position [3678, 0]
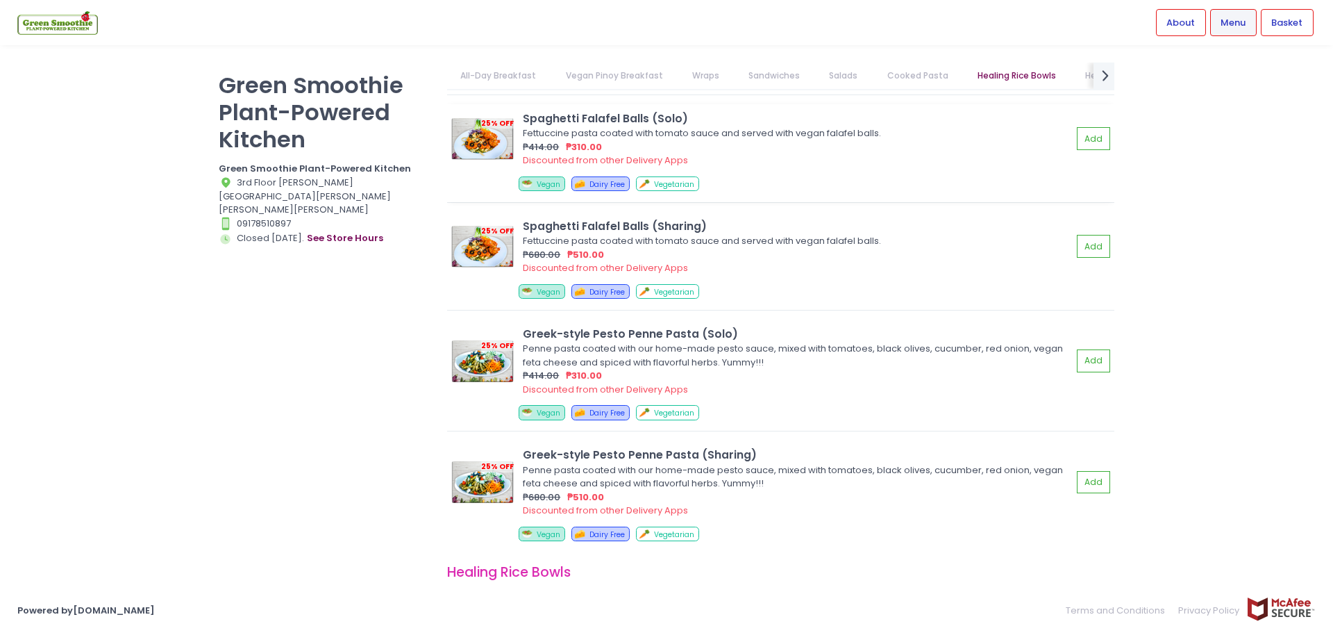
click at [736, 140] on div "₱414.00 ₱310.00" at bounding box center [797, 147] width 549 height 14
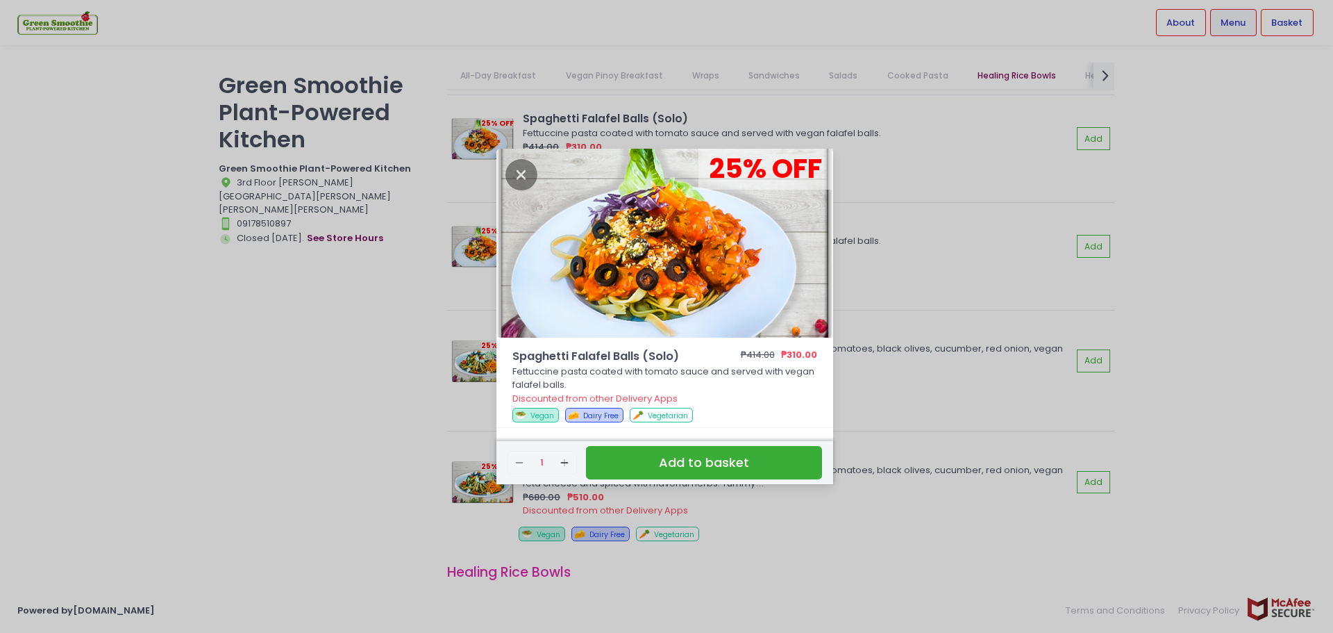
click at [794, 54] on div "25 % OFF Spaghetti Falafel Balls (Solo) ₱414.00 ₱310.00 Fettuccine pasta coated…" at bounding box center [666, 316] width 1333 height 633
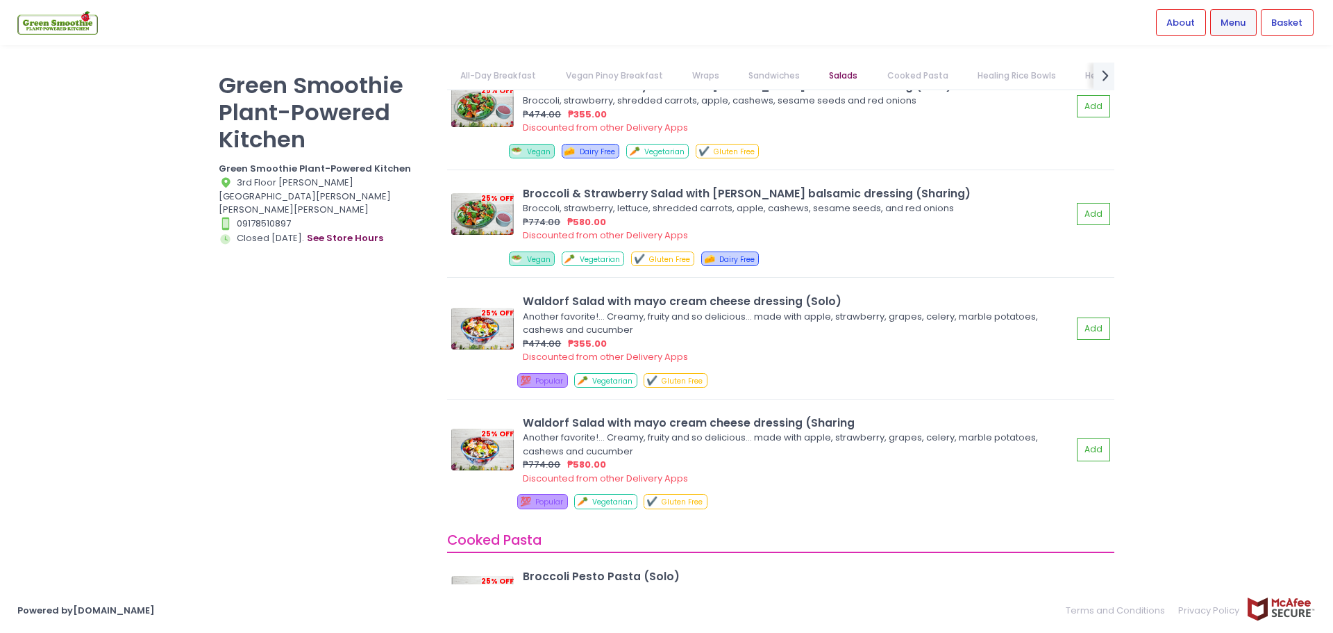
scroll to position [2789, 0]
